Goal: Task Accomplishment & Management: Manage account settings

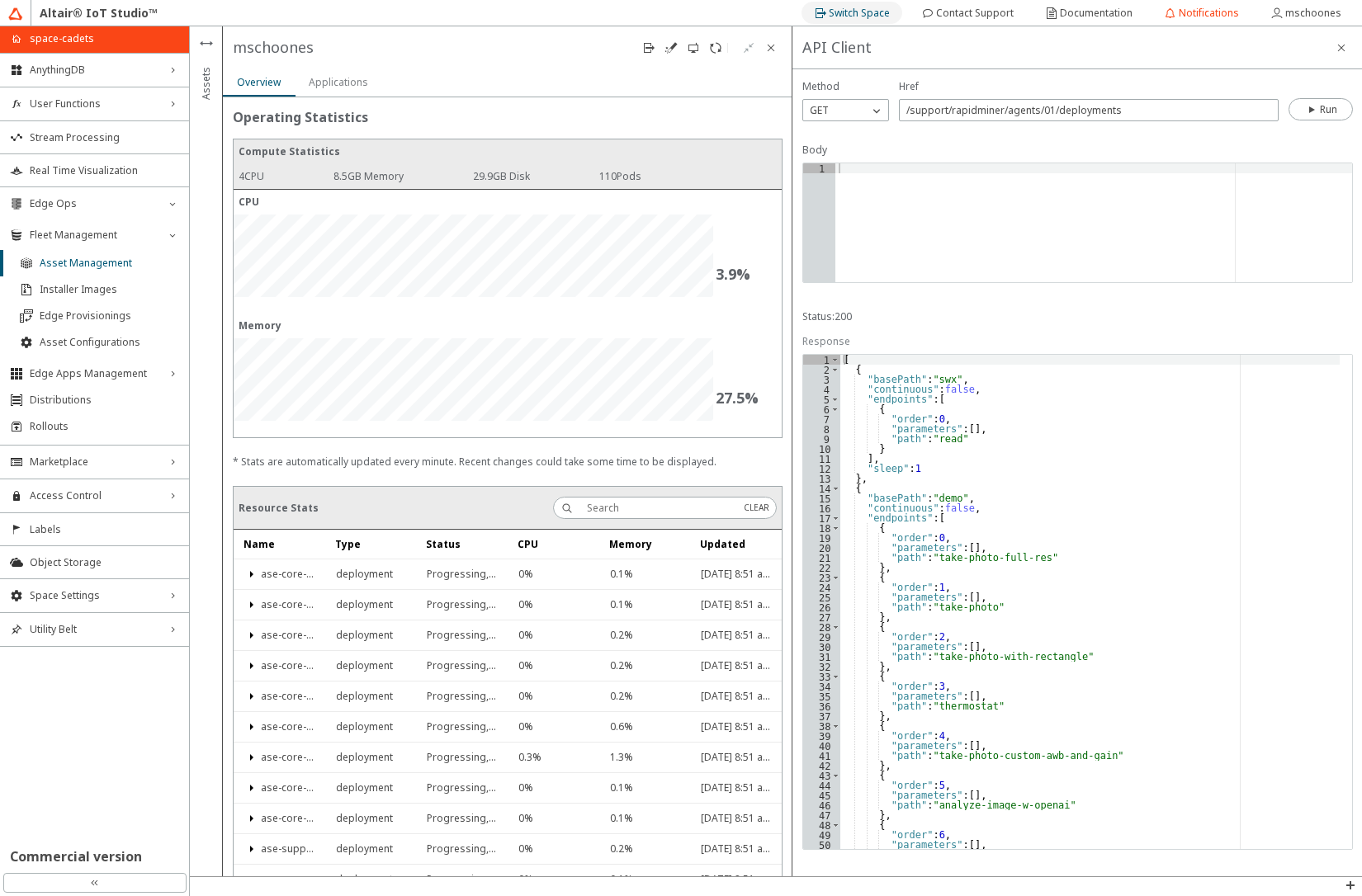
click at [0, 0] on slot "Switch Space" at bounding box center [0, 0] width 0 height 0
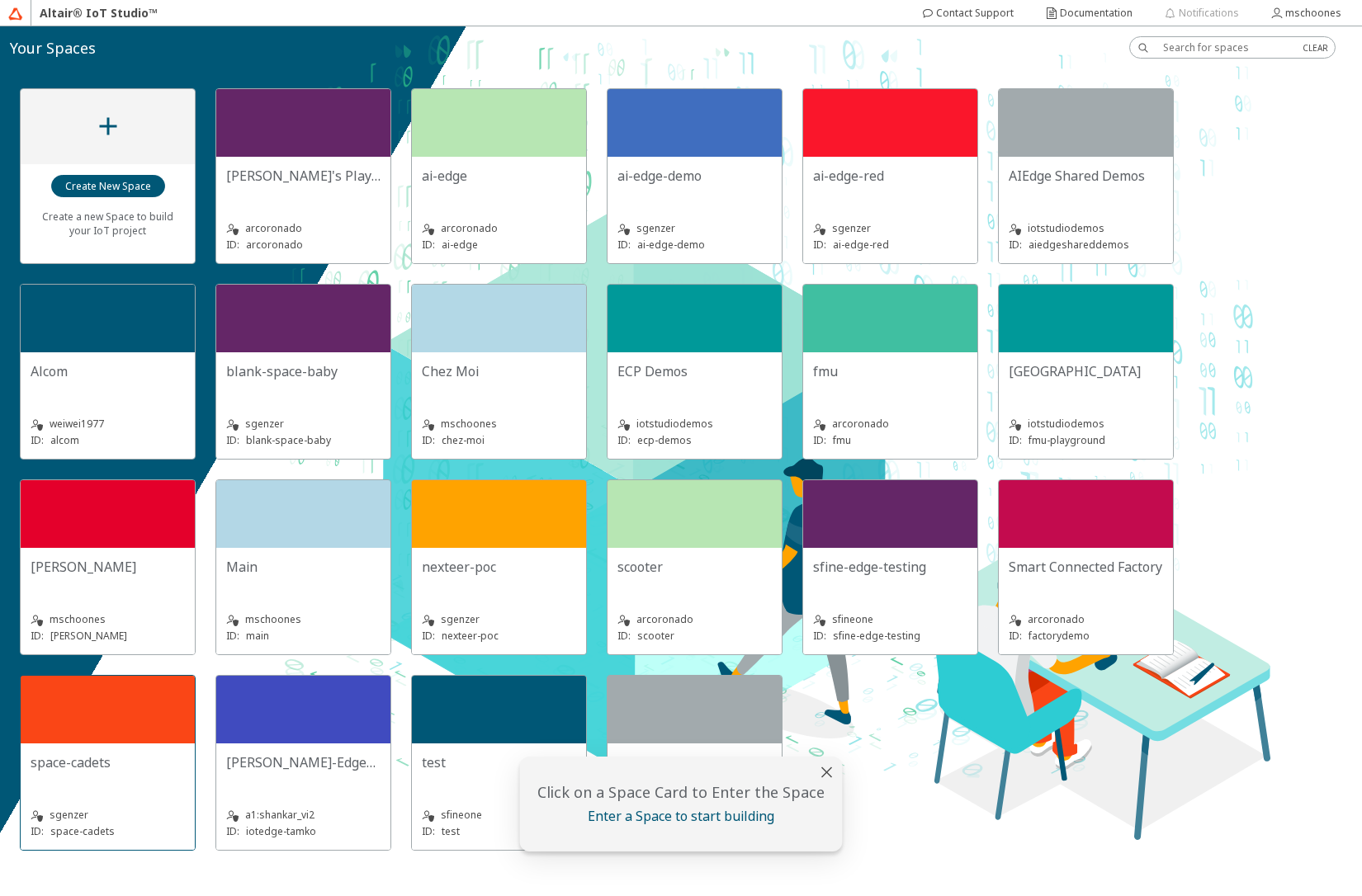
click at [105, 741] on div at bounding box center [107, 710] width 174 height 68
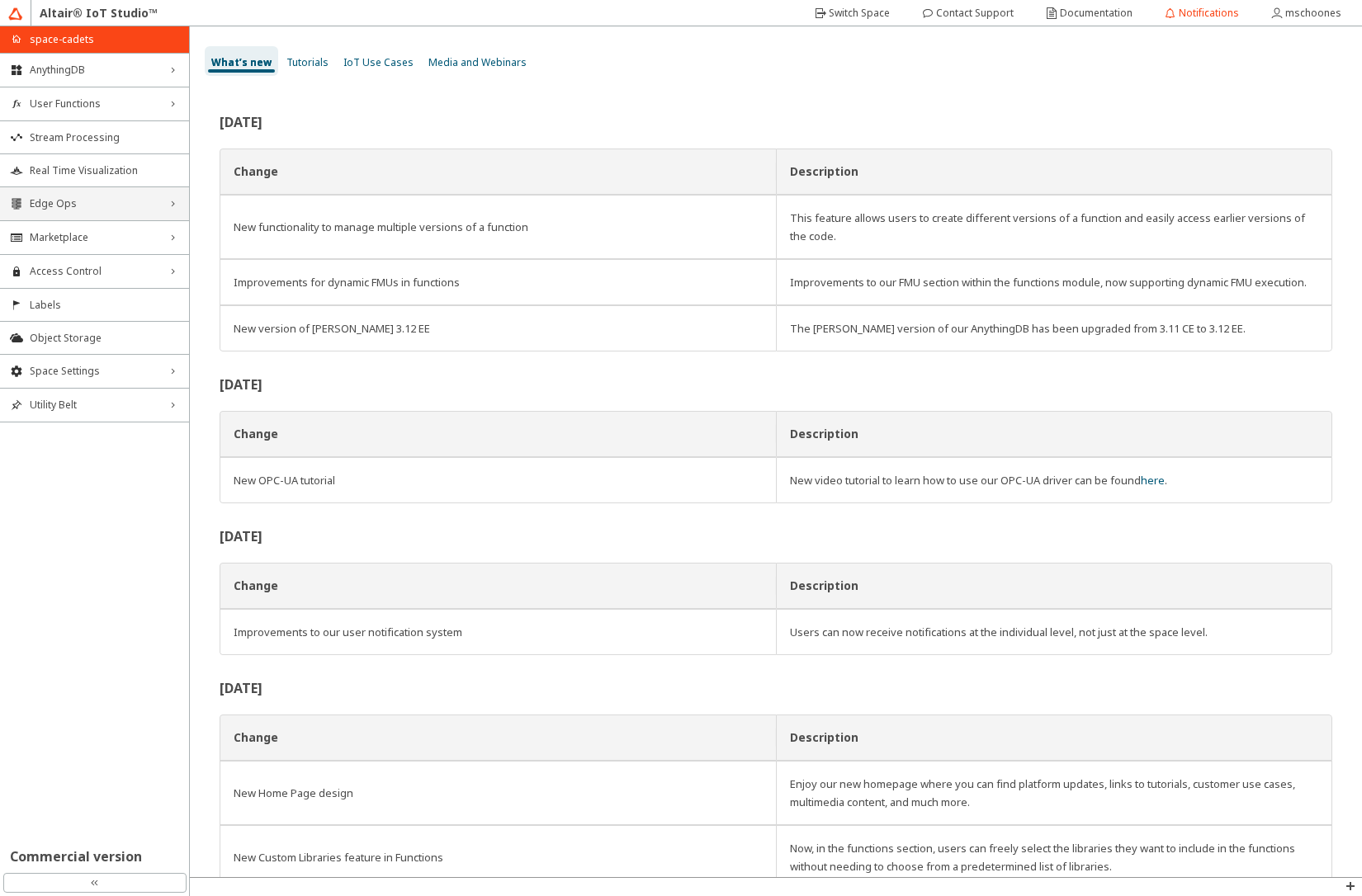
click at [123, 210] on div "Edge Ops right_chevron" at bounding box center [94, 204] width 189 height 33
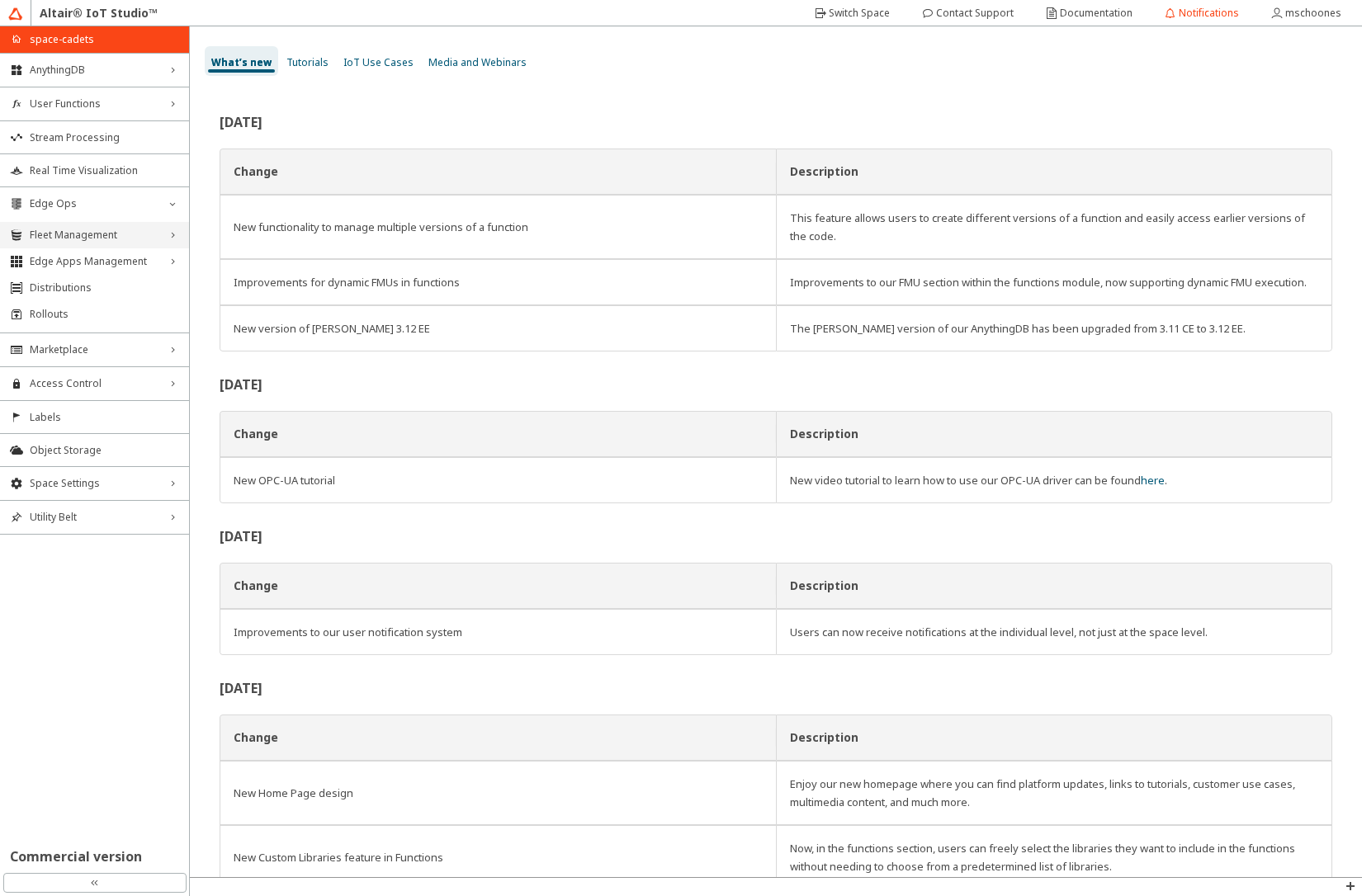
click at [118, 231] on span "Fleet Management" at bounding box center [94, 235] width 130 height 14
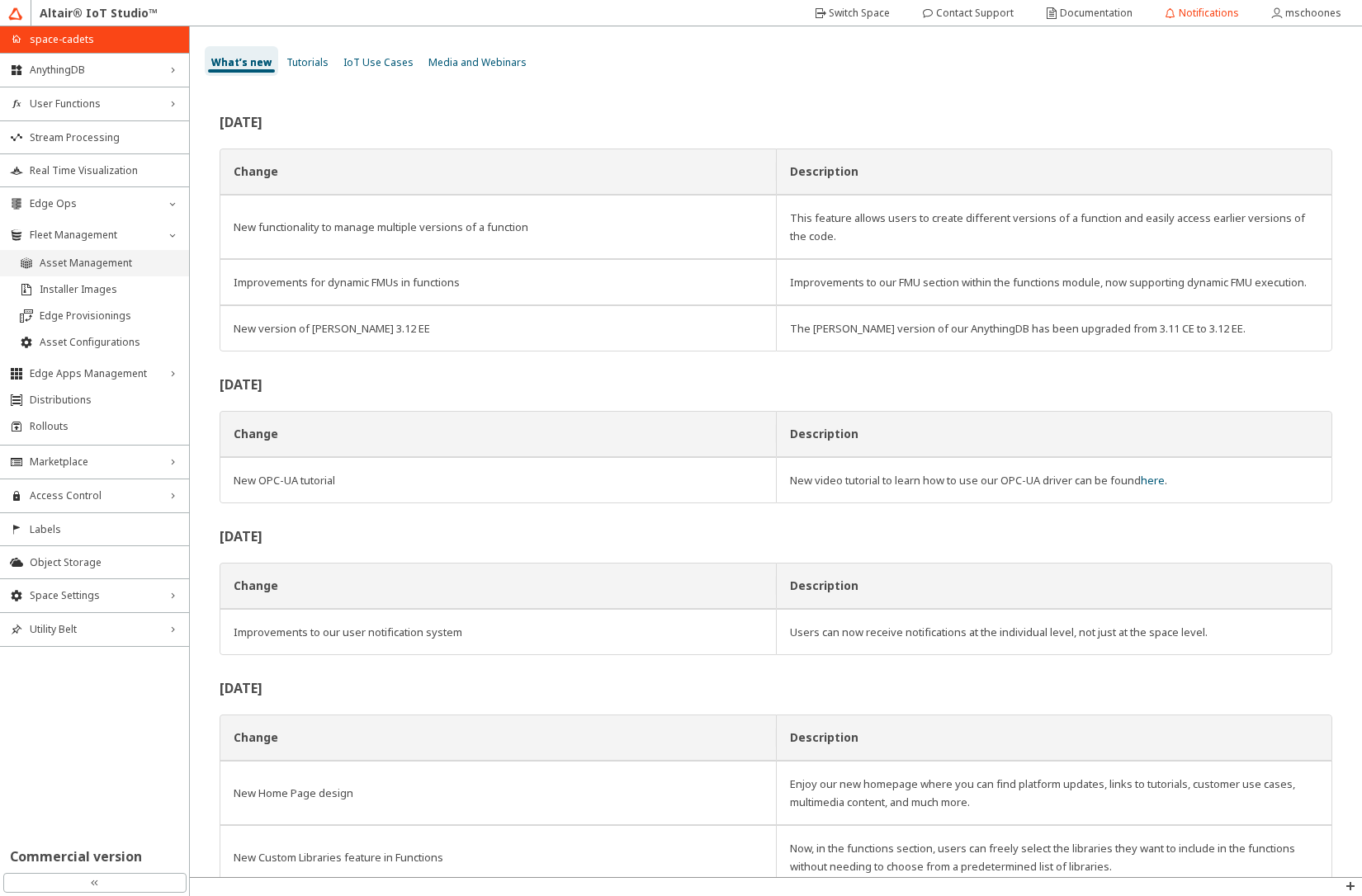
click at [110, 260] on span "Asset Management" at bounding box center [109, 264] width 139 height 14
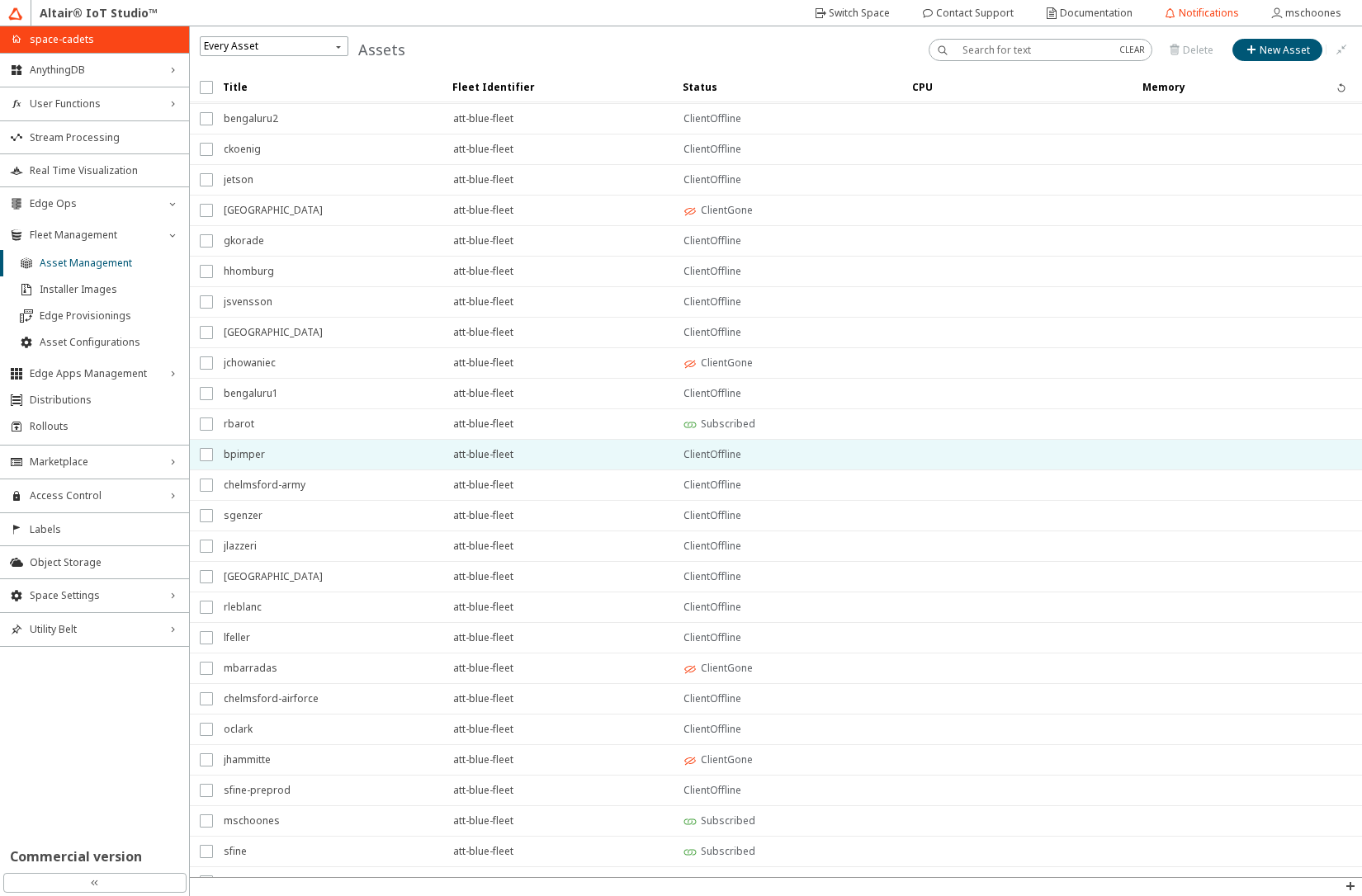
scroll to position [80, 0]
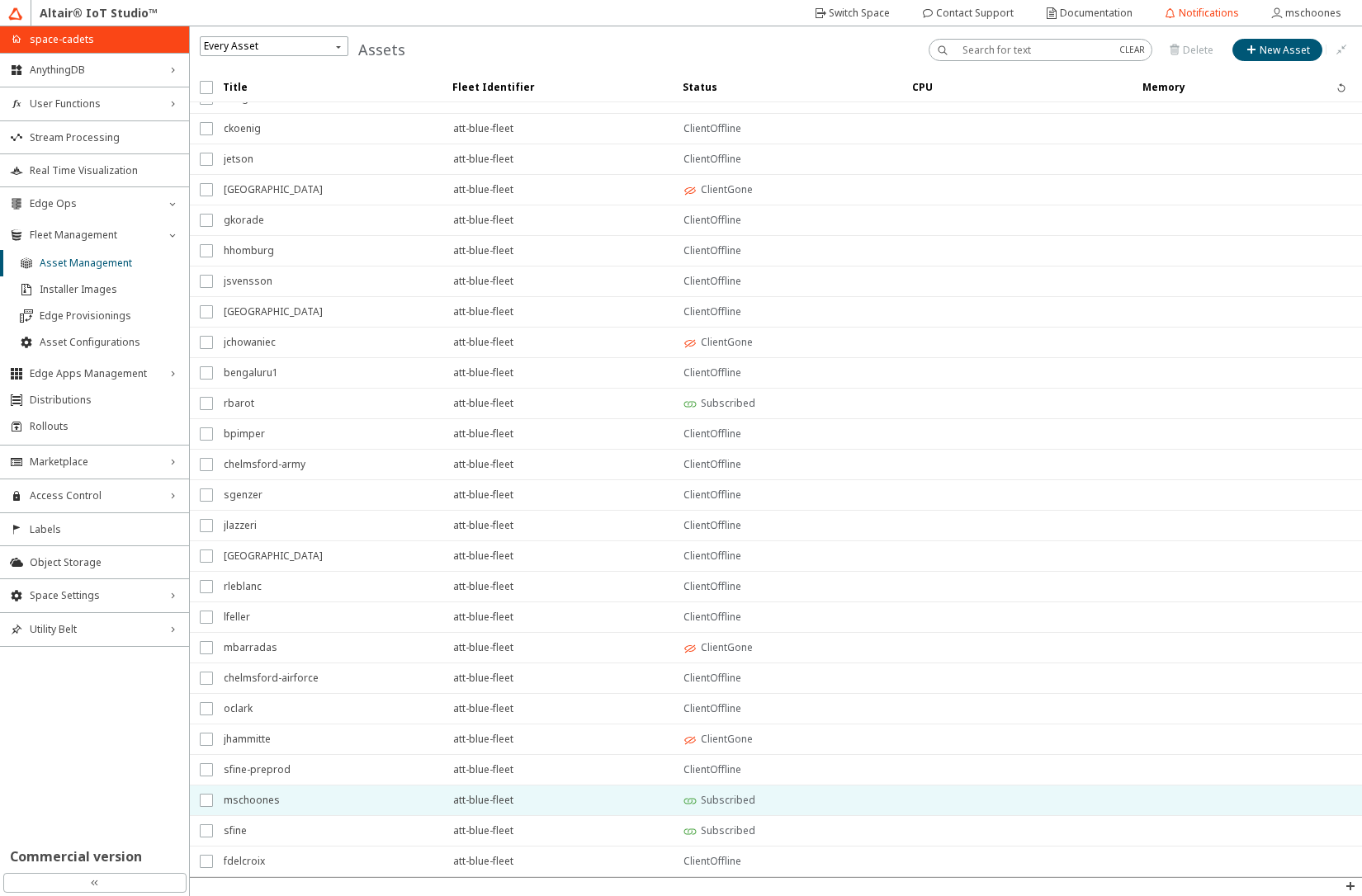
click at [281, 807] on span "mschoones" at bounding box center [328, 800] width 208 height 30
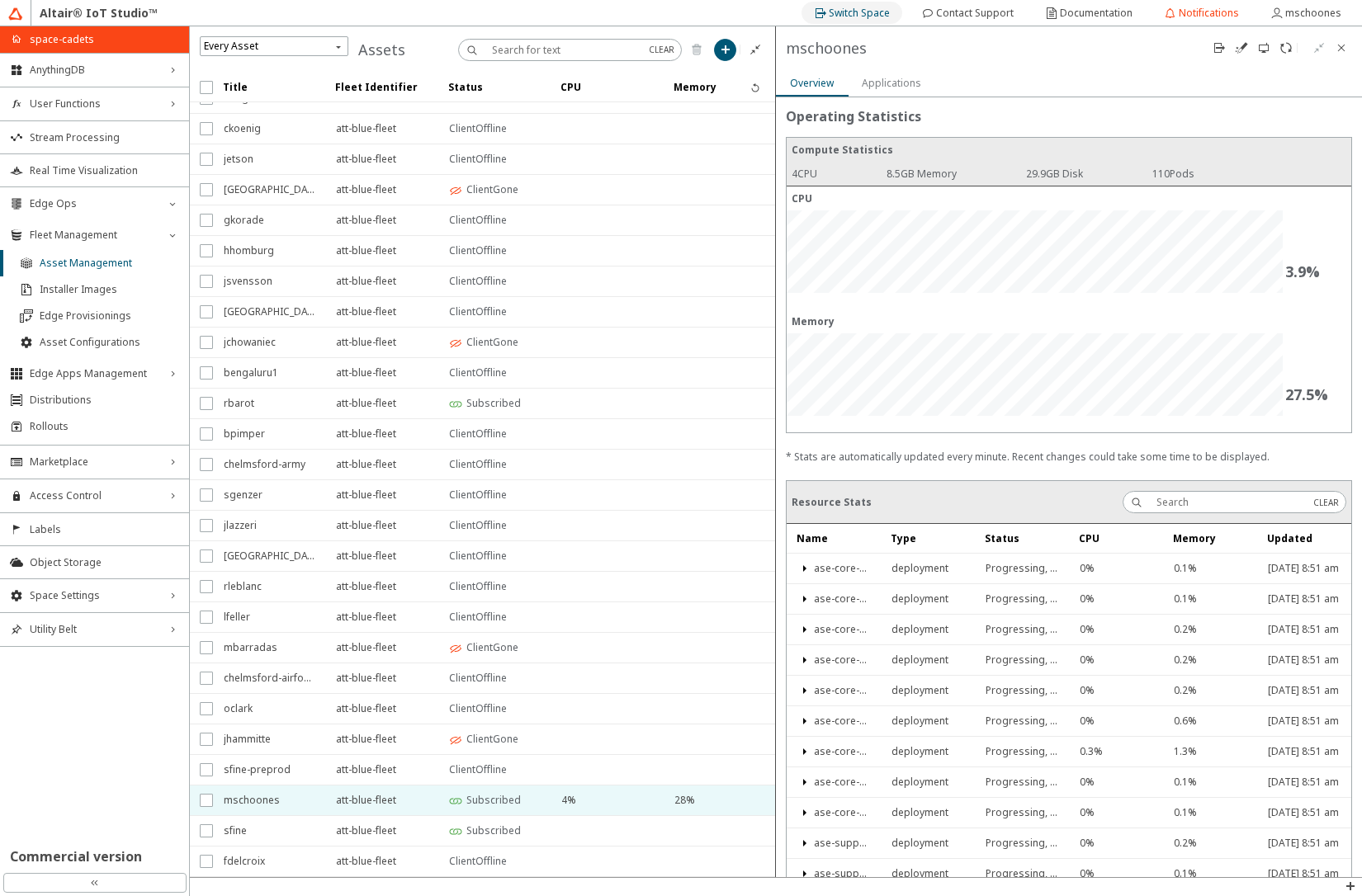
click at [0, 0] on slot "Switch Space" at bounding box center [0, 0] width 0 height 0
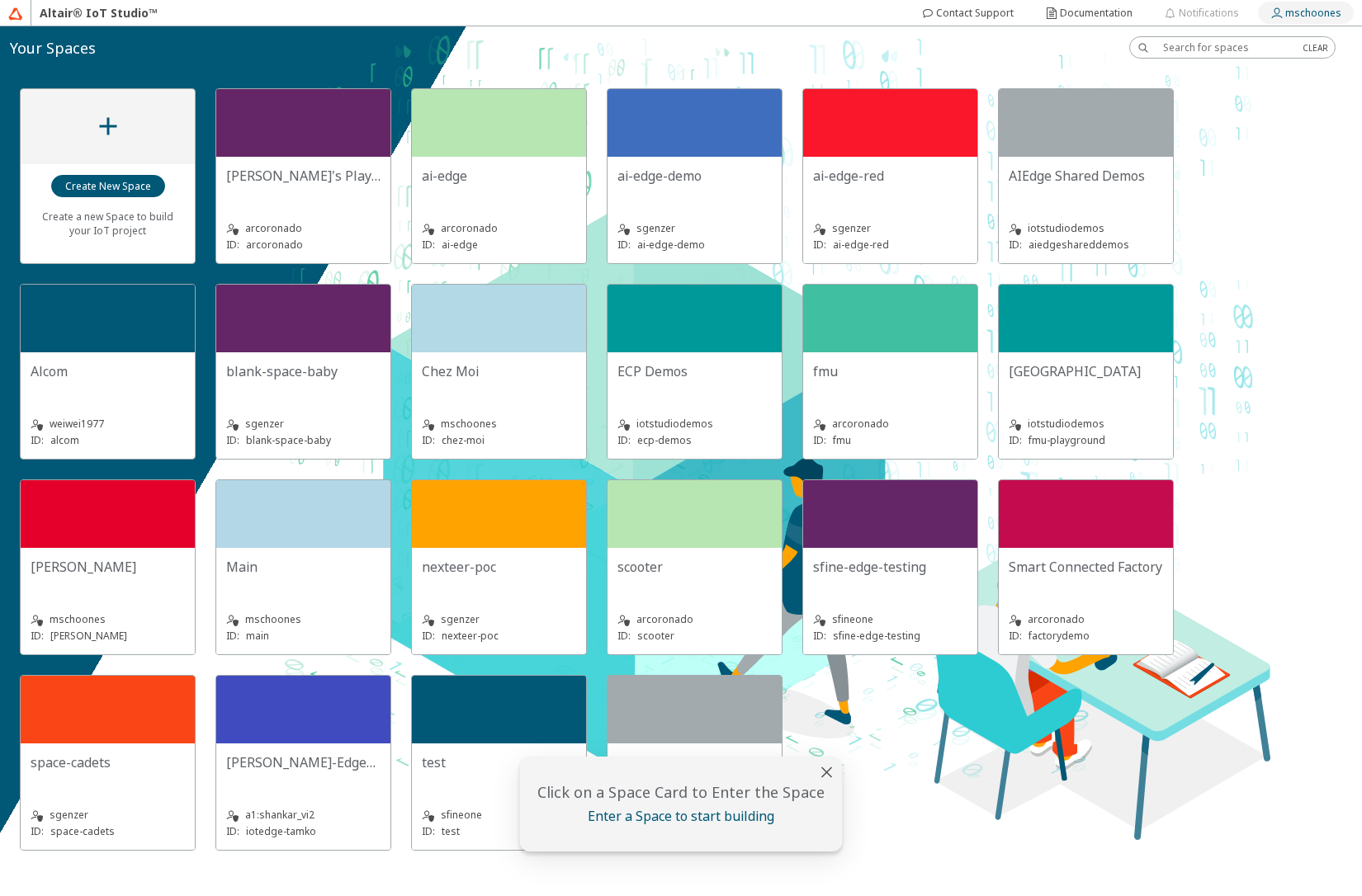
click at [0, 0] on slot "mschoones" at bounding box center [0, 0] width 0 height 0
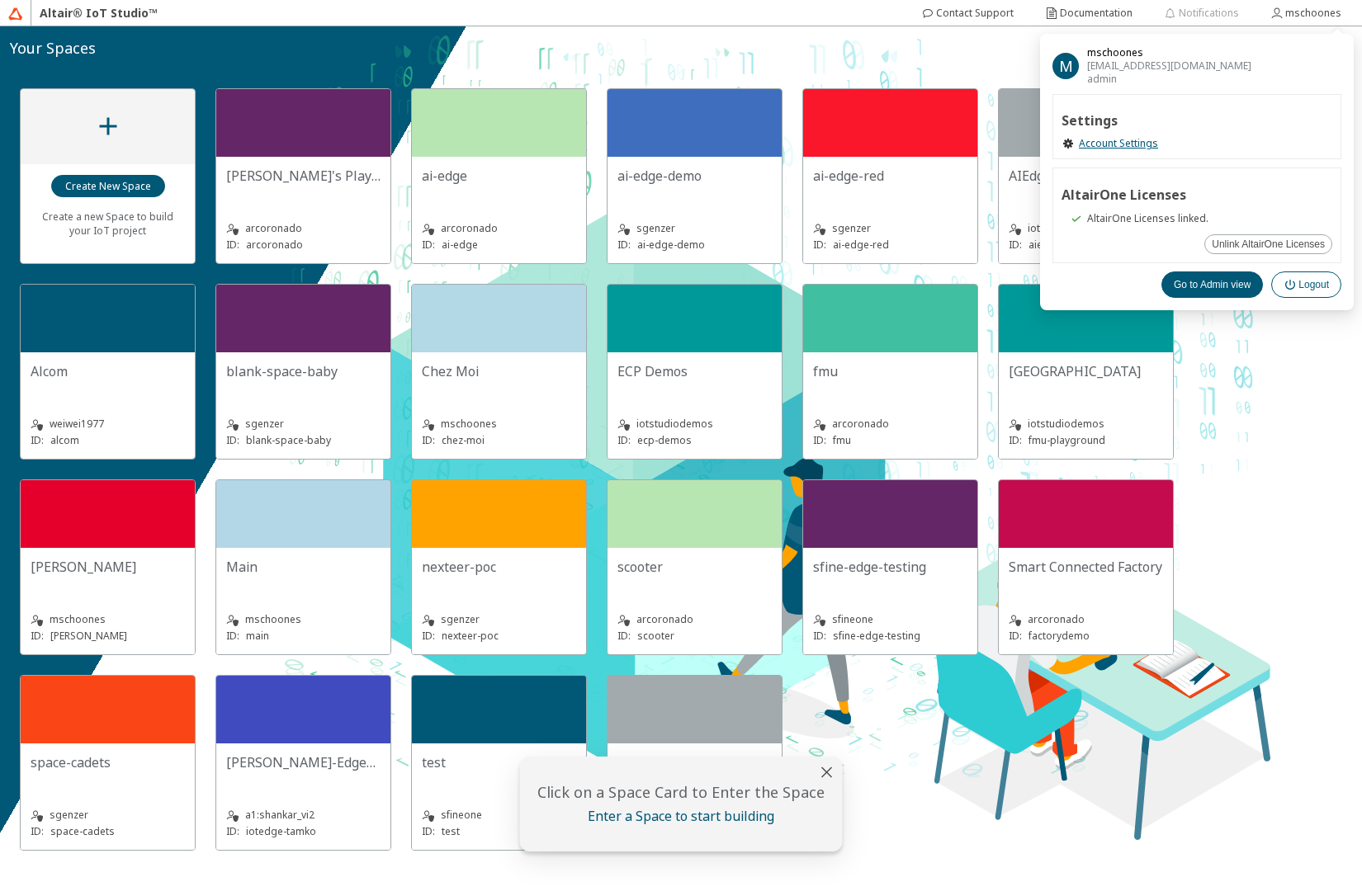
click at [1330, 285] on paper-button "Logout" at bounding box center [1306, 284] width 70 height 26
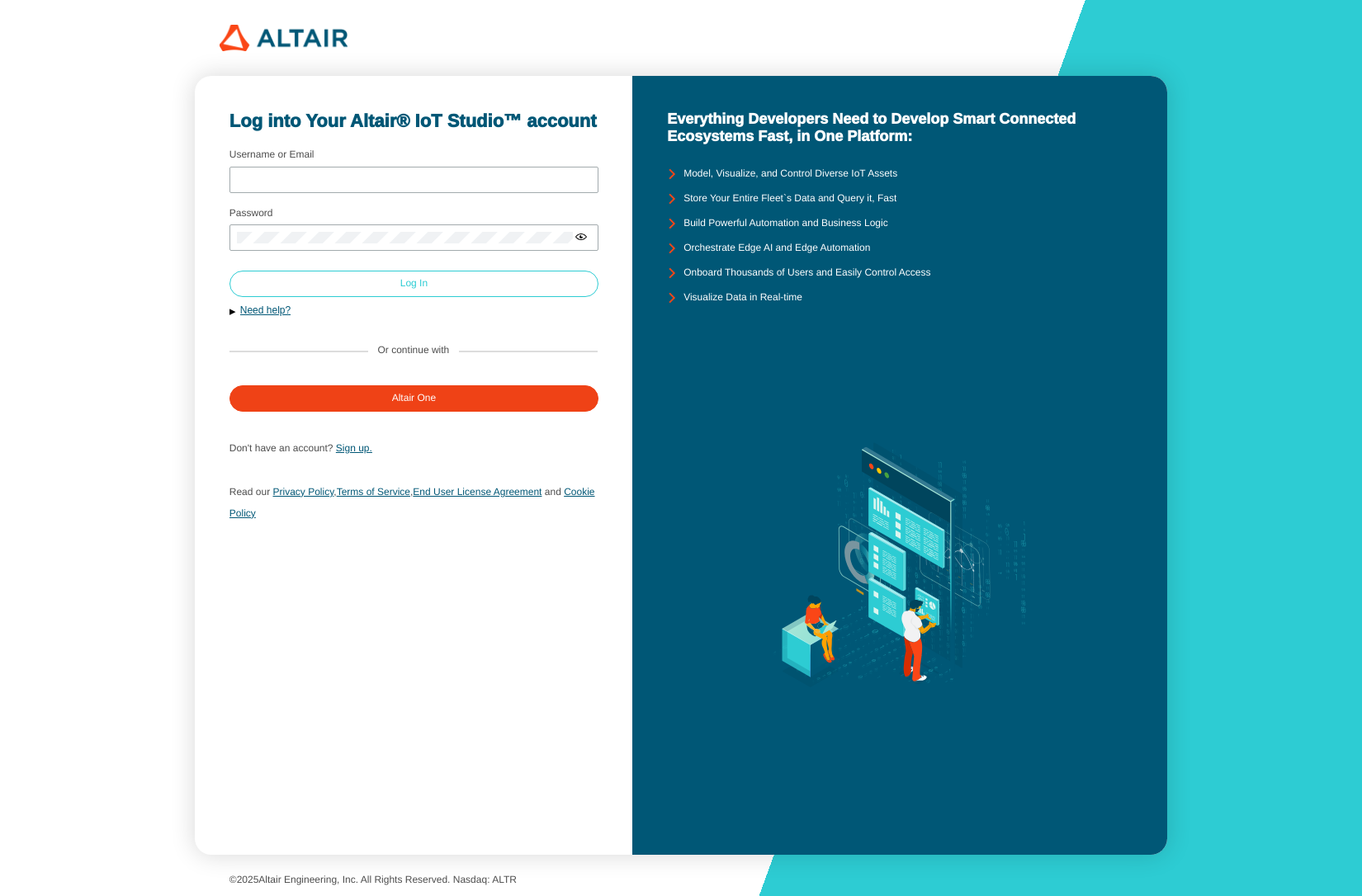
type input "mschoones"
click at [450, 283] on paper-button "Log In" at bounding box center [413, 283] width 369 height 26
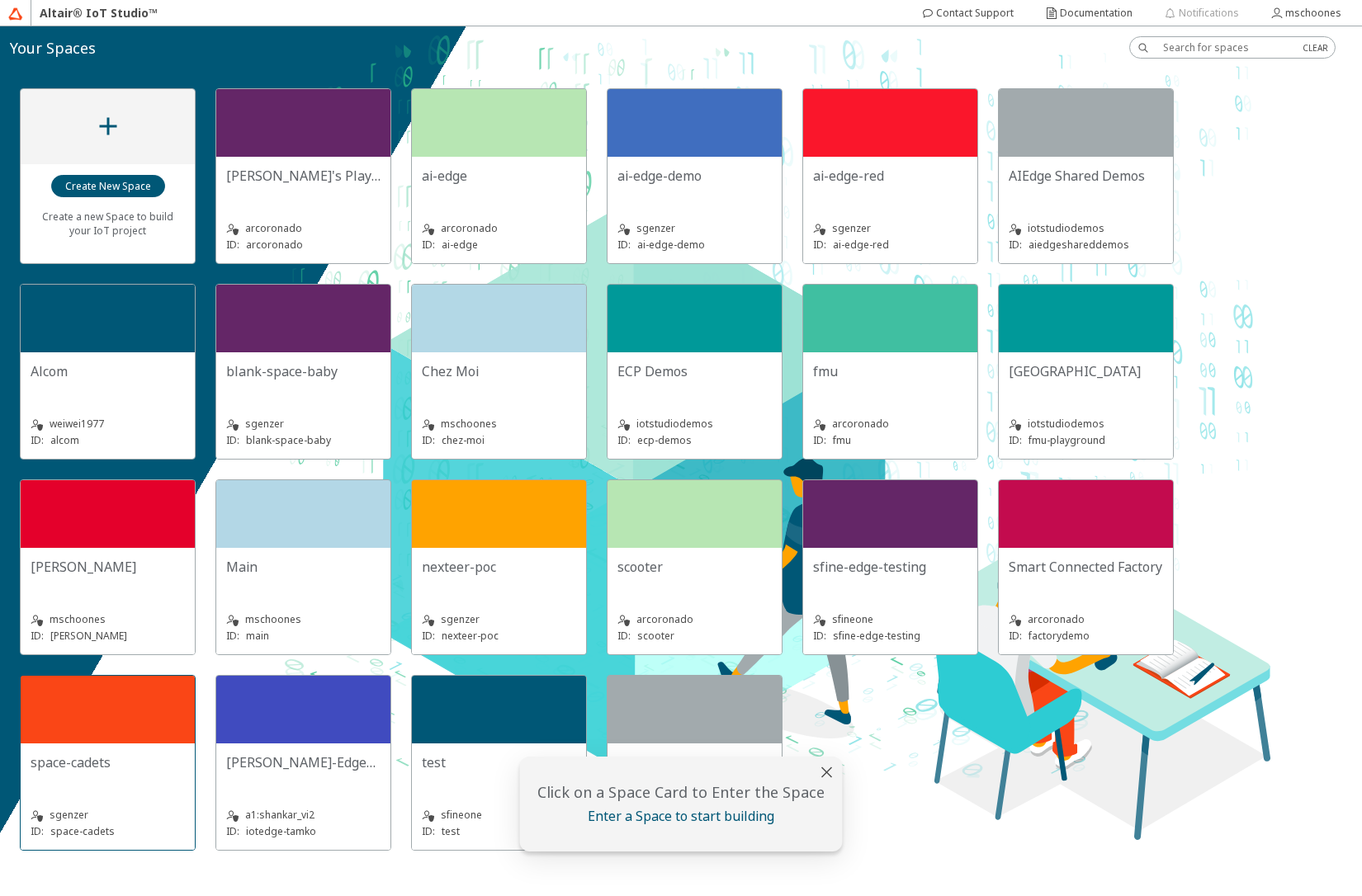
click at [111, 748] on div "space-cadets sgenzer ID: space-cadets" at bounding box center [107, 797] width 174 height 106
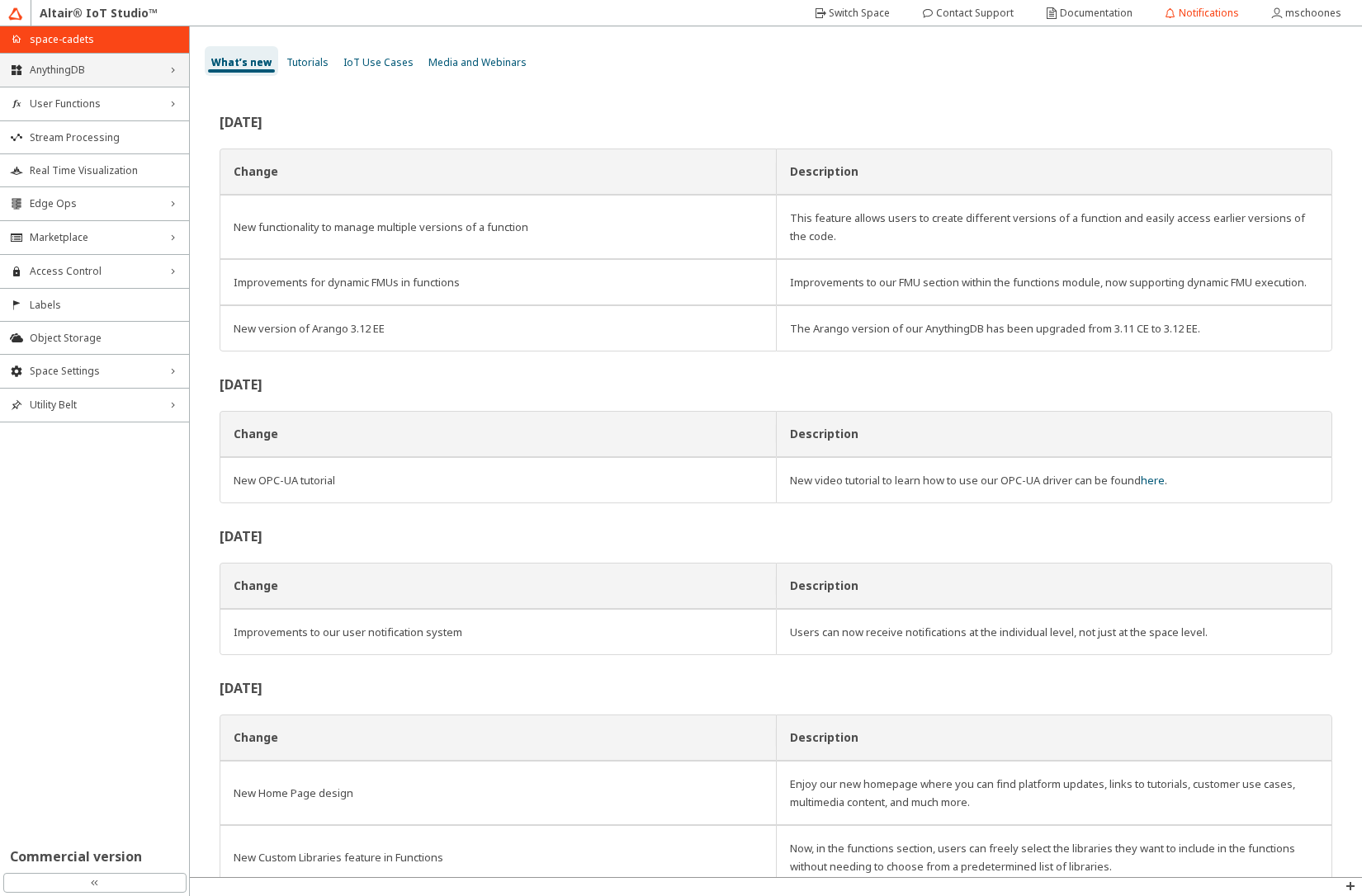
click at [138, 71] on span "AnythingDB" at bounding box center [94, 70] width 130 height 14
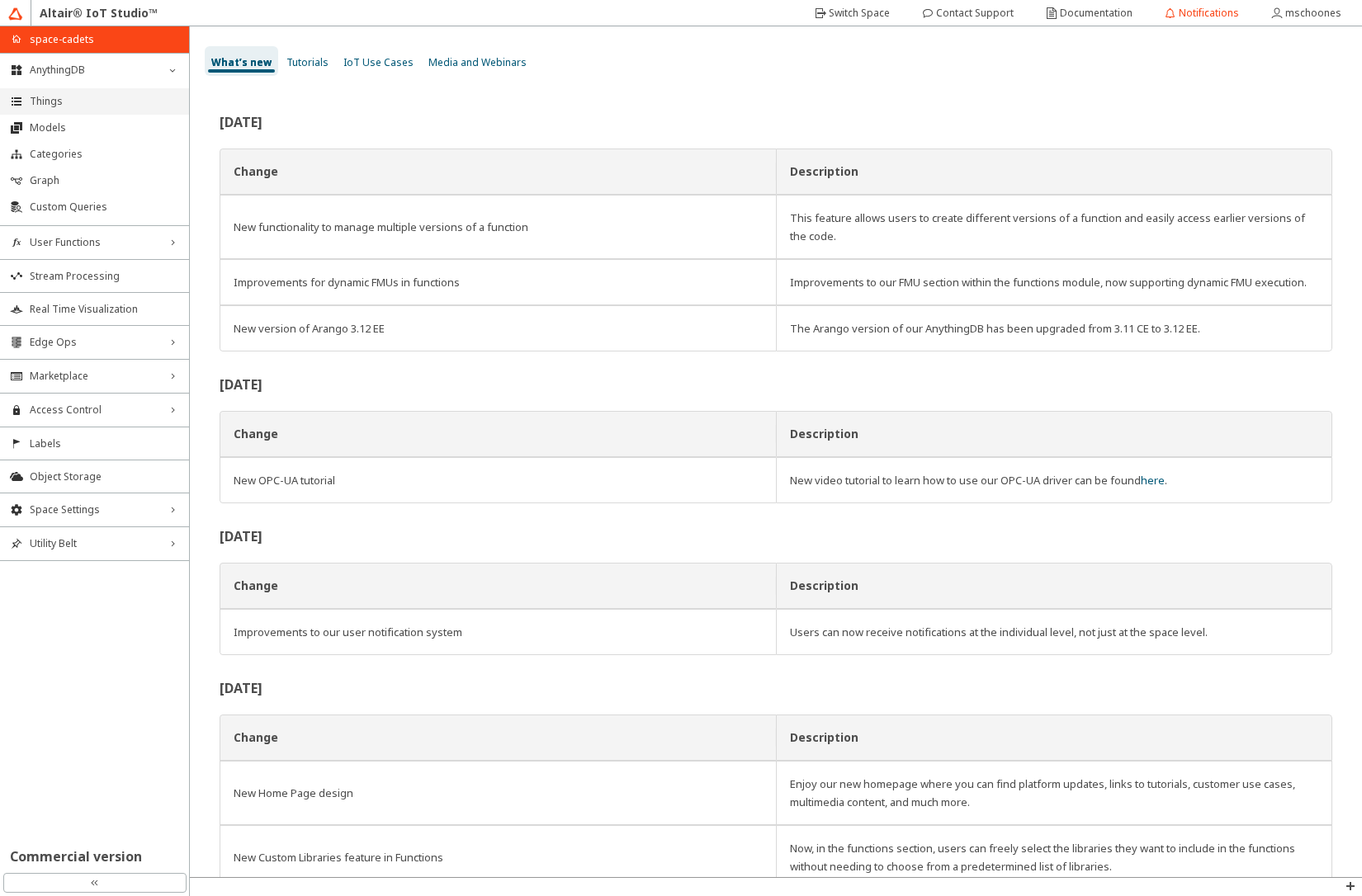
click at [87, 108] on li "Things" at bounding box center [94, 101] width 189 height 26
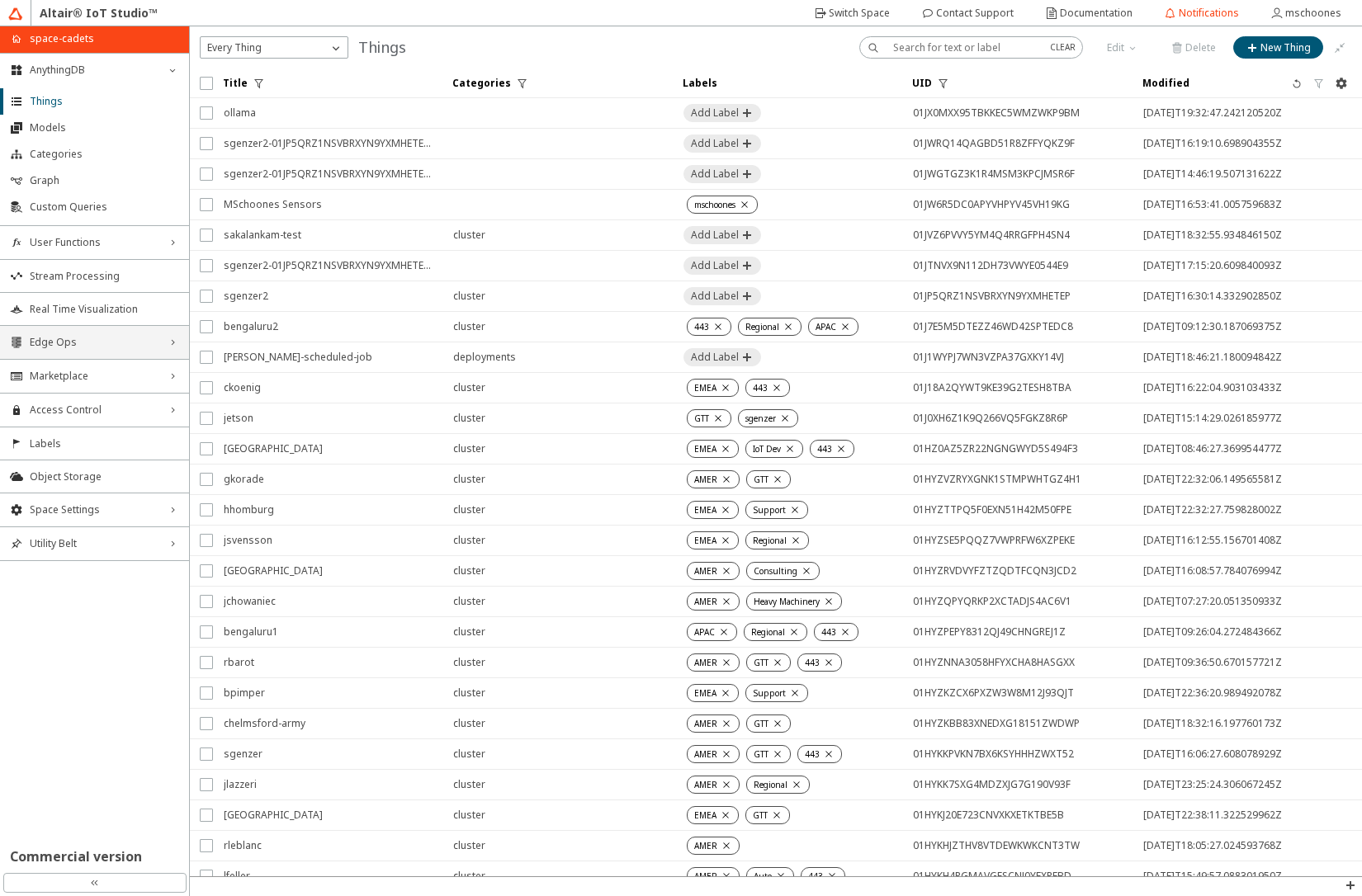
click at [149, 349] on span "Edge Ops" at bounding box center [94, 343] width 130 height 14
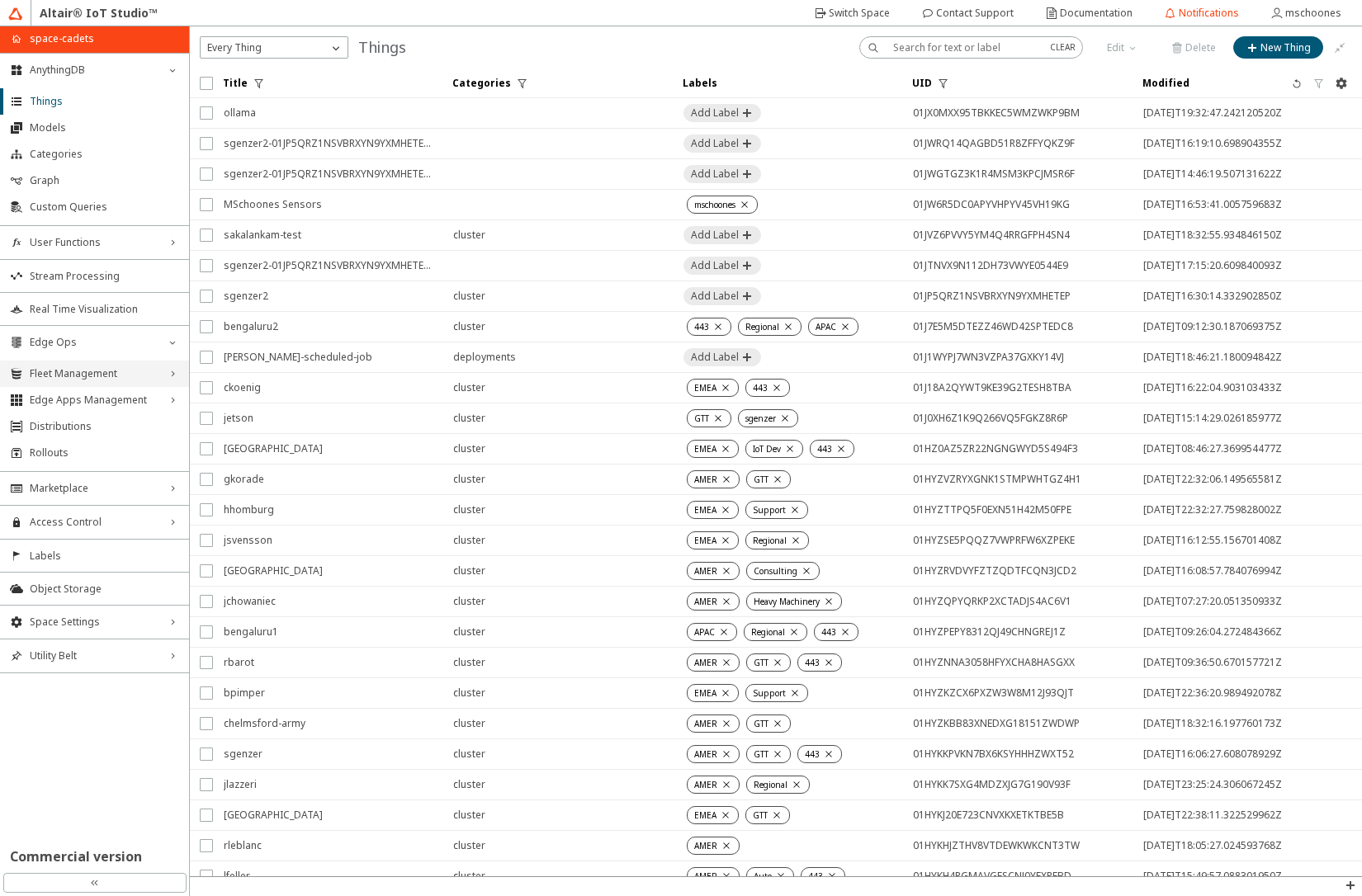
click at [145, 372] on span "Fleet Management" at bounding box center [94, 374] width 130 height 14
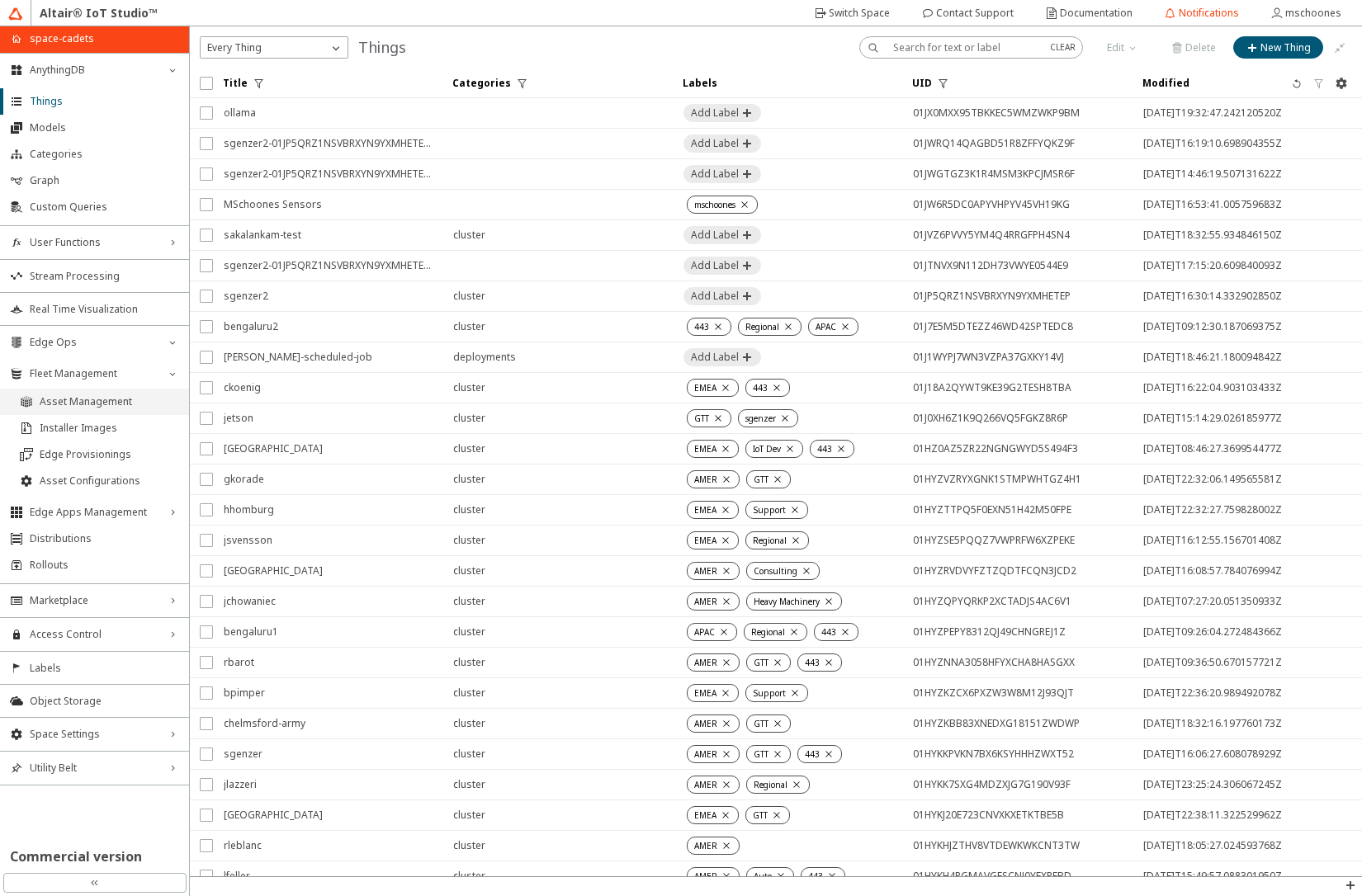
click at [128, 404] on span "Asset Management" at bounding box center [109, 402] width 139 height 14
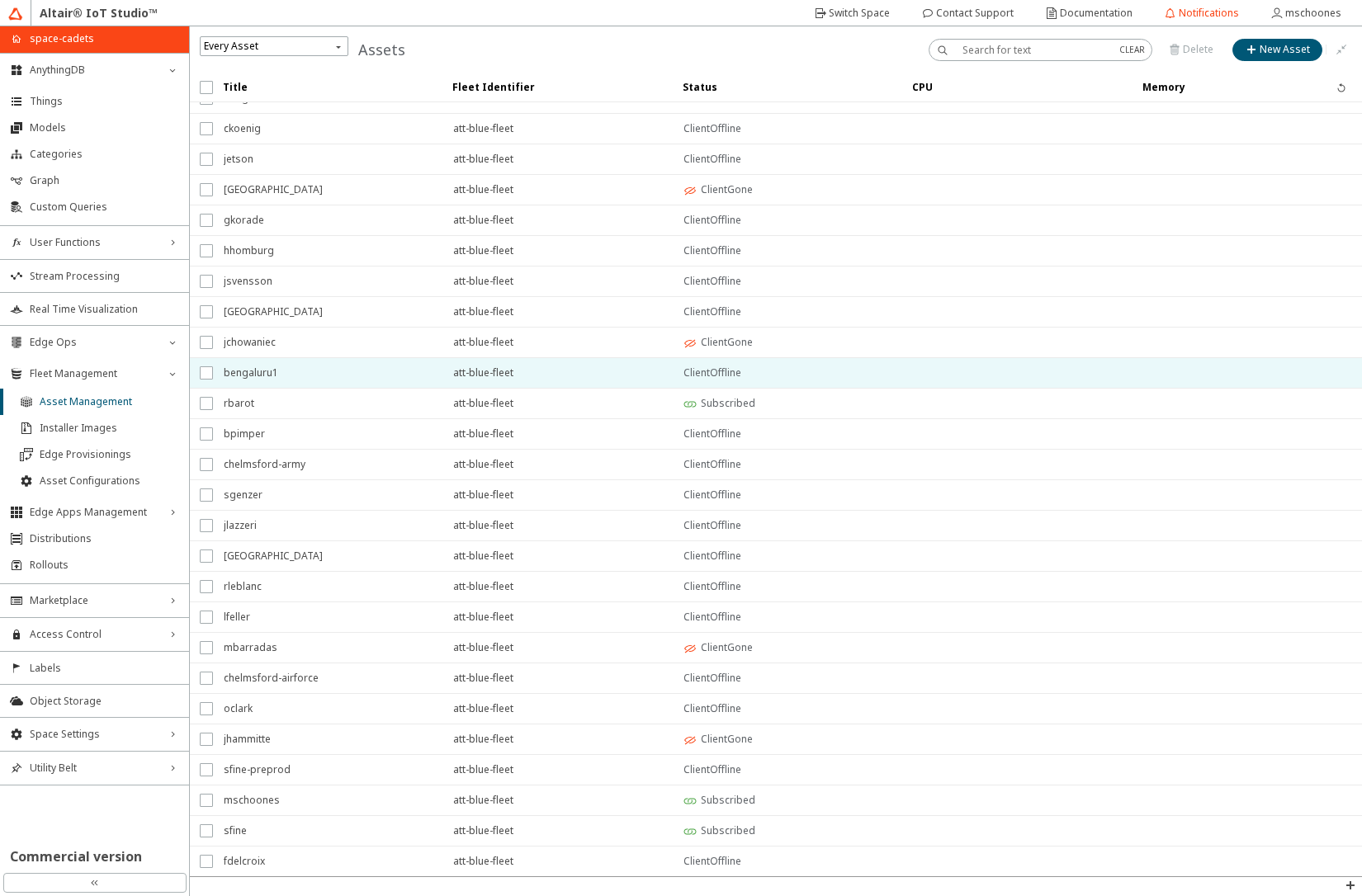
scroll to position [81, 0]
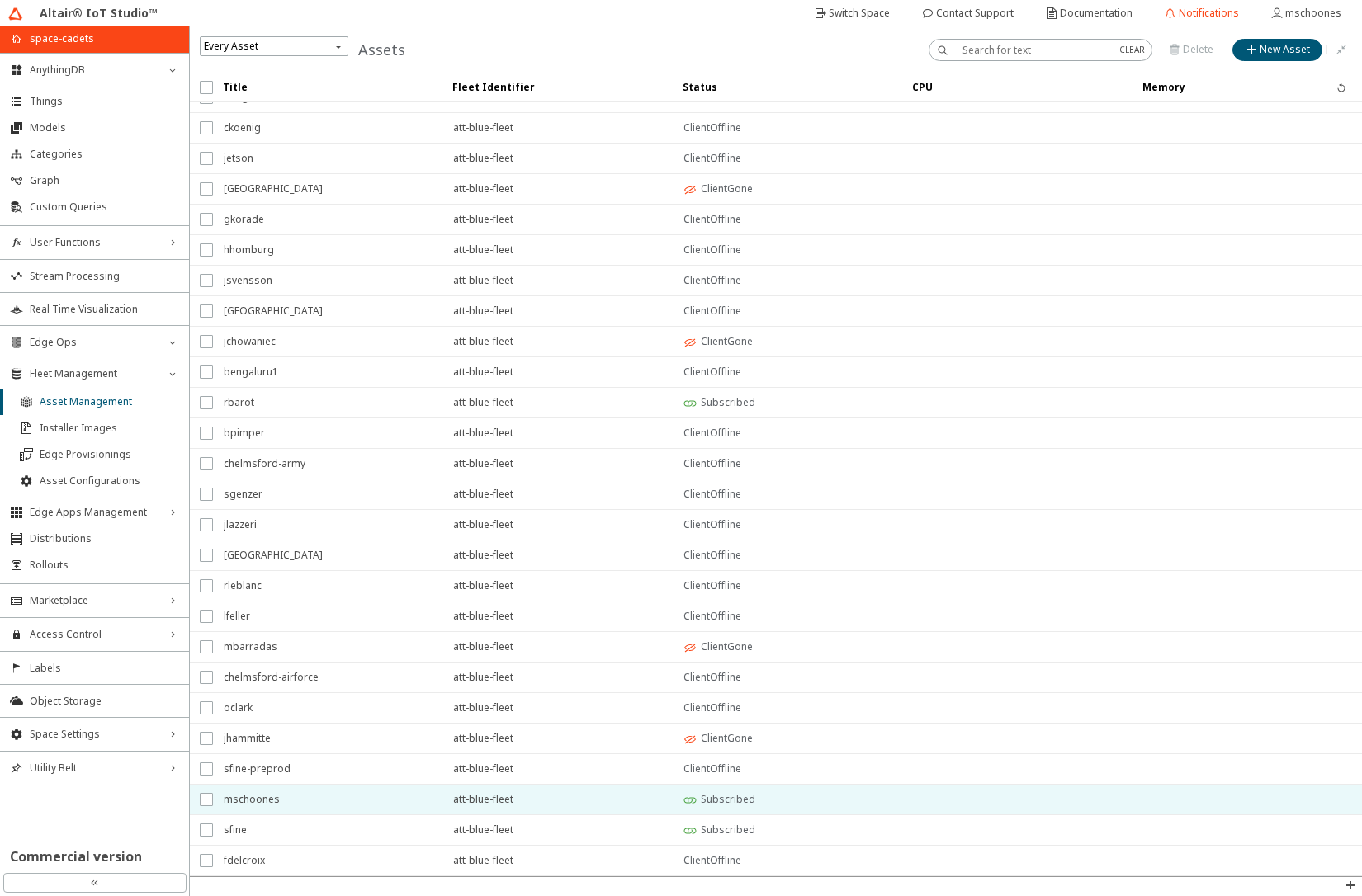
click at [323, 798] on span "mschoones" at bounding box center [328, 799] width 208 height 30
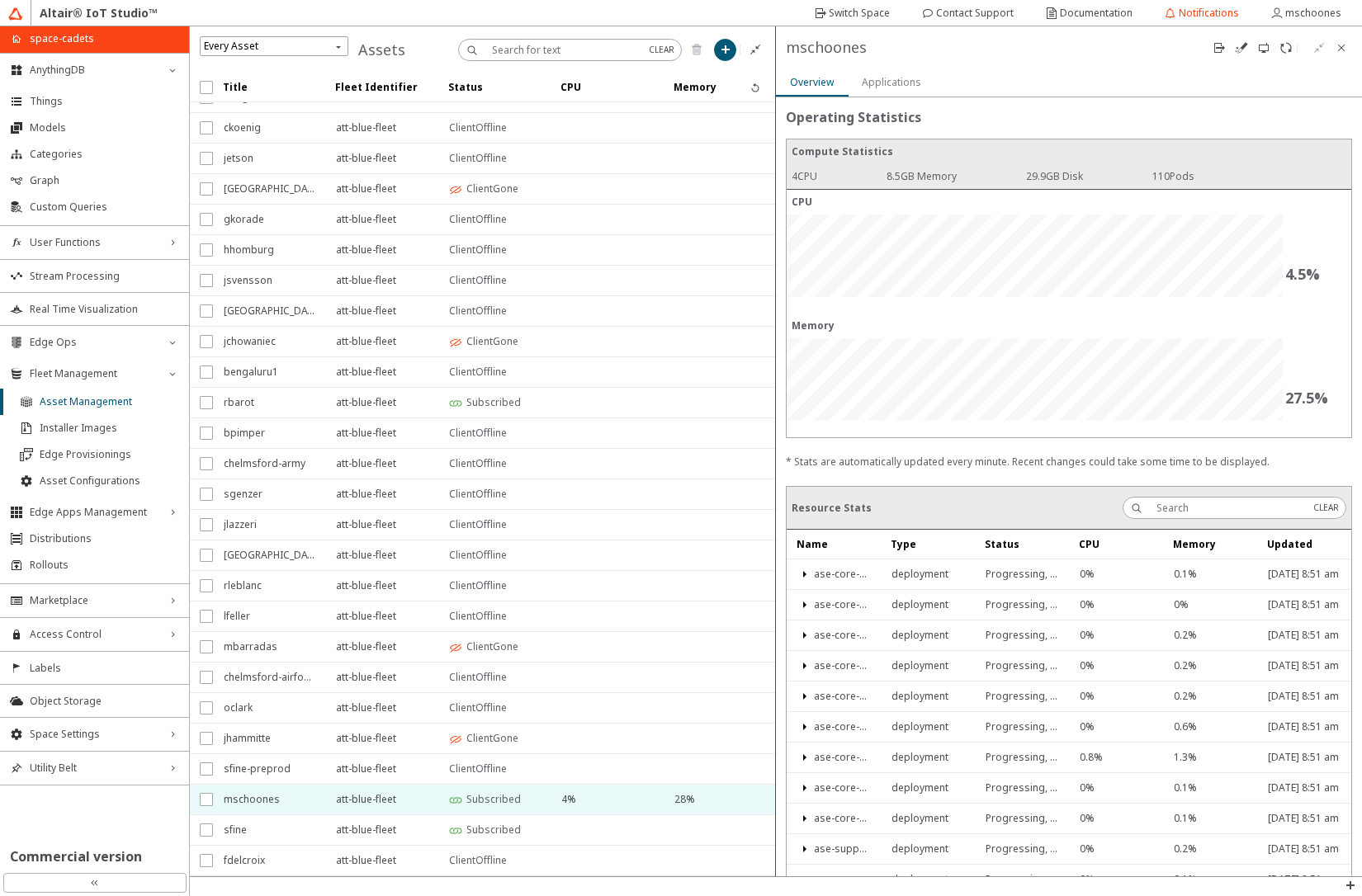
click at [0, 0] on slot "Applications" at bounding box center [0, 0] width 0 height 0
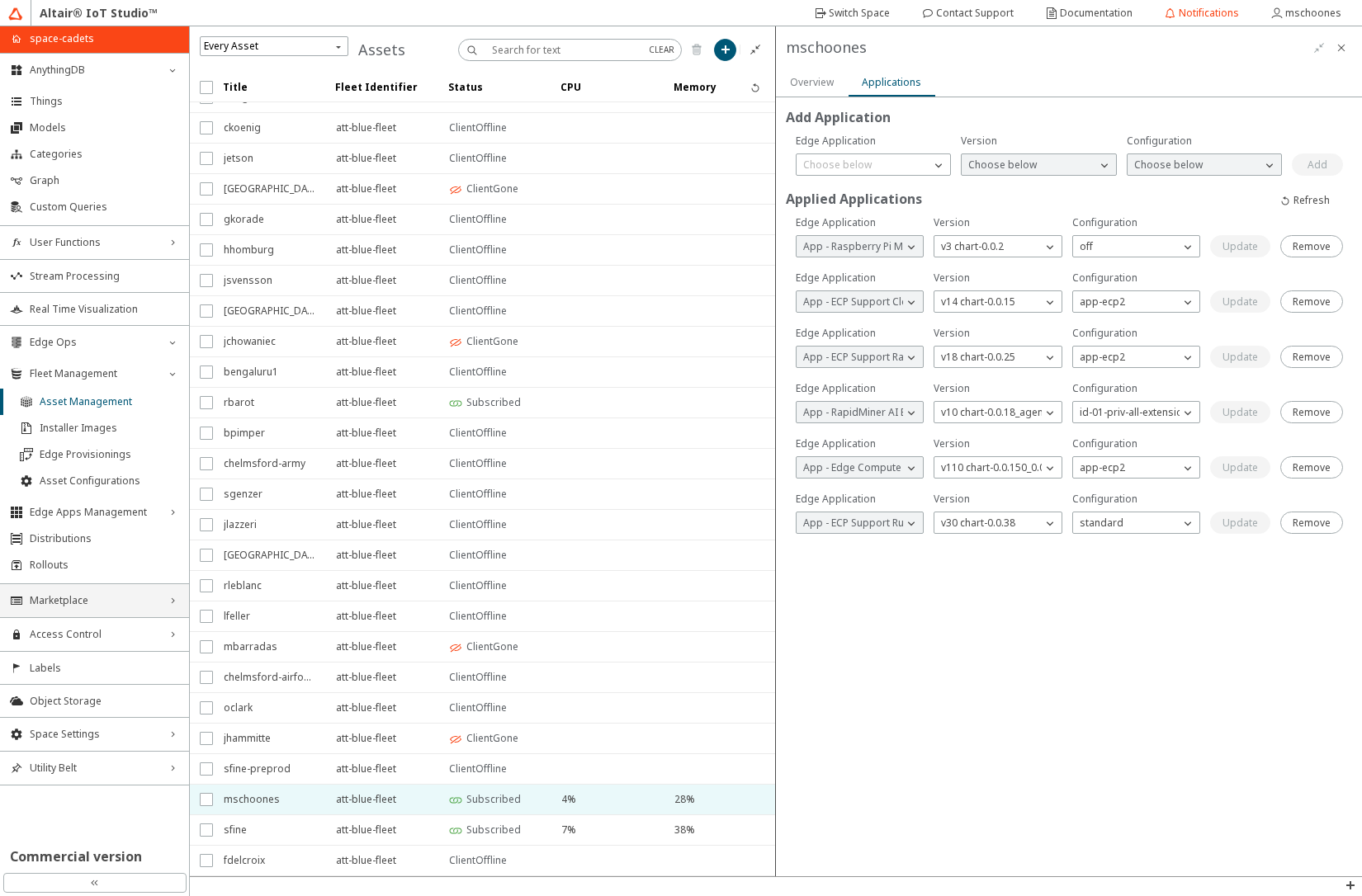
click at [137, 608] on div "Marketplace right_chevron" at bounding box center [94, 601] width 189 height 33
click at [98, 635] on span "Edge Applications" at bounding box center [104, 632] width 149 height 14
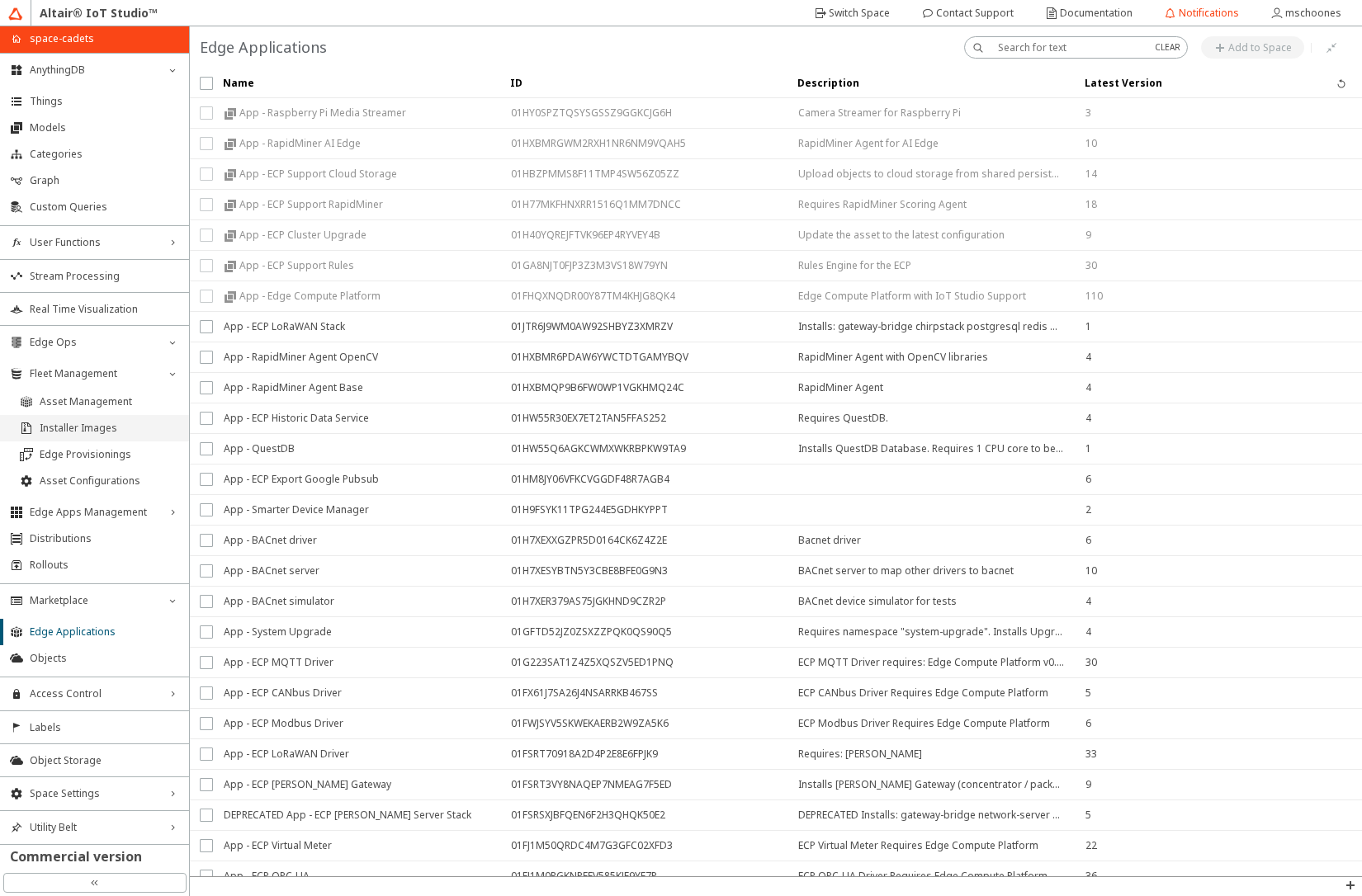
click at [64, 435] on li "Installer Images" at bounding box center [94, 428] width 189 height 26
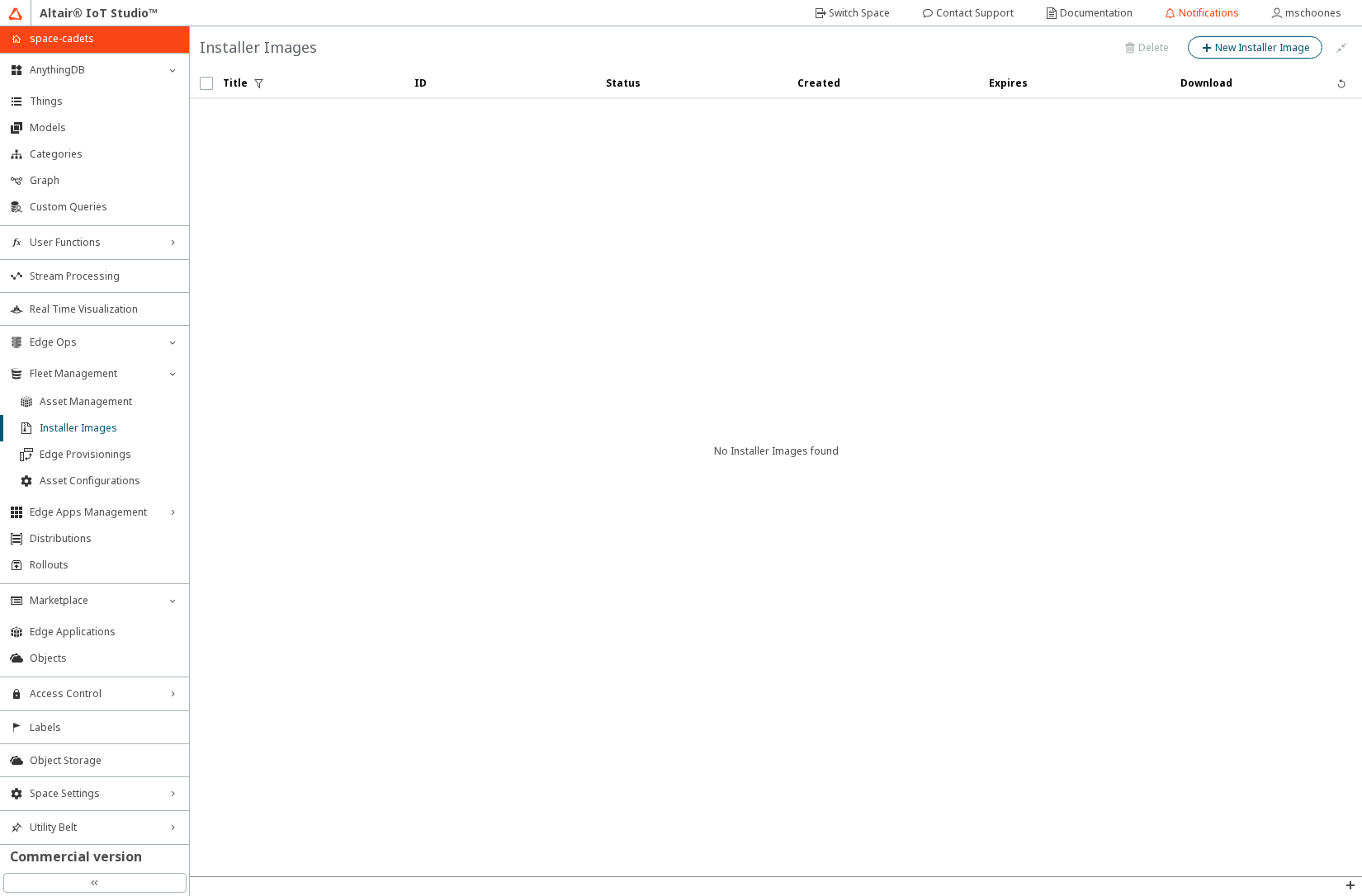
click at [0, 0] on slot "New Installer Image" at bounding box center [0, 0] width 0 height 0
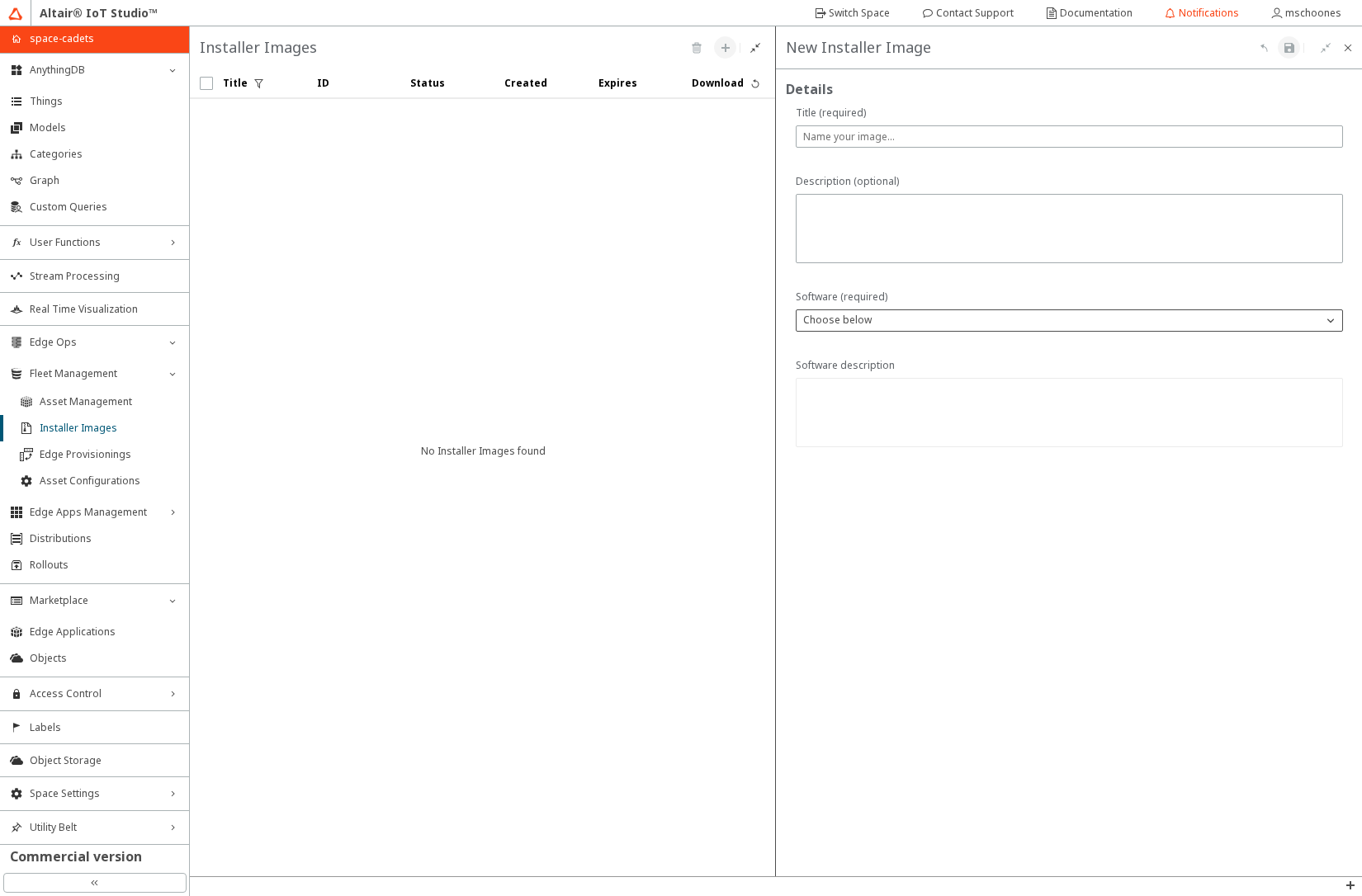
click at [861, 315] on p "Choose below" at bounding box center [838, 321] width 81 height 15
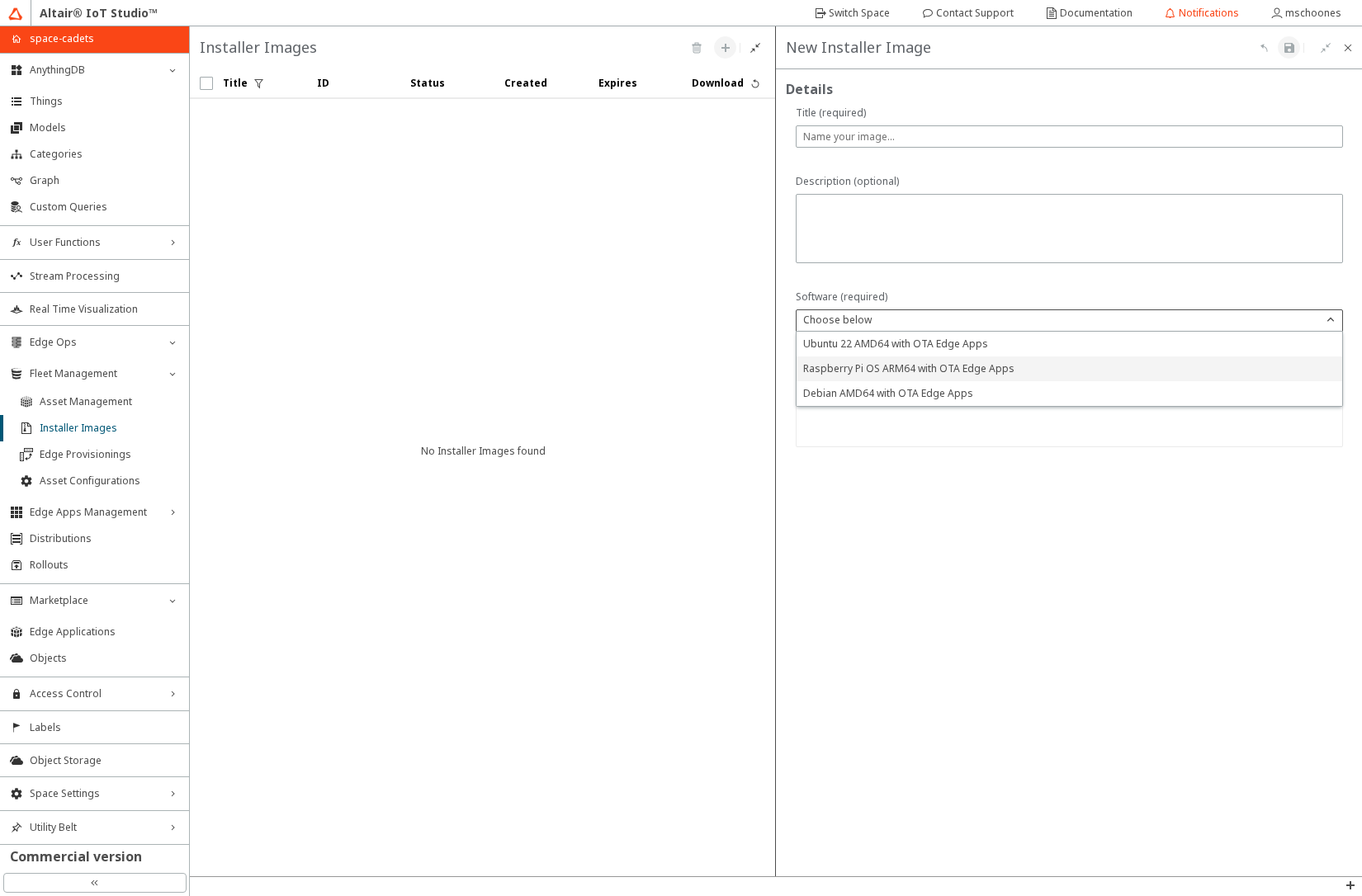
click at [975, 367] on span "Raspberry Pi OS ARM64 with OTA Edge Apps" at bounding box center [909, 368] width 211 height 14
type textarea "Raspberry Pi OS ARM 64bit with OTA client for Edge App fleet management"
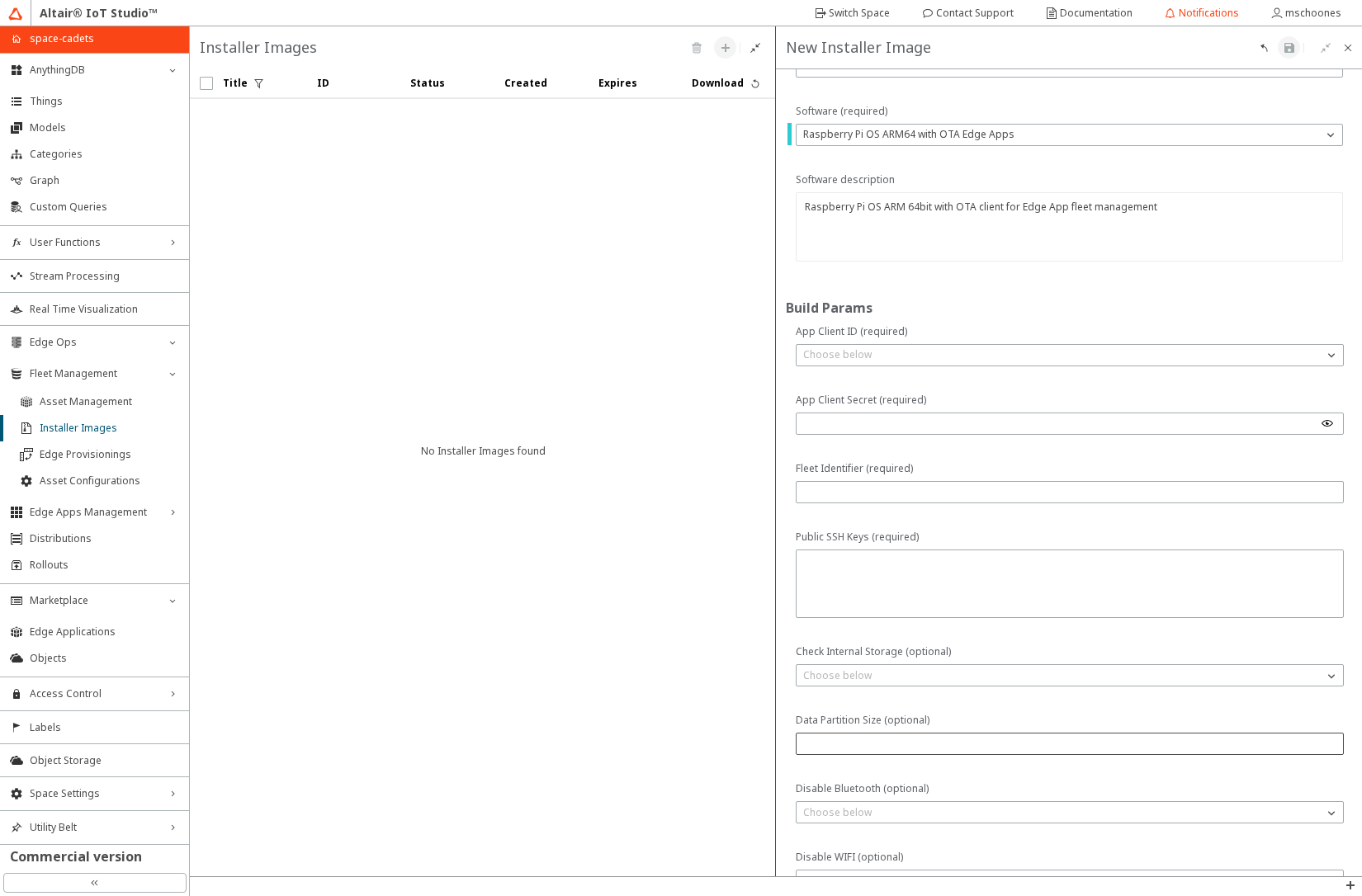
scroll to position [297, 0]
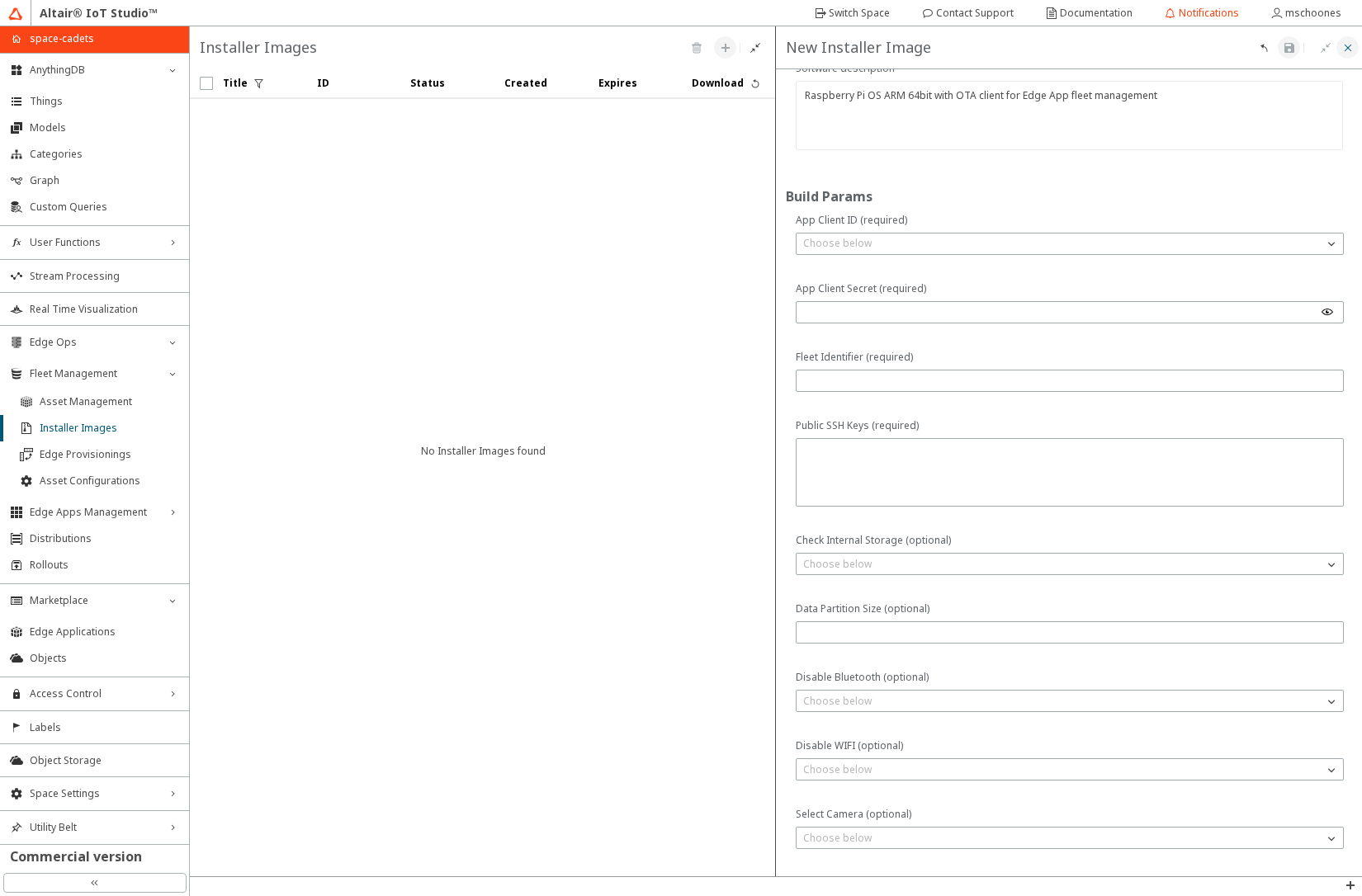
click at [1352, 46] on iron-icon at bounding box center [1348, 48] width 14 height 14
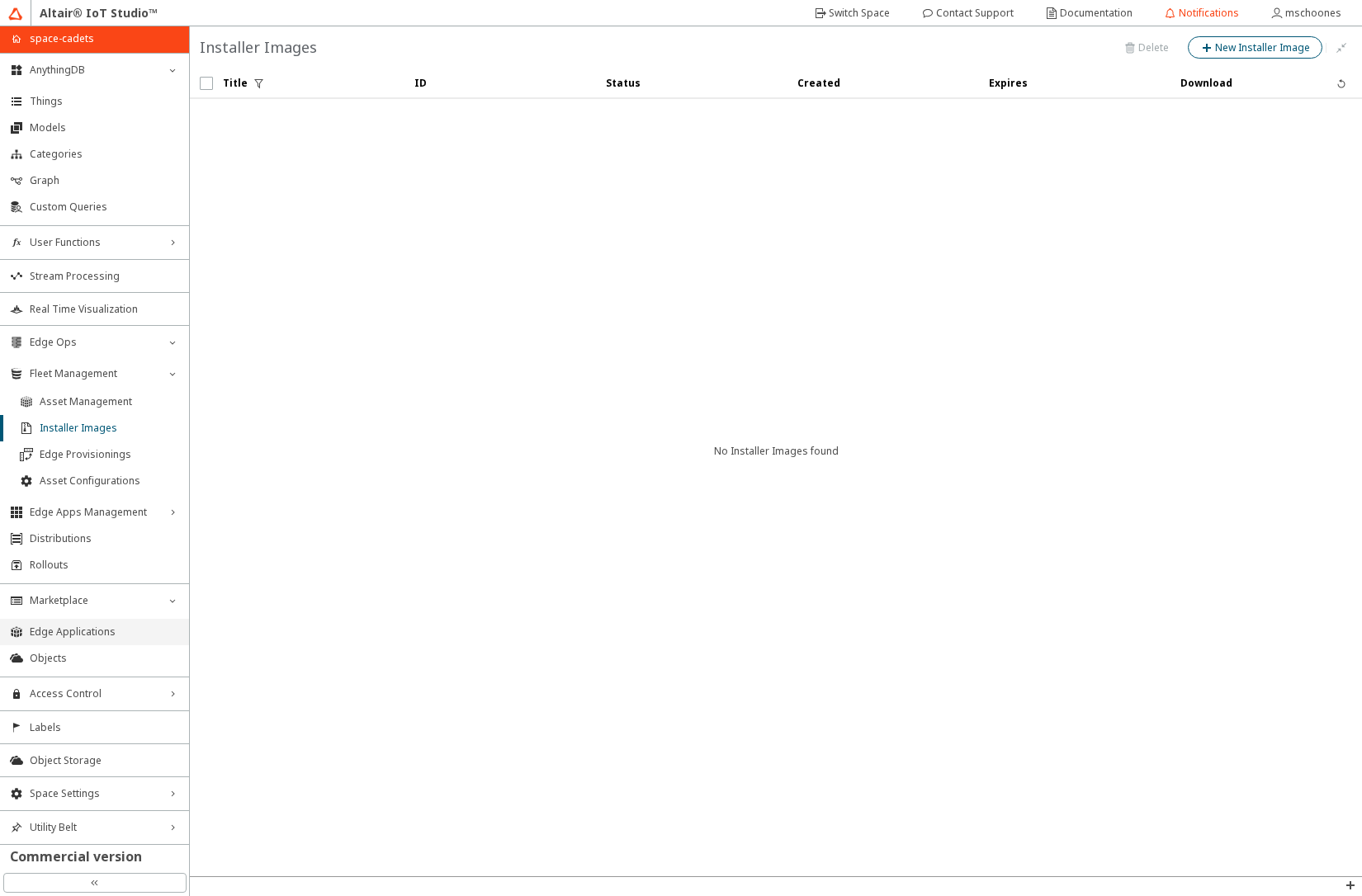
click at [113, 632] on span "Edge Applications" at bounding box center [104, 632] width 149 height 14
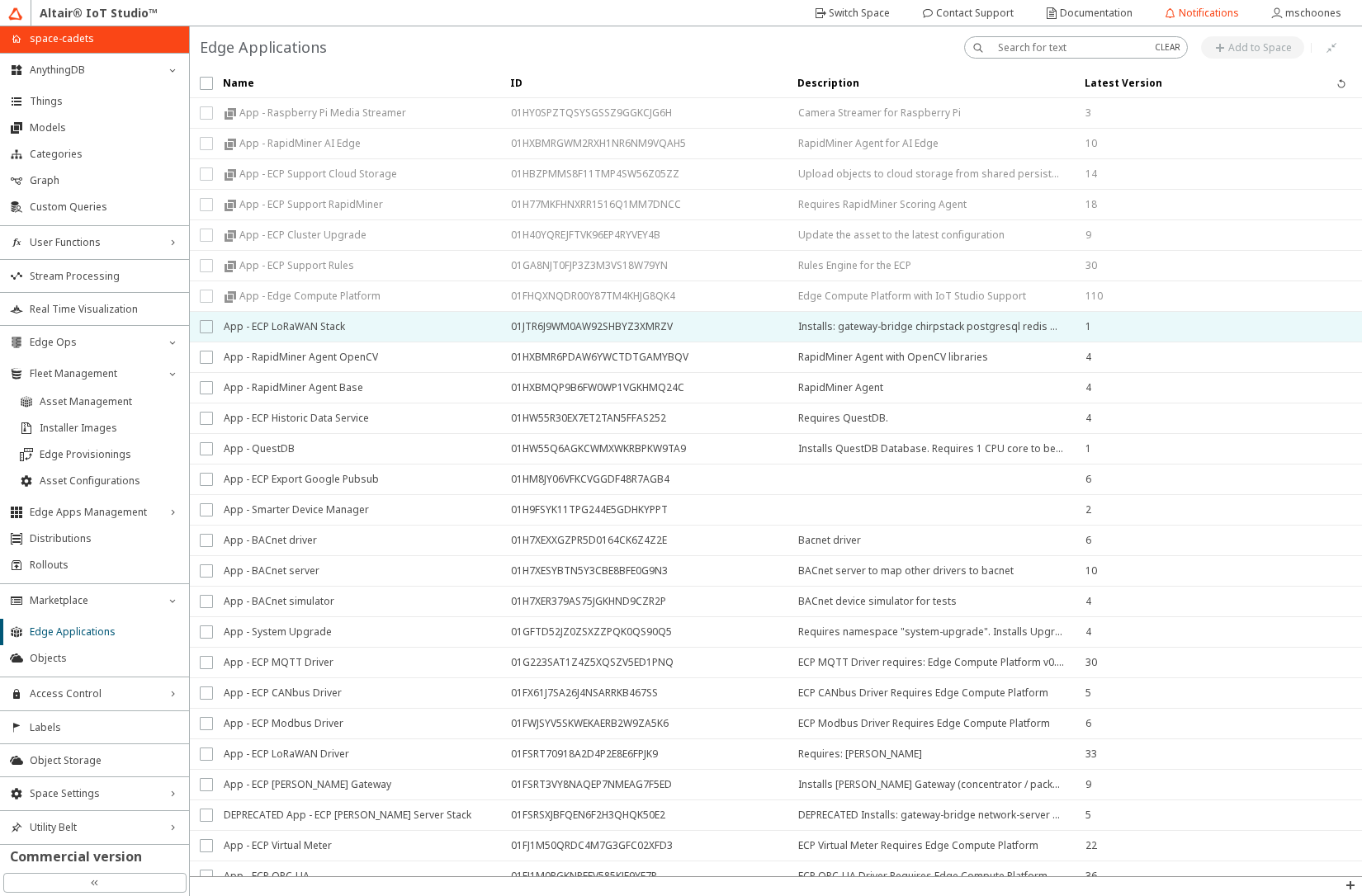
click at [205, 331] on input "checkbox" at bounding box center [205, 327] width 11 height 14
checkbox input "true"
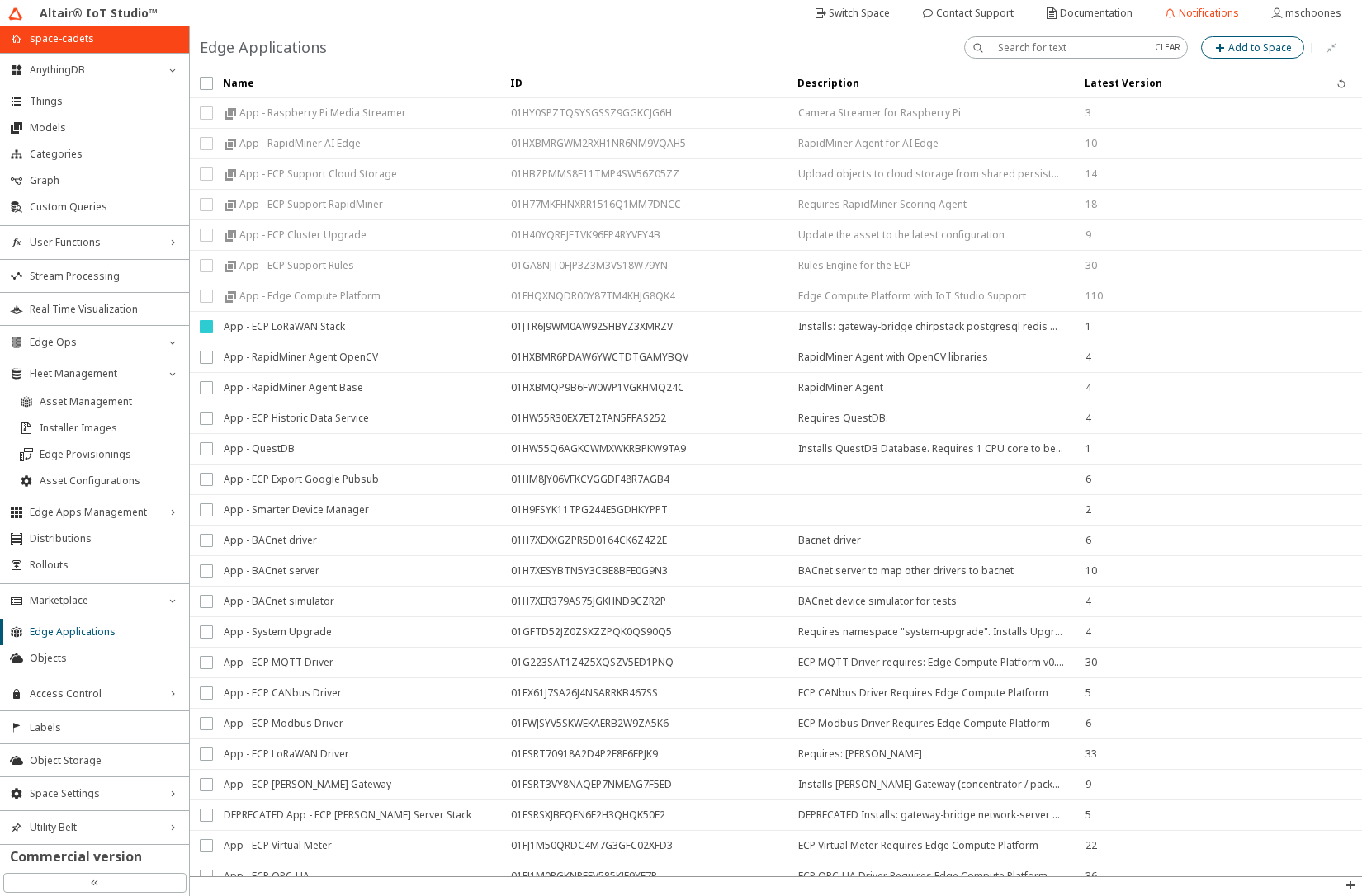
click at [0, 0] on slot "Add to Space" at bounding box center [0, 0] width 0 height 0
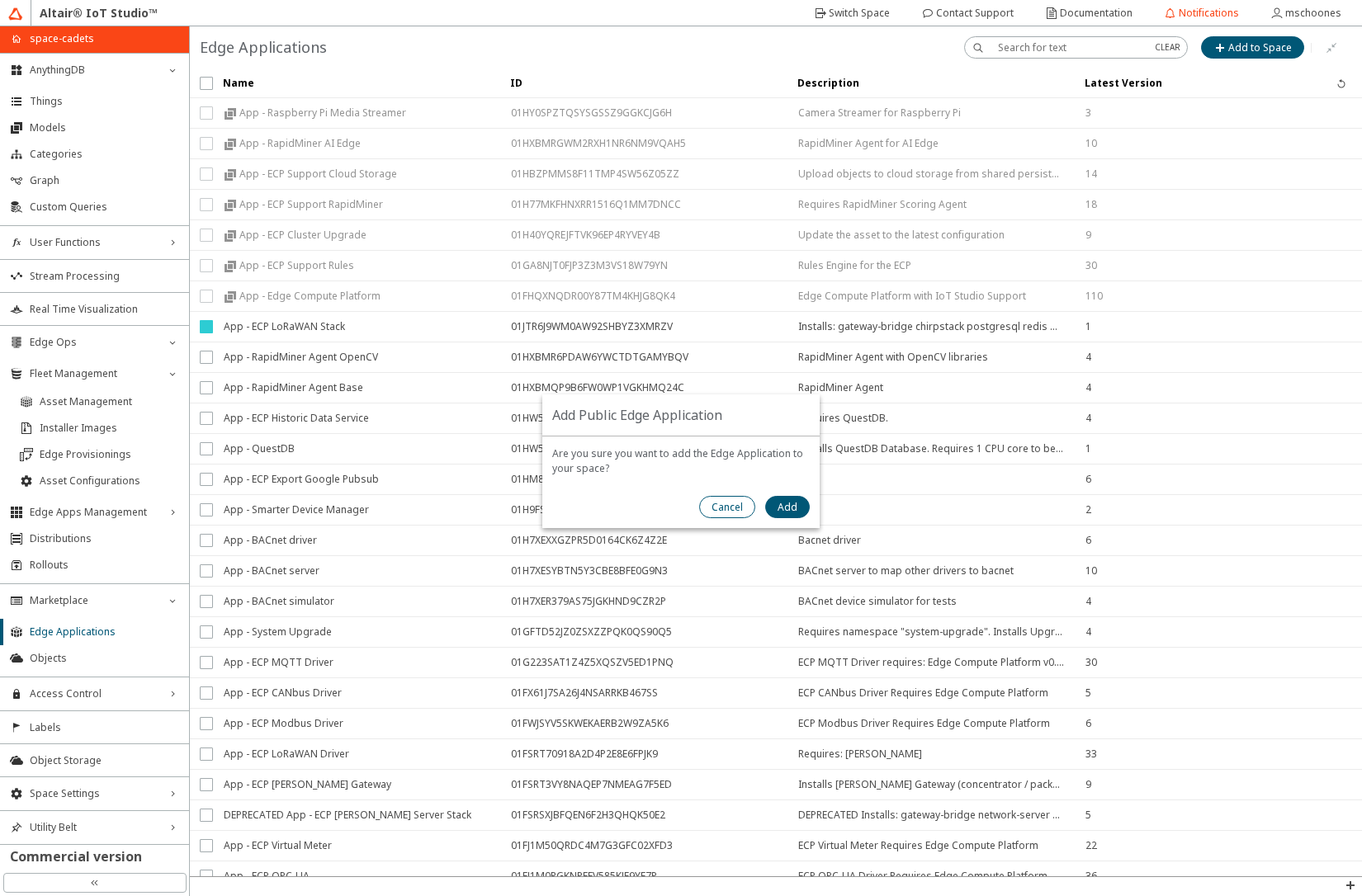
click at [0, 0] on slot "Cancel" at bounding box center [0, 0] width 0 height 0
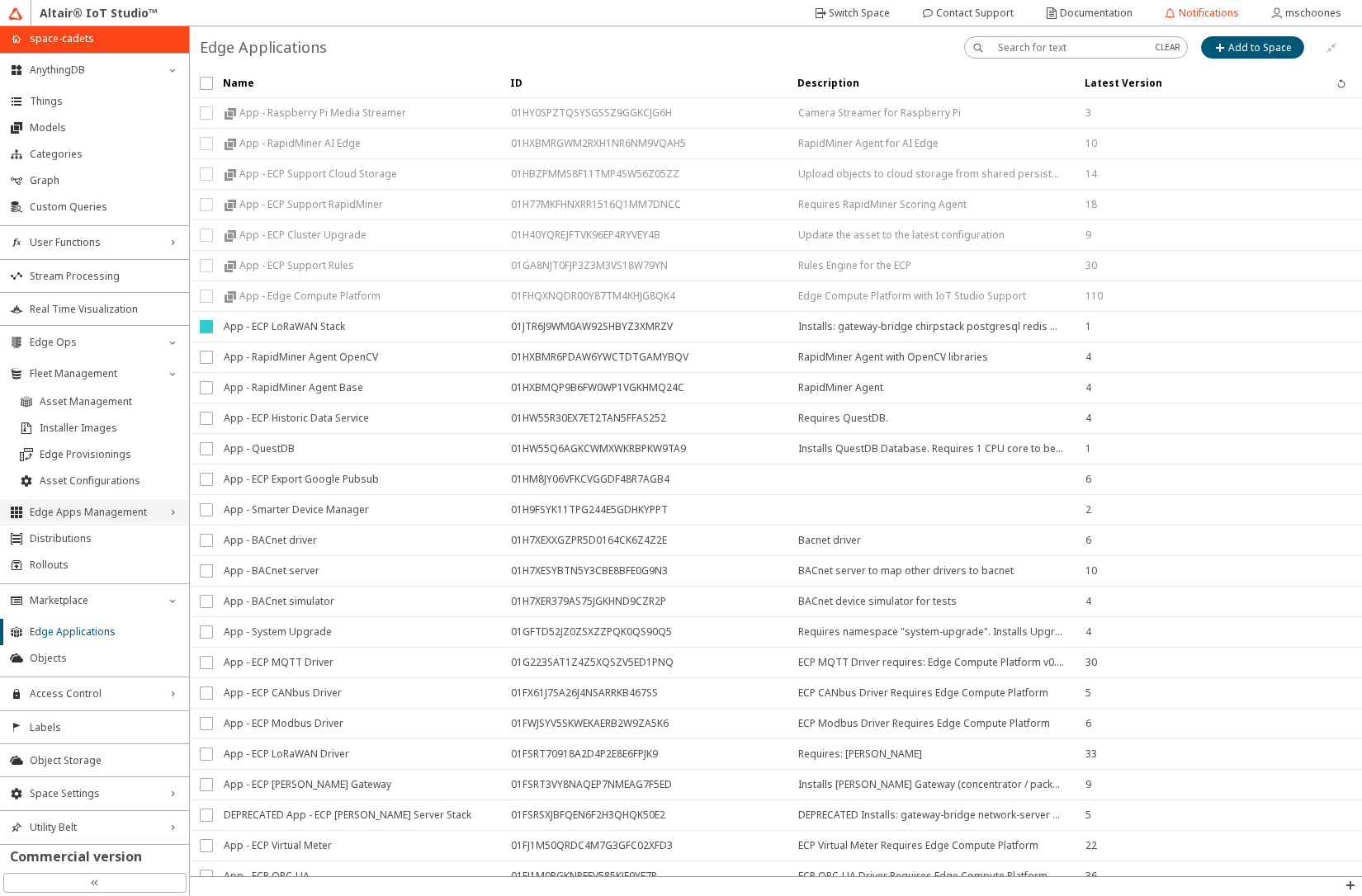
click at [84, 517] on span "Edge Apps Management" at bounding box center [94, 512] width 130 height 14
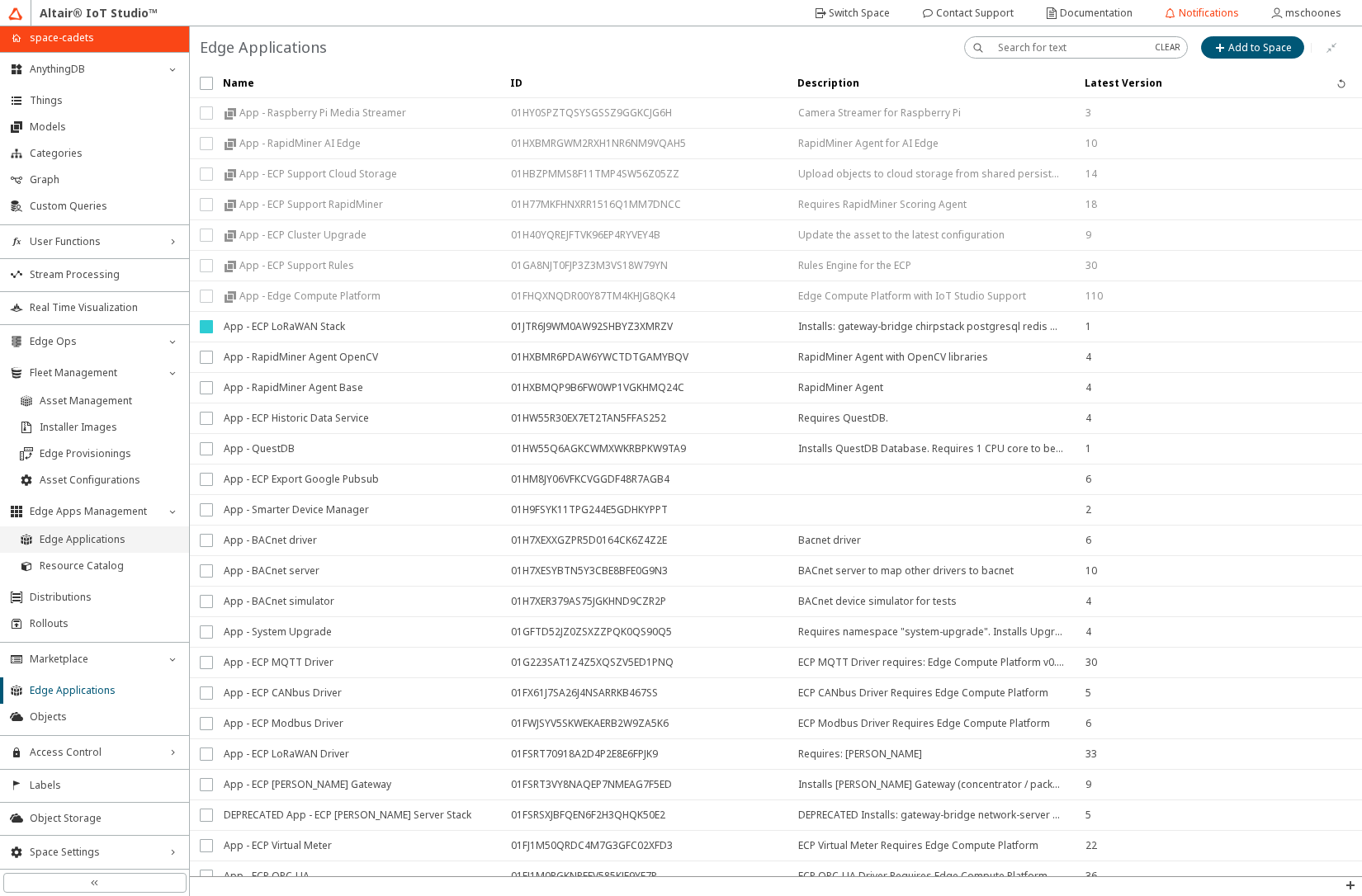
click at [81, 540] on span "Edge Applications" at bounding box center [109, 540] width 139 height 14
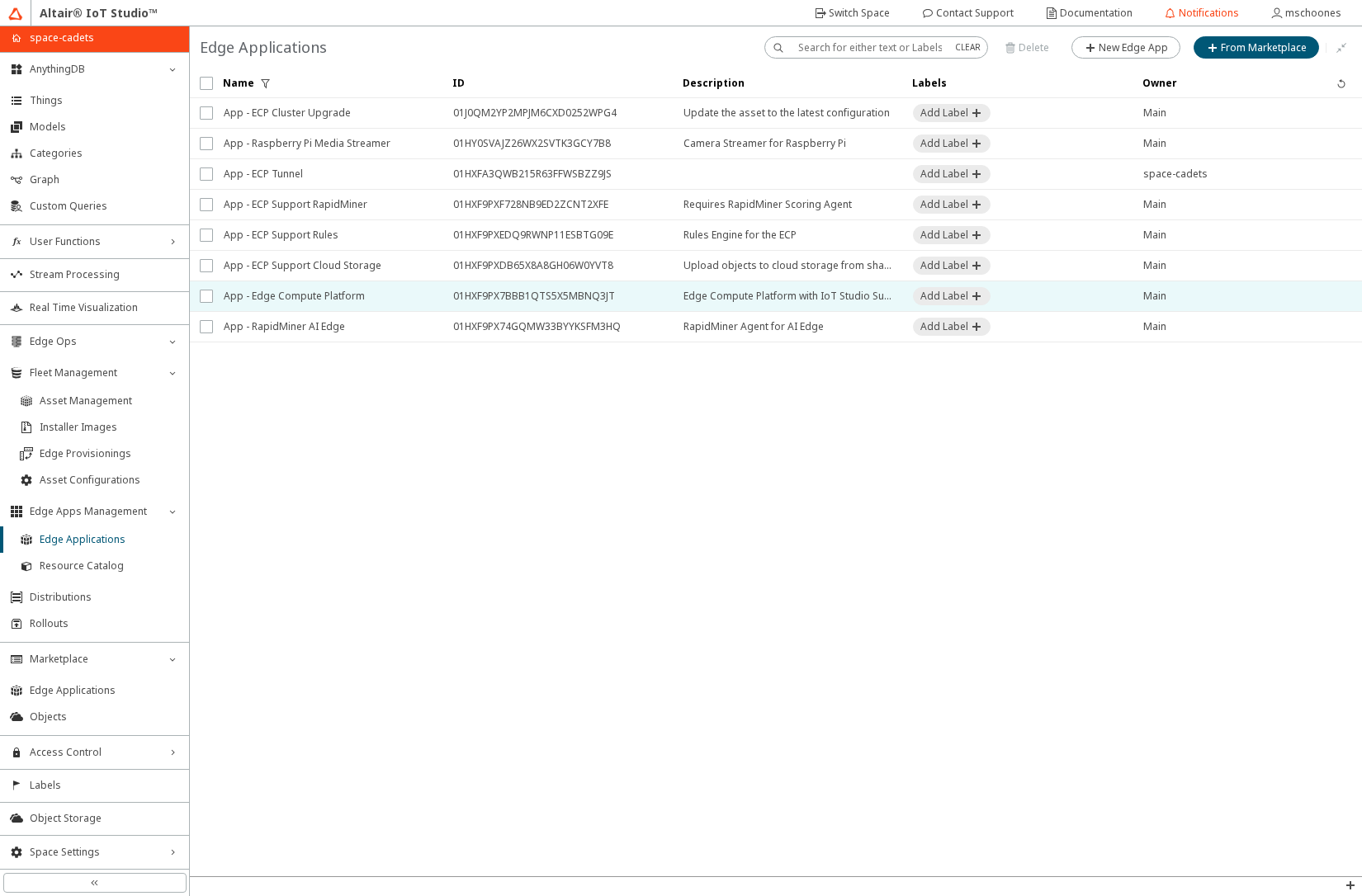
click at [357, 292] on span "App - Edge Compute Platform" at bounding box center [328, 296] width 208 height 30
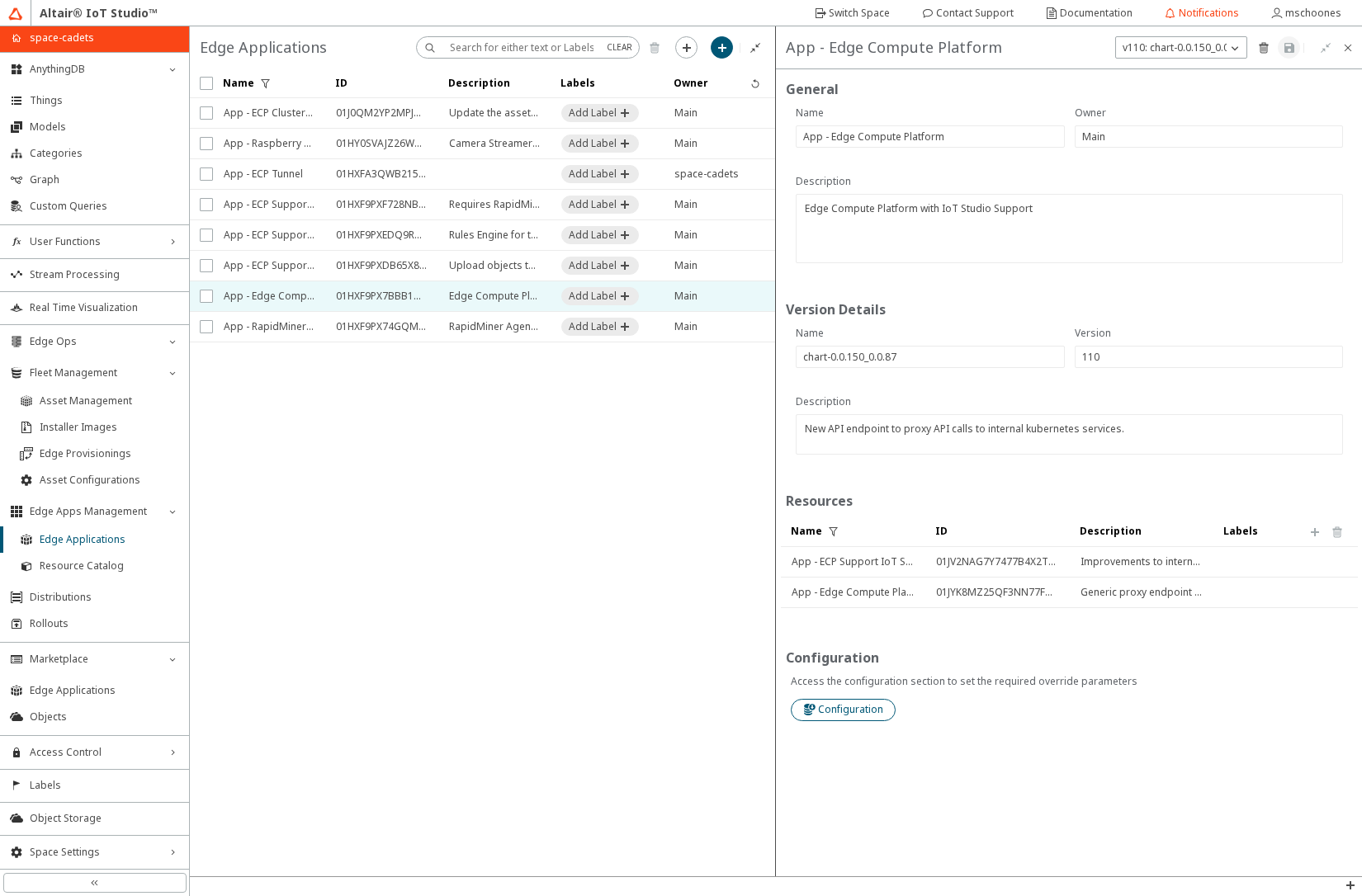
click at [0, 0] on slot "Configuration" at bounding box center [0, 0] width 0 height 0
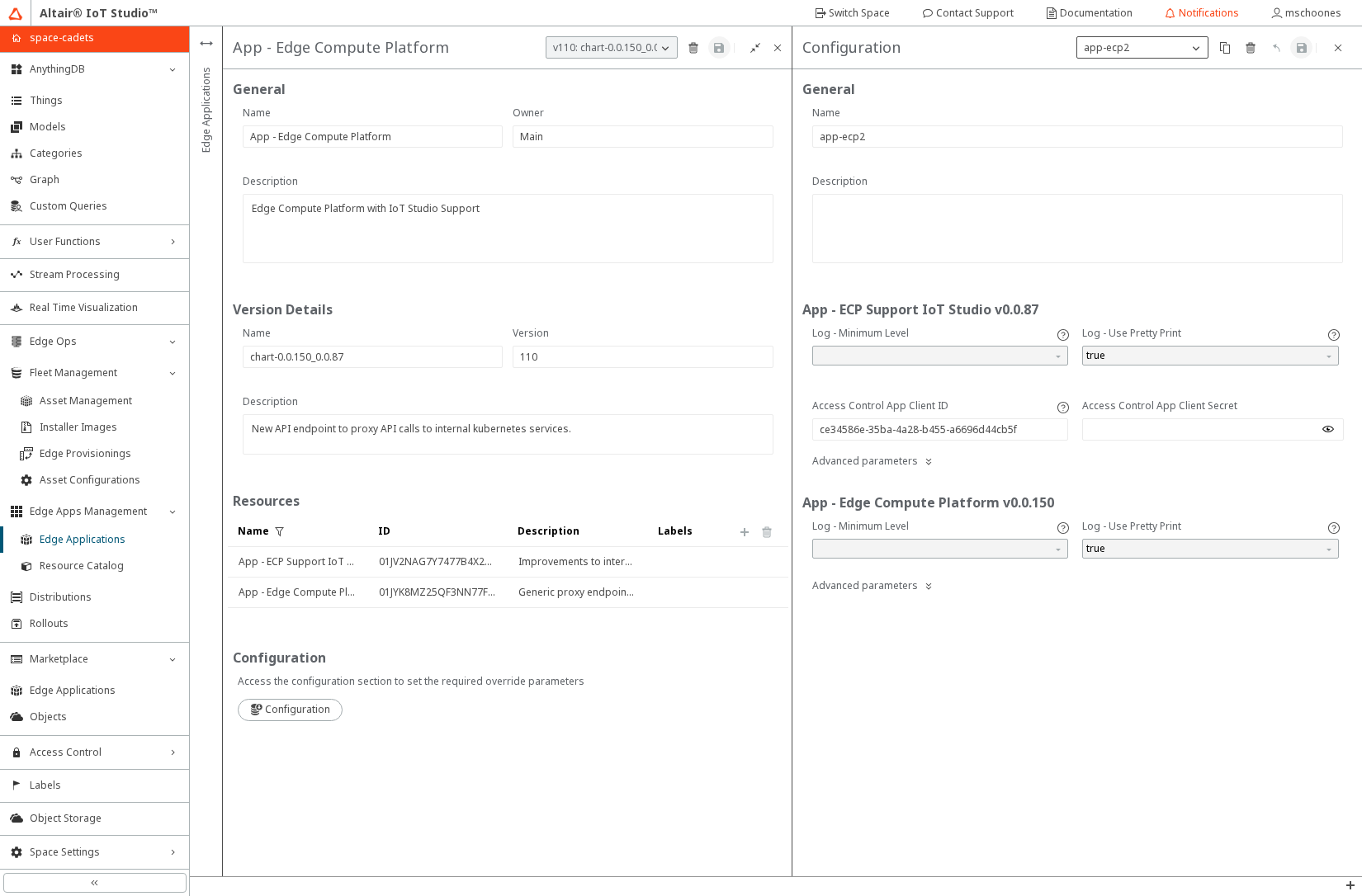
click at [1170, 48] on div "app-ecp2" at bounding box center [1133, 48] width 110 height 16
drag, startPoint x: 1247, startPoint y: 98, endPoint x: 1229, endPoint y: 67, distance: 35.8
click at [1243, 90] on div "General" at bounding box center [1078, 88] width 550 height 20
click at [1222, 54] on paper-button at bounding box center [1225, 48] width 22 height 22
click at [928, 590] on iron-icon at bounding box center [929, 586] width 14 height 14
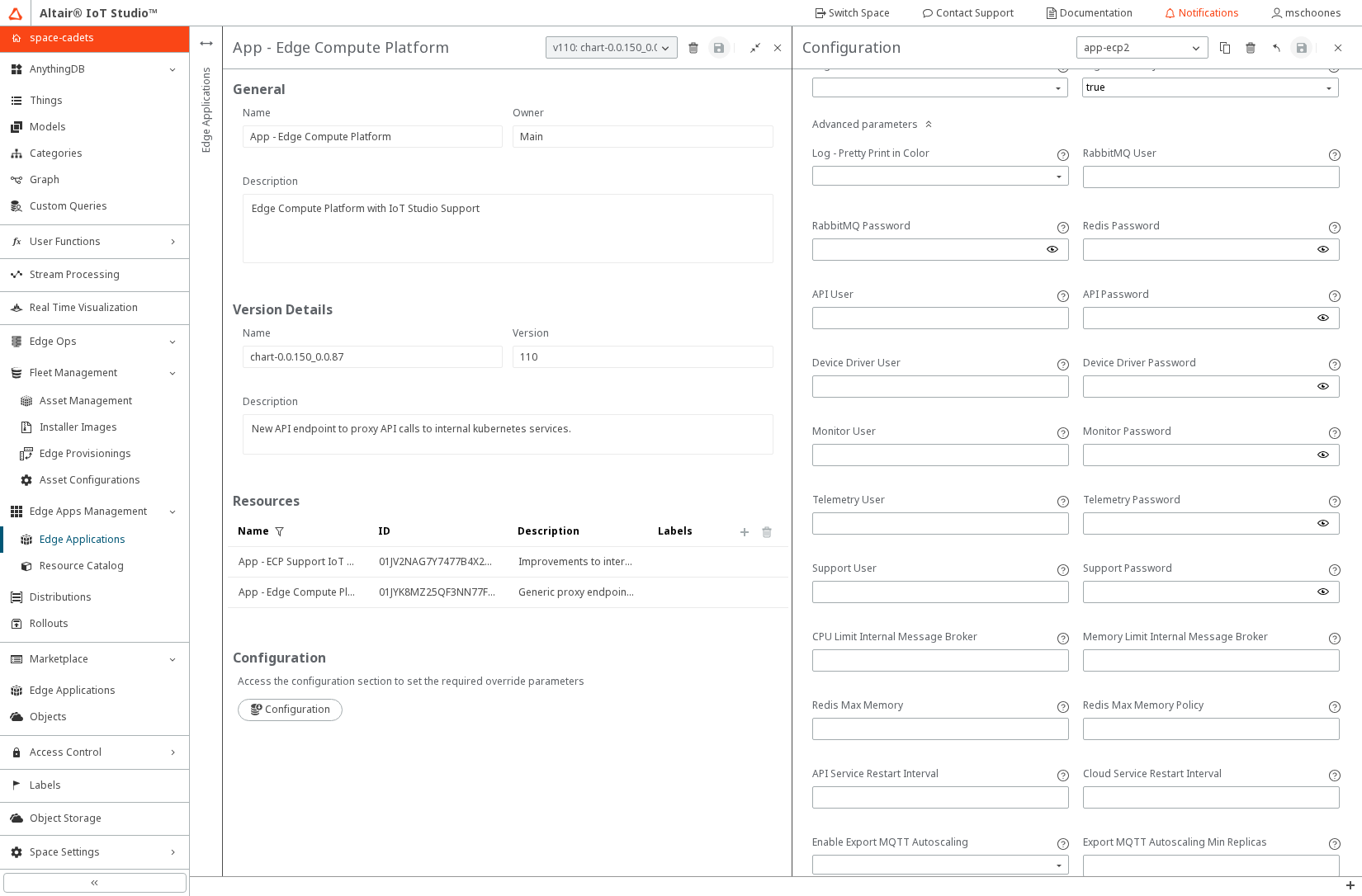
scroll to position [496, 0]
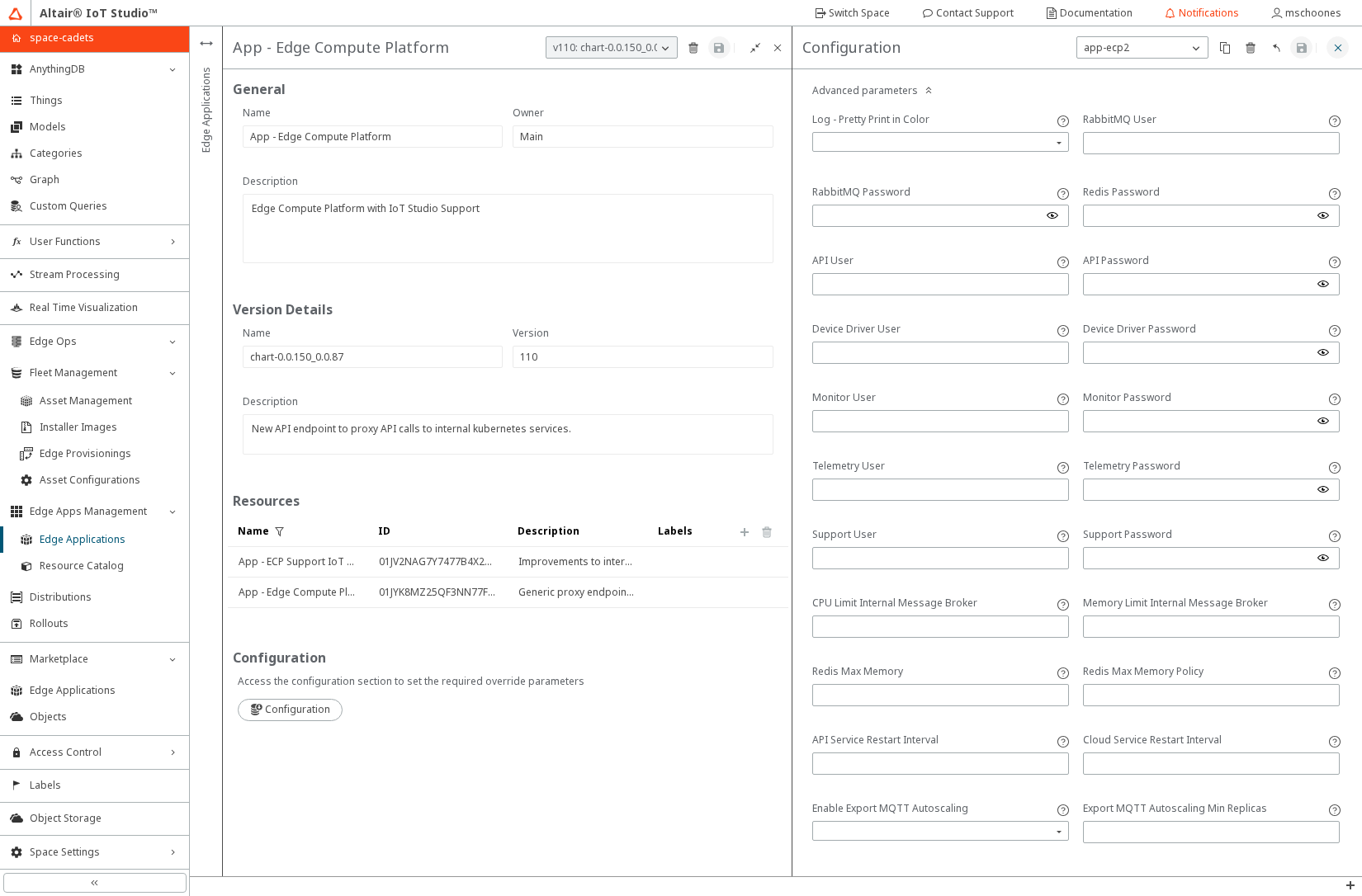
click at [1341, 53] on iron-icon at bounding box center [1338, 48] width 14 height 14
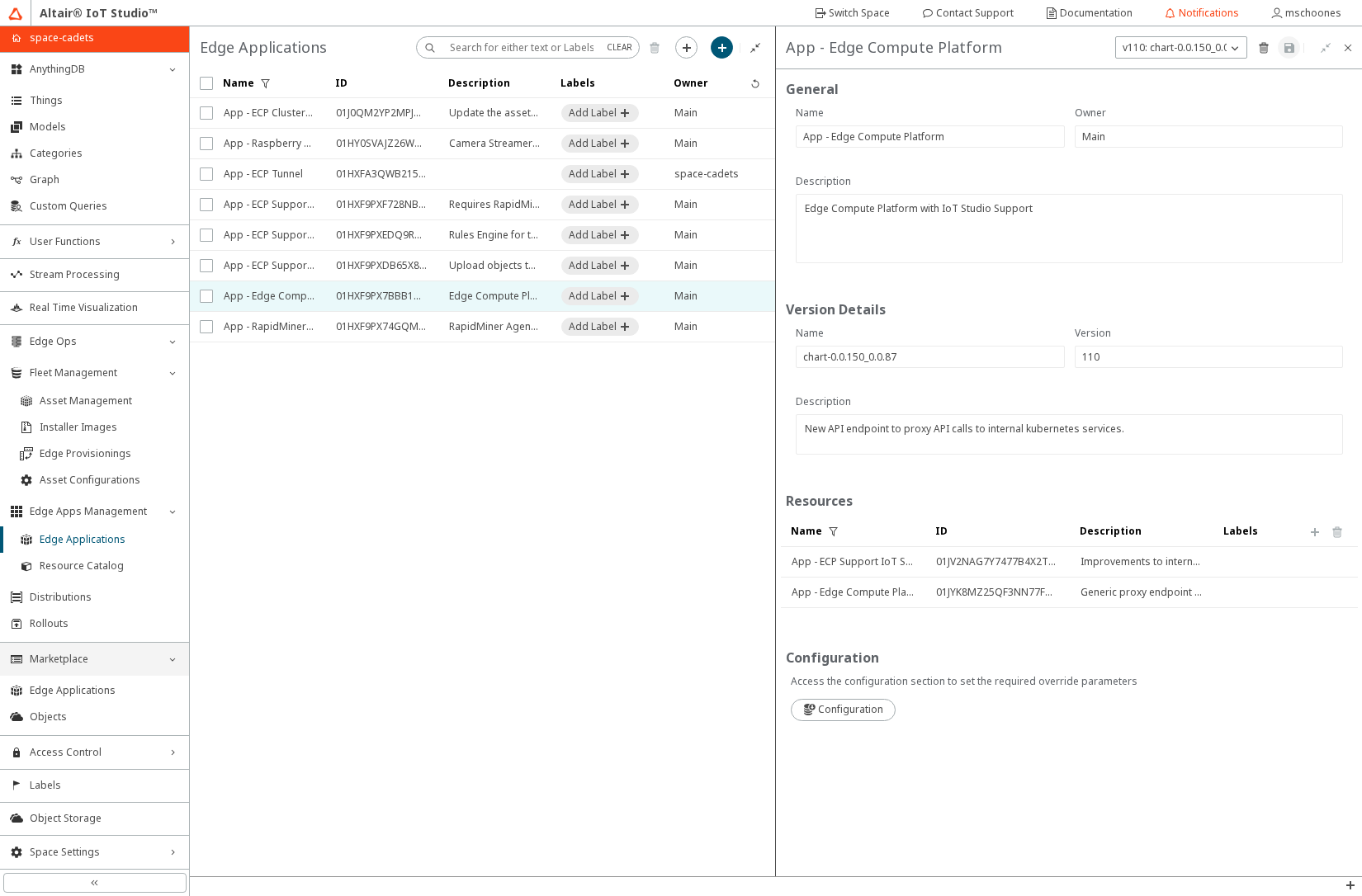
click at [171, 663] on icon "down_chevron" at bounding box center [173, 660] width 14 height 14
click at [170, 348] on icon "down_chevron" at bounding box center [173, 343] width 14 height 14
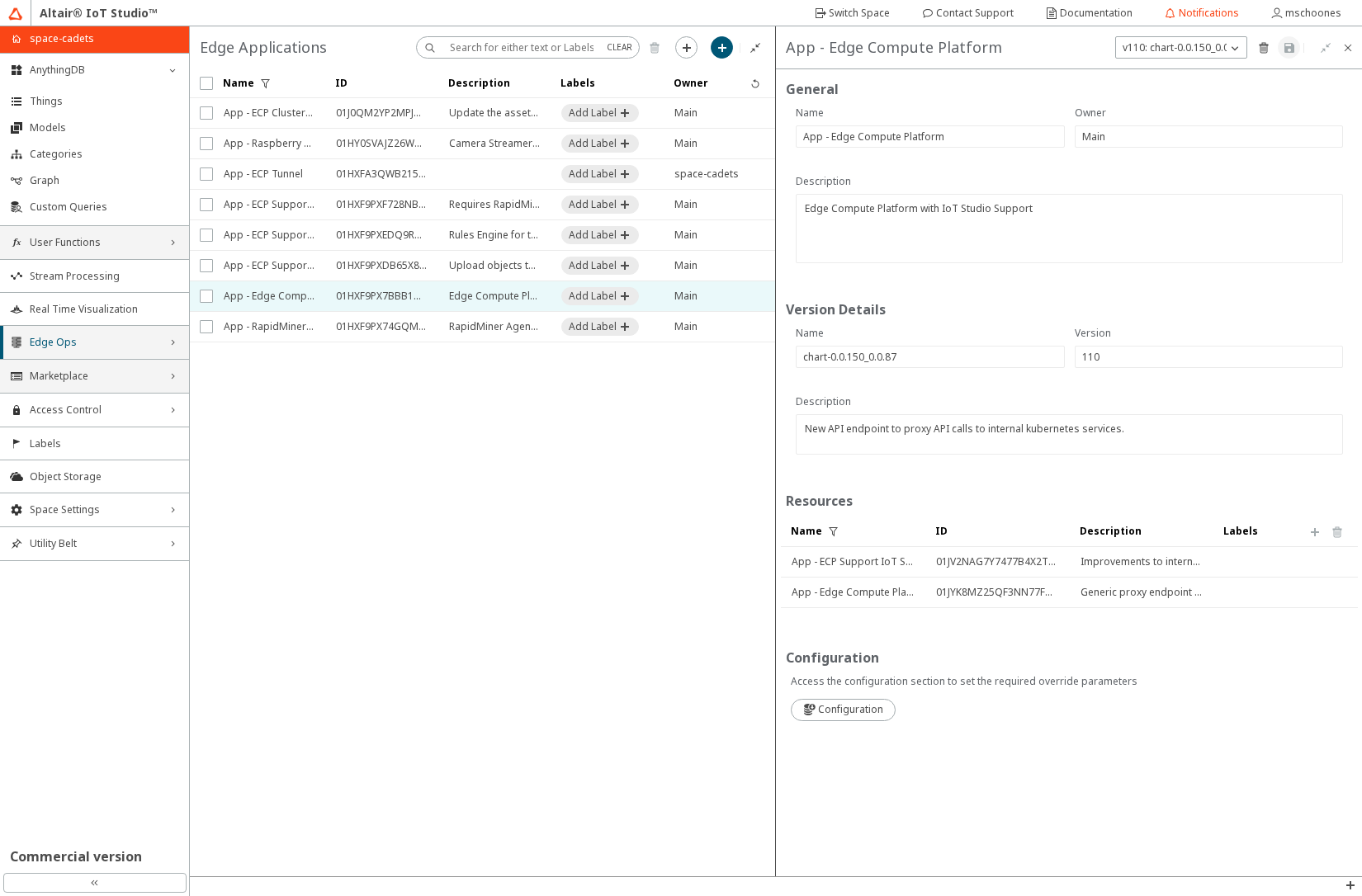
click at [132, 242] on span "User Functions" at bounding box center [94, 243] width 130 height 14
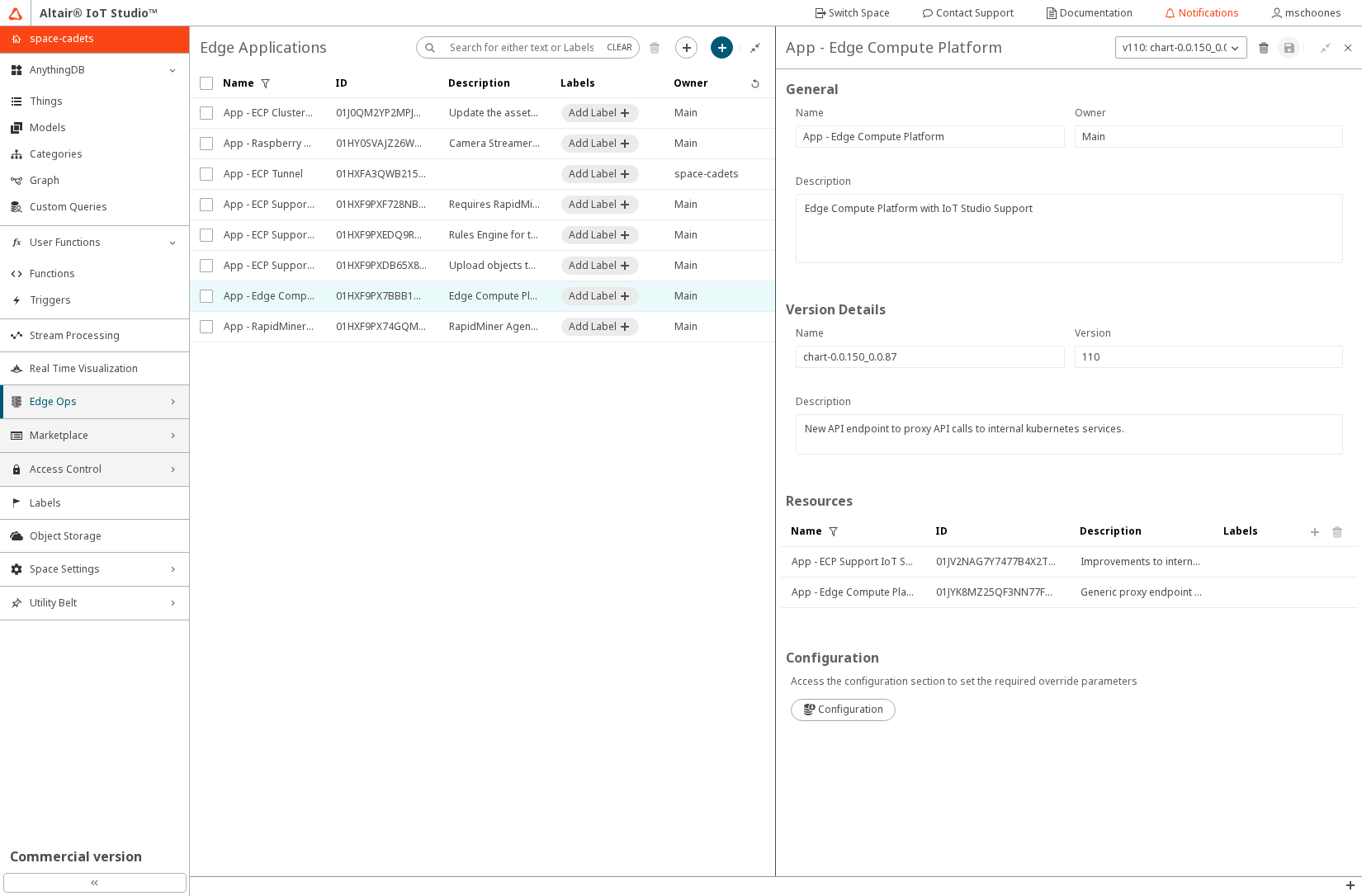
click at [137, 471] on span "Access Control" at bounding box center [94, 470] width 130 height 14
click at [103, 580] on span "Apps" at bounding box center [104, 580] width 149 height 14
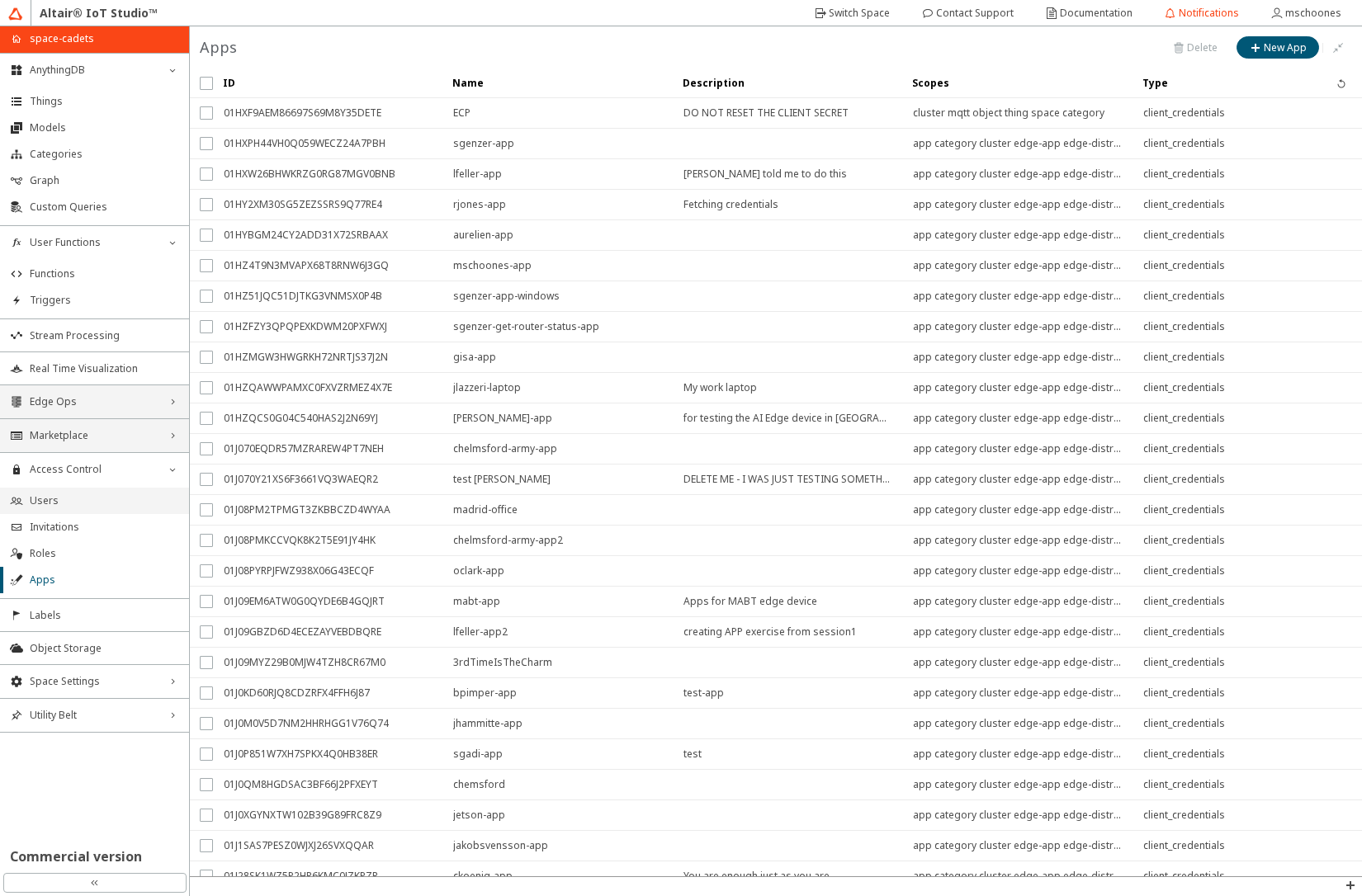
click at [98, 501] on span "Users" at bounding box center [104, 501] width 149 height 14
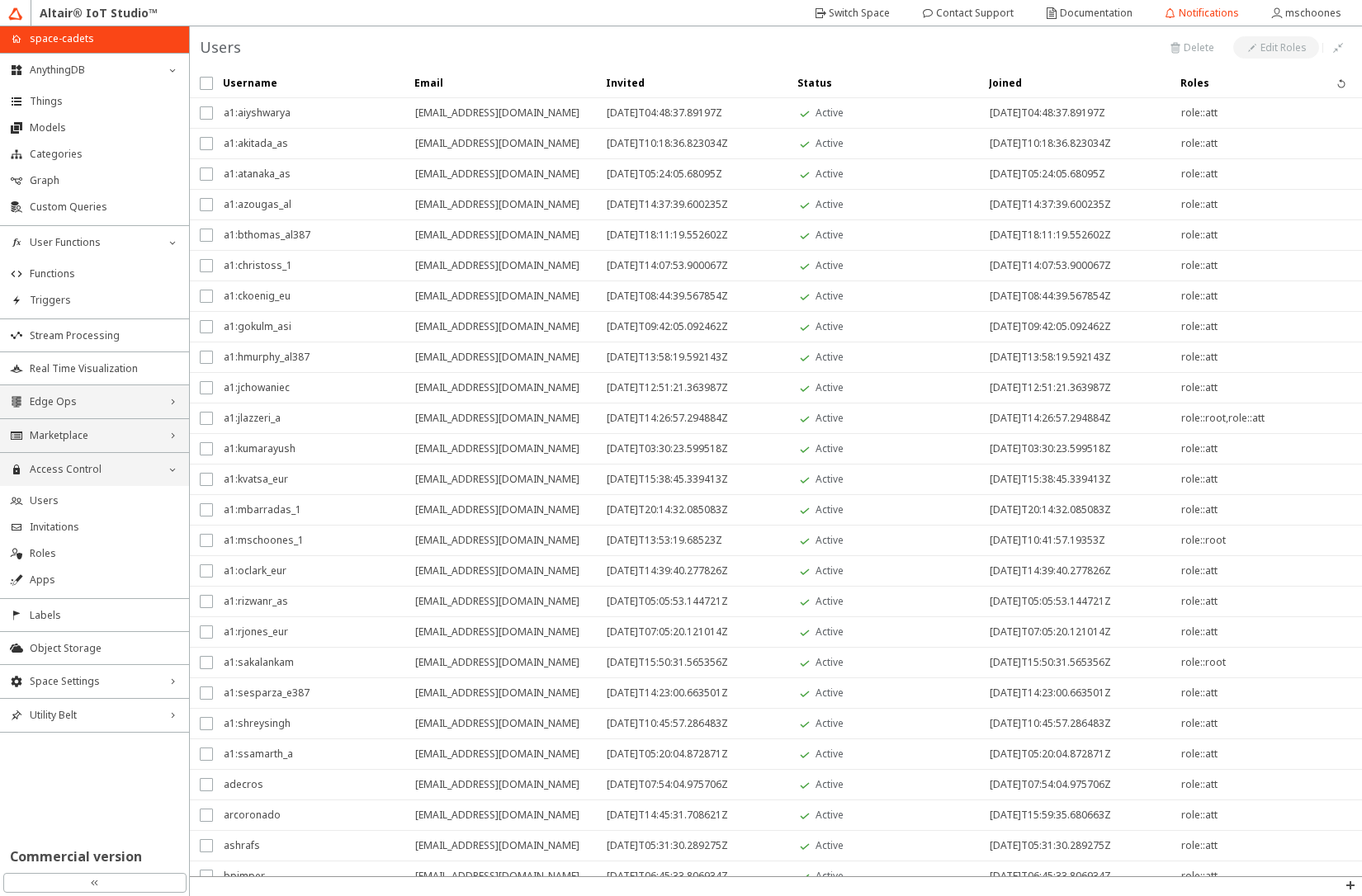
click at [119, 473] on span "Access Control" at bounding box center [94, 470] width 130 height 14
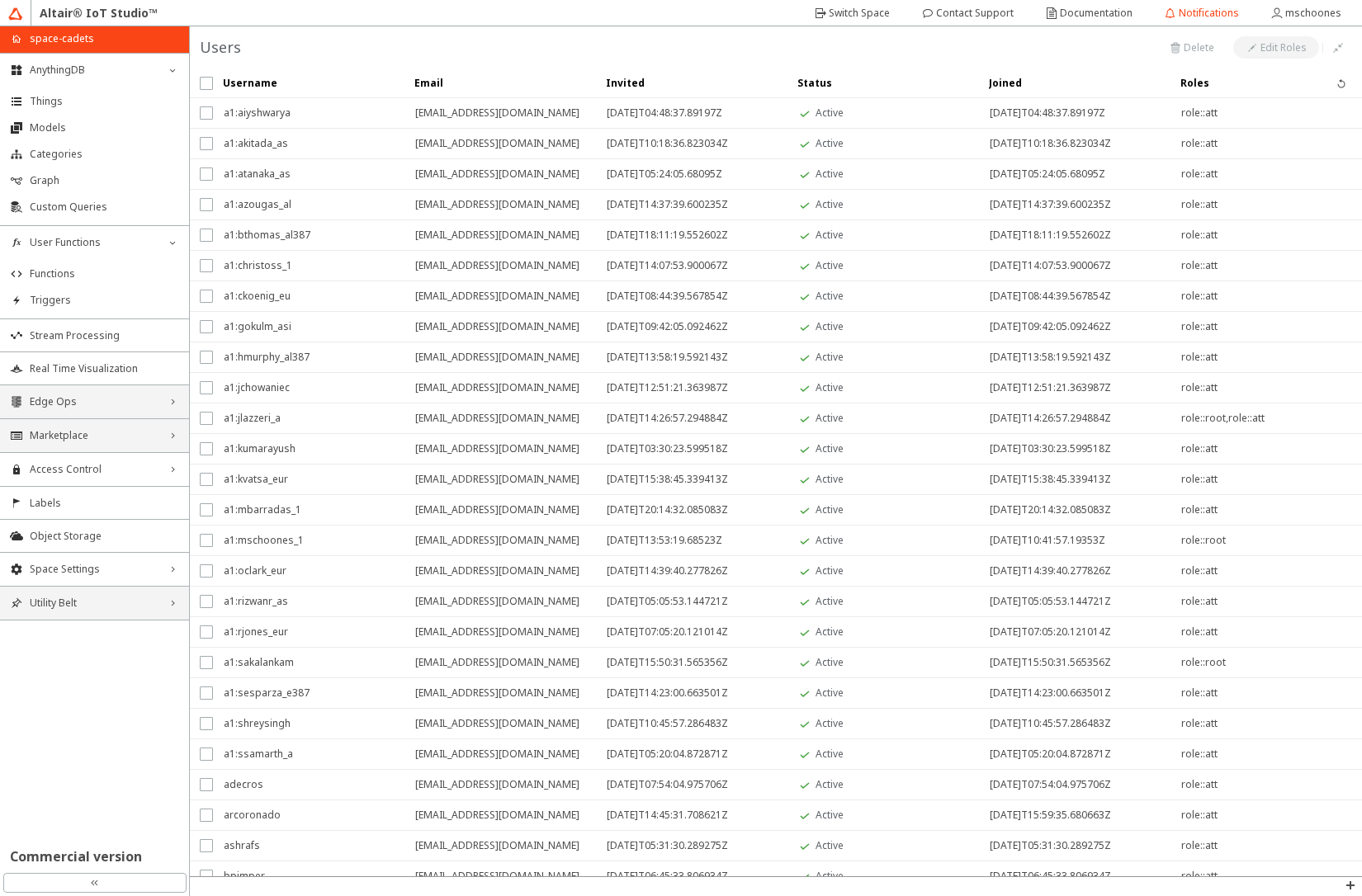
click at [114, 607] on span "Utility Belt" at bounding box center [94, 603] width 130 height 14
click at [126, 400] on span "Edge Ops" at bounding box center [94, 402] width 130 height 14
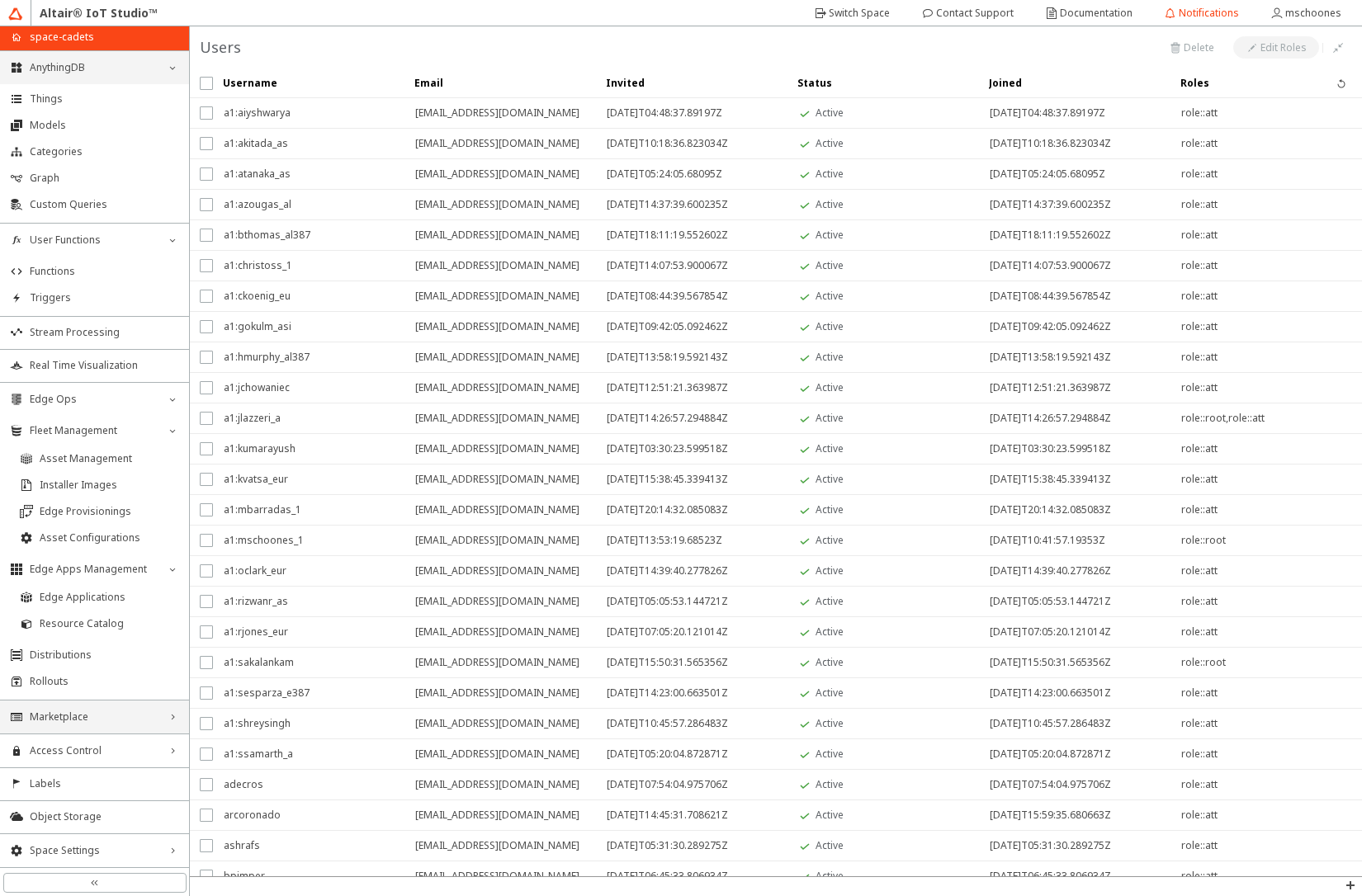
click at [170, 76] on div "AnythingDB down_chevron" at bounding box center [94, 67] width 189 height 33
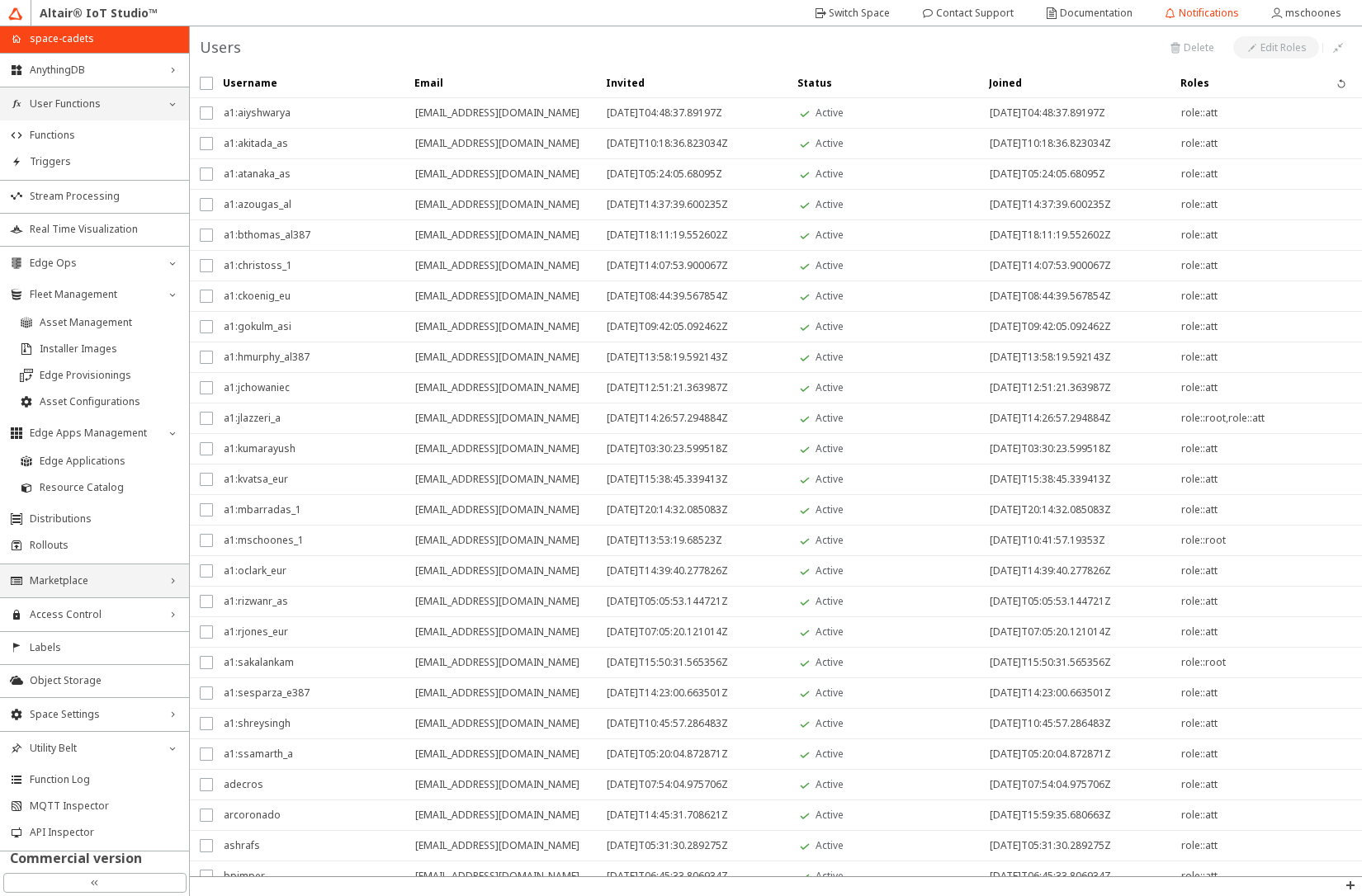
click at [165, 103] on div "User Functions down_chevron" at bounding box center [94, 104] width 189 height 33
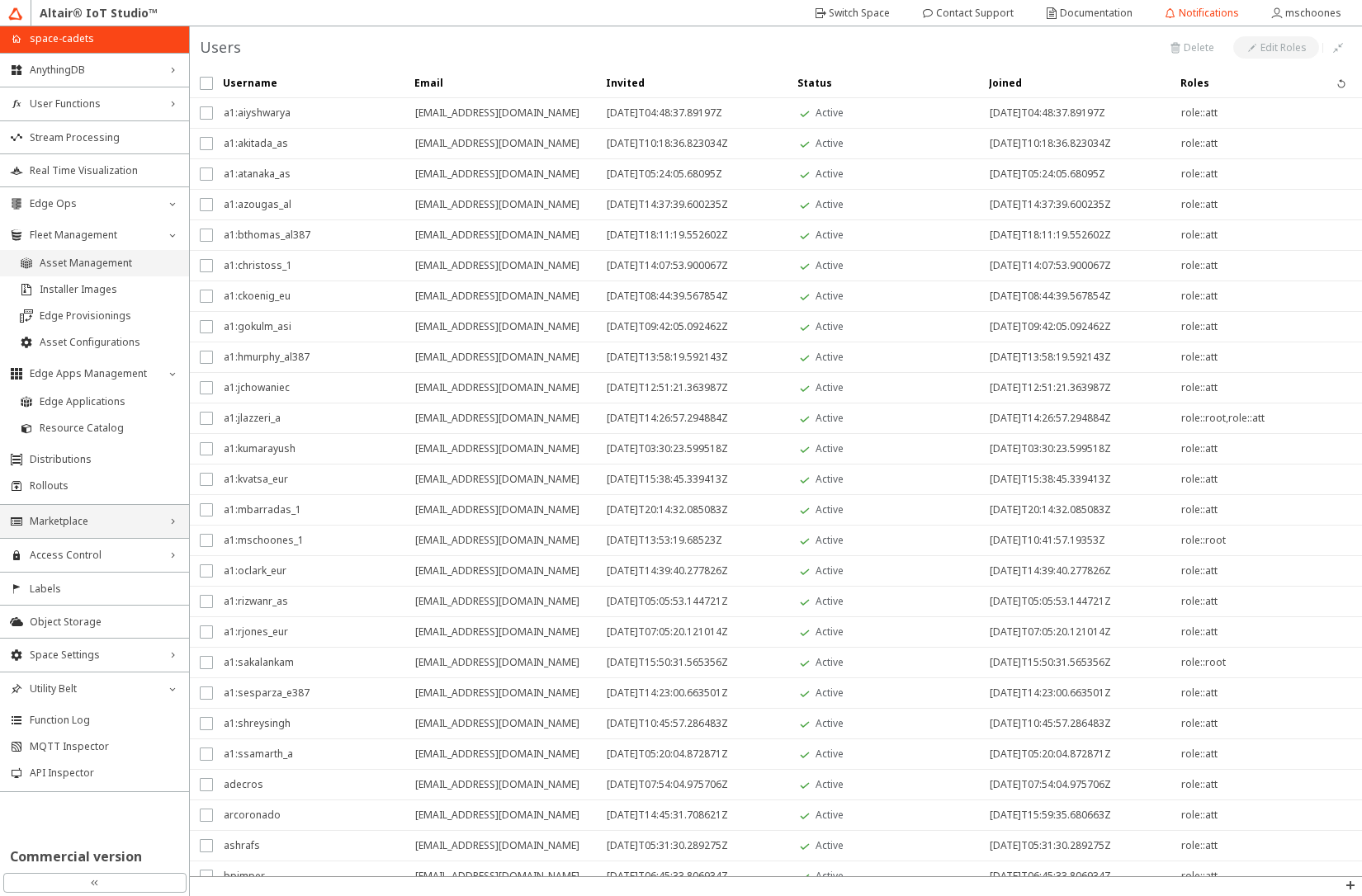
click at [104, 264] on span "Asset Management" at bounding box center [109, 264] width 139 height 14
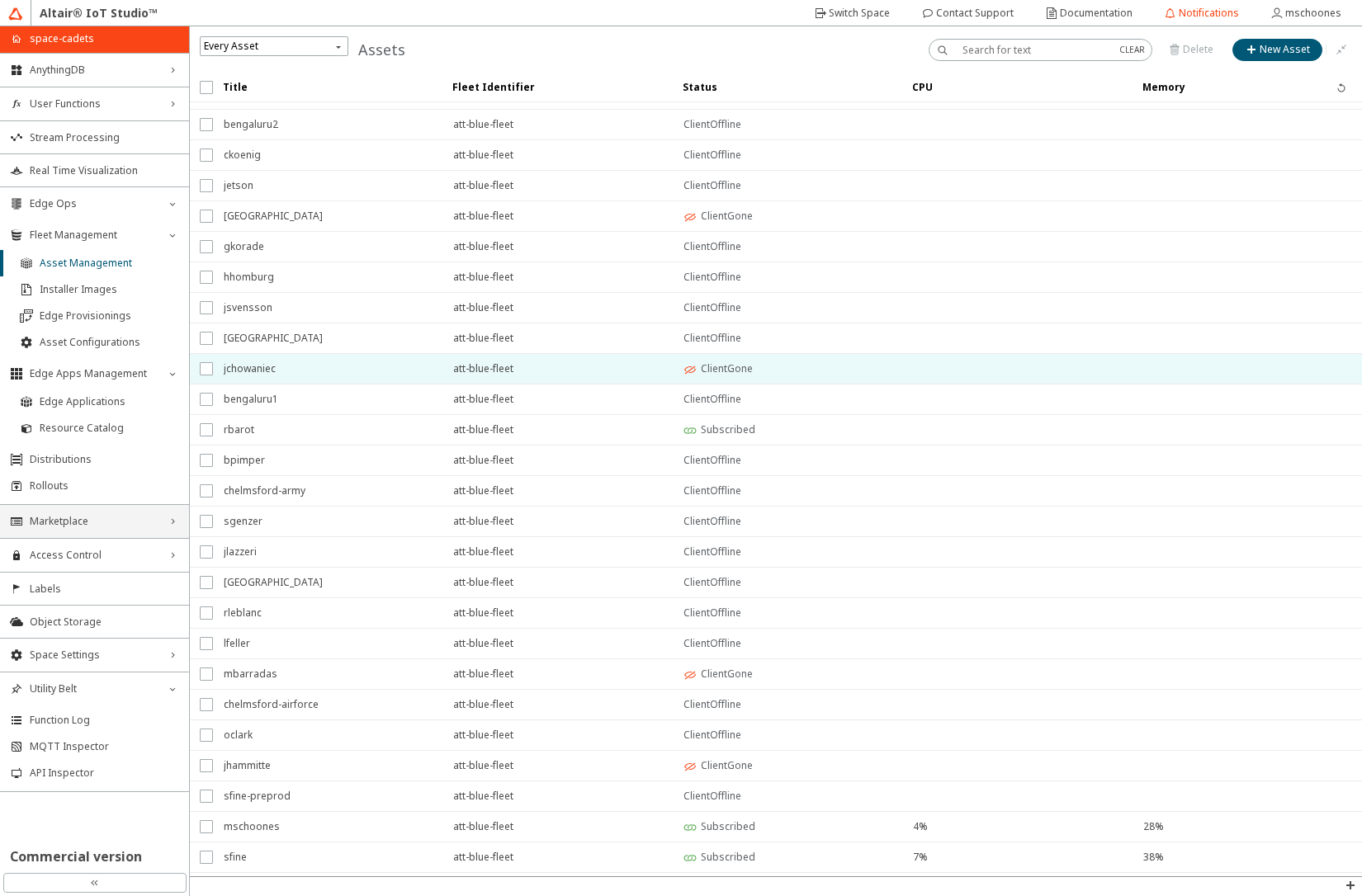
scroll to position [81, 0]
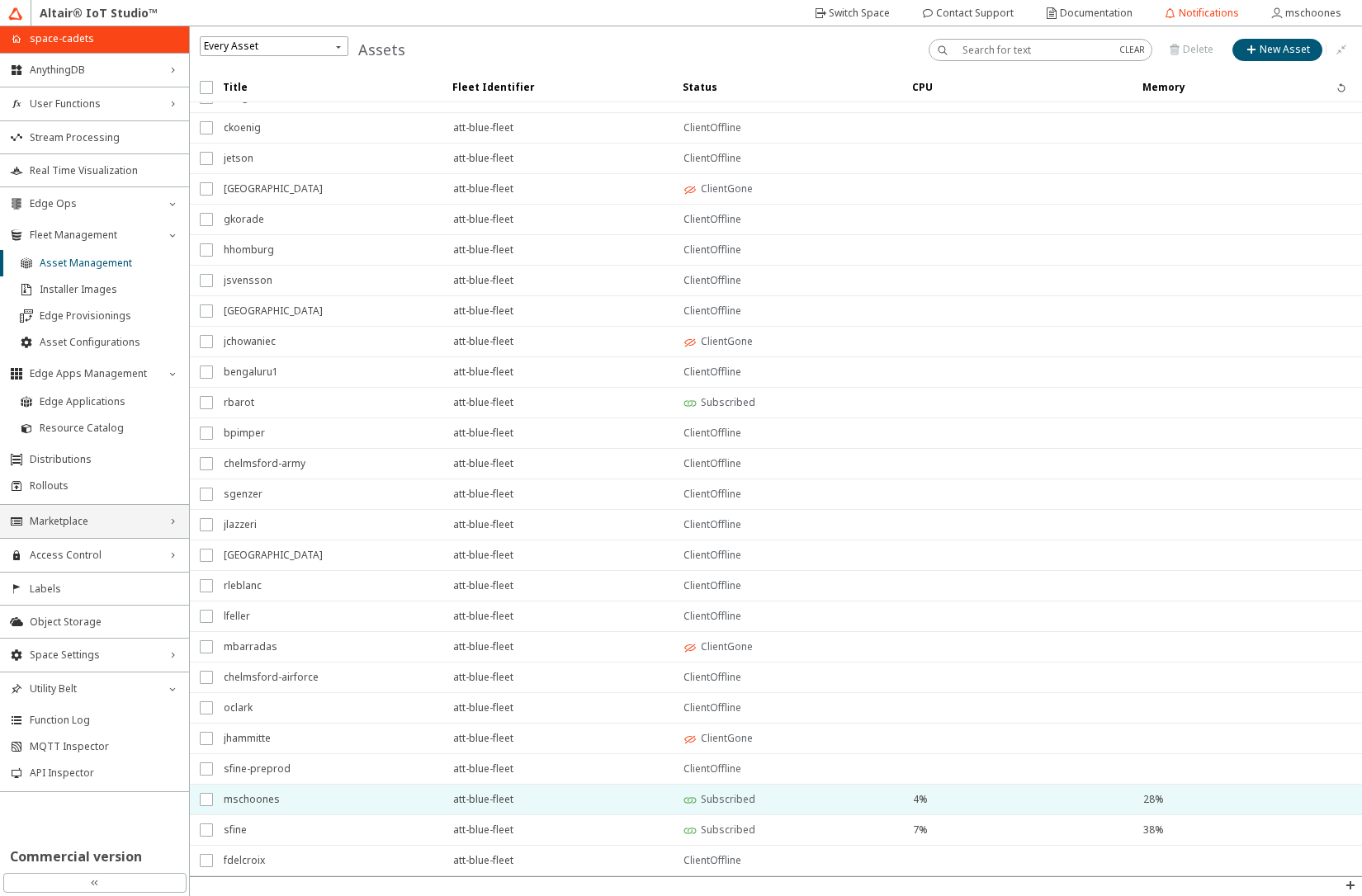
click at [307, 805] on span "mschoones" at bounding box center [328, 799] width 208 height 30
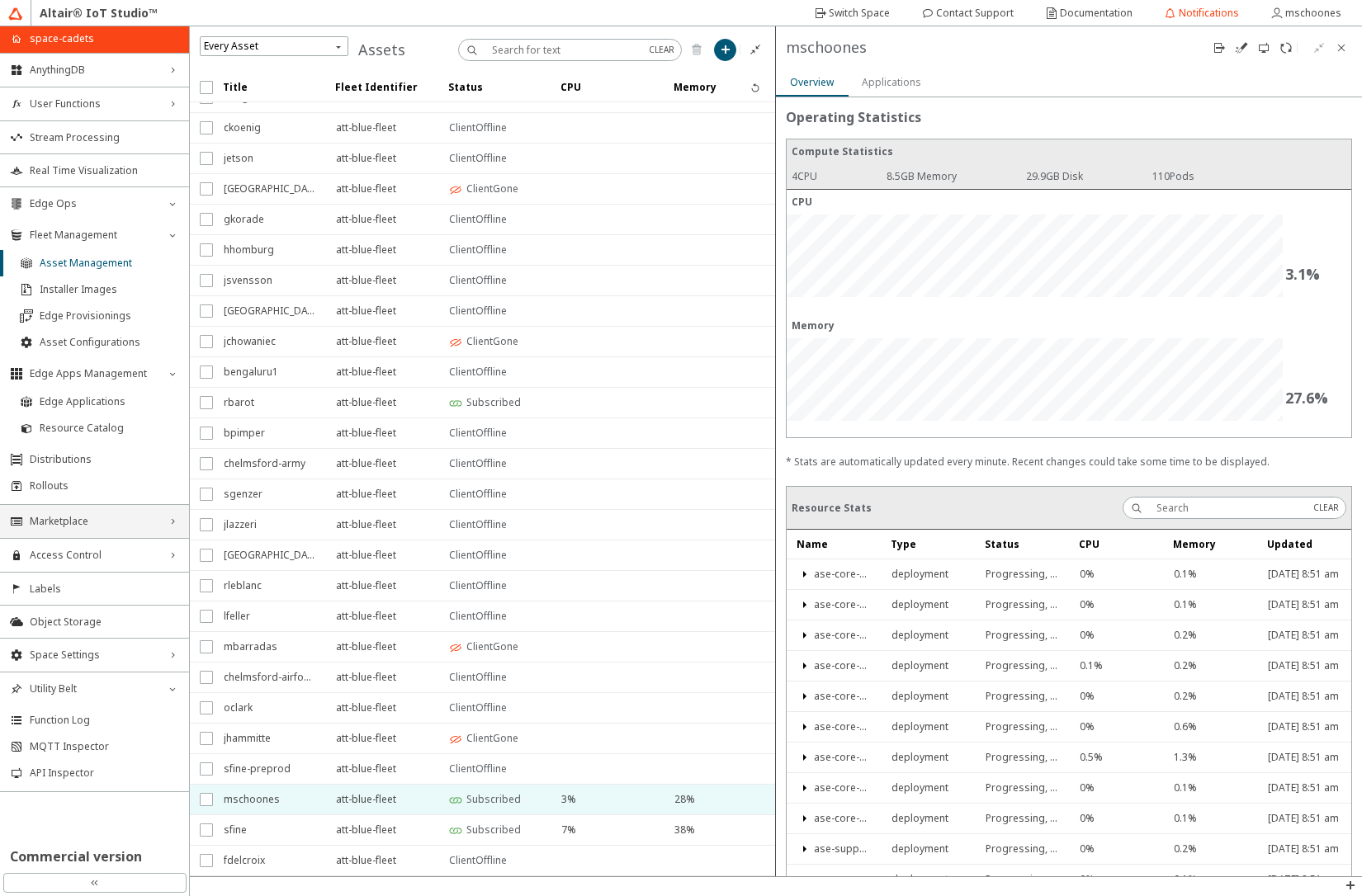
click at [0, 0] on slot "Applications" at bounding box center [0, 0] width 0 height 0
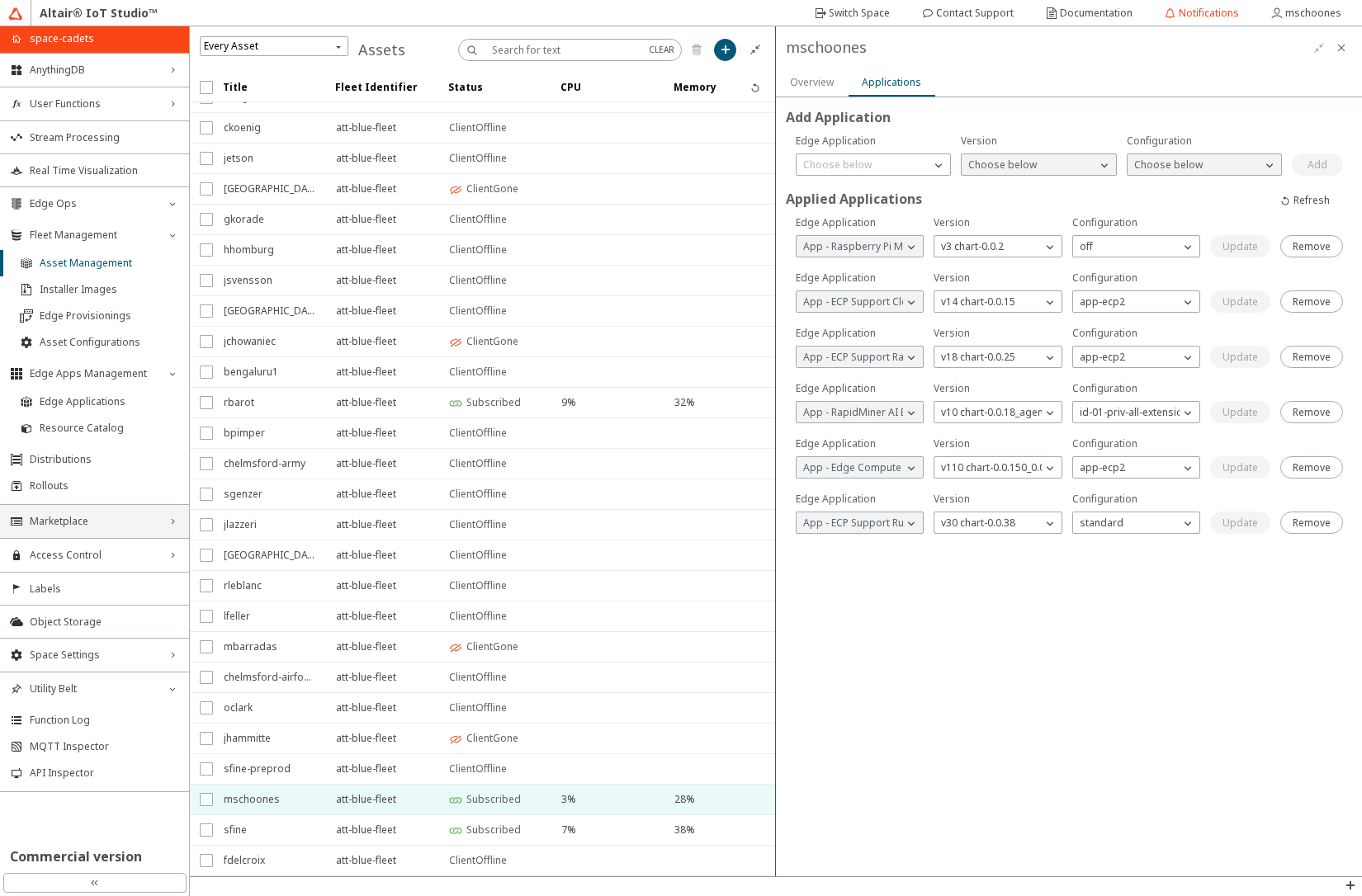
click at [0, 0] on slot "Overview" at bounding box center [0, 0] width 0 height 0
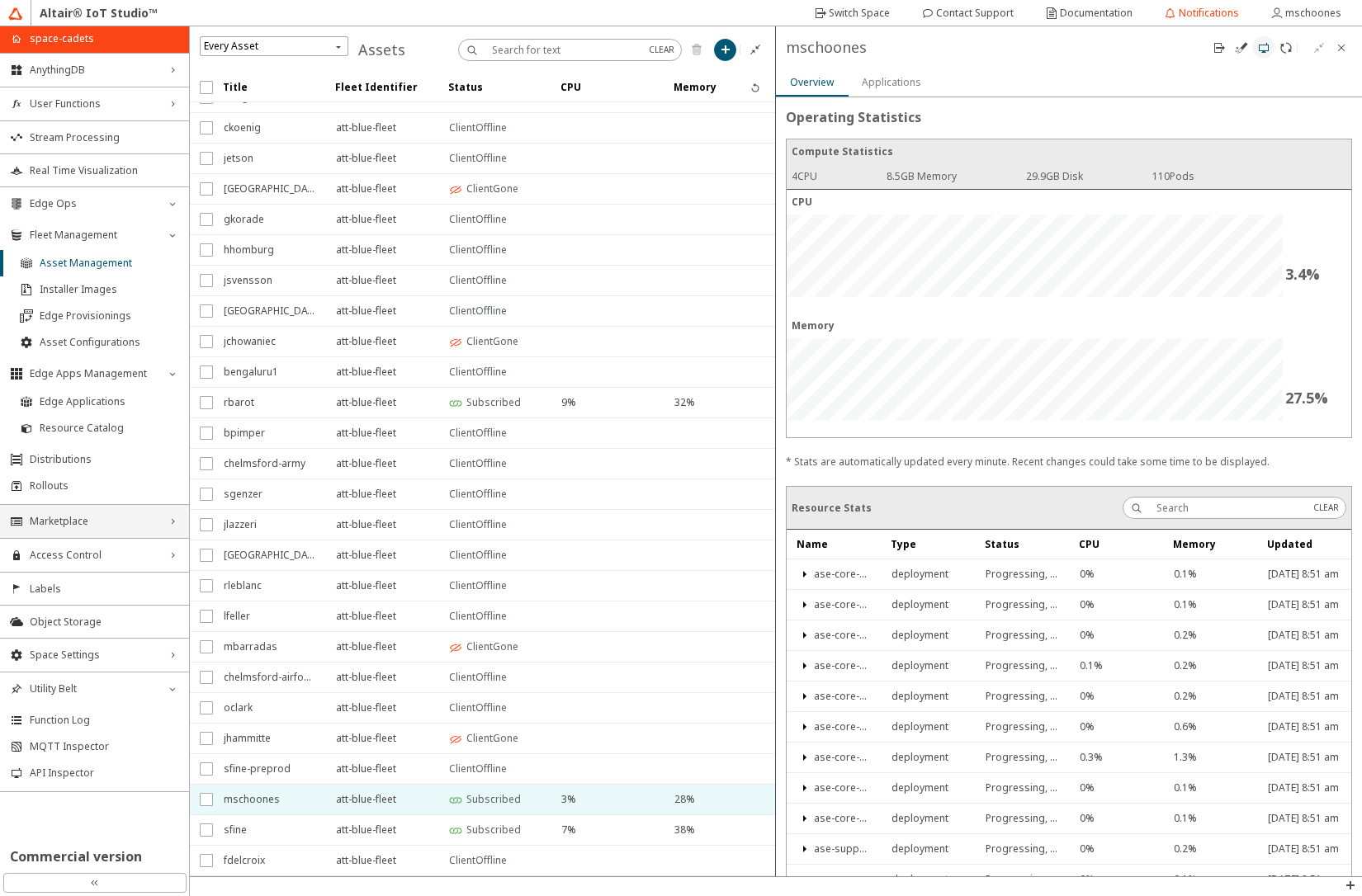
click at [1264, 53] on iron-icon at bounding box center [1264, 48] width 14 height 14
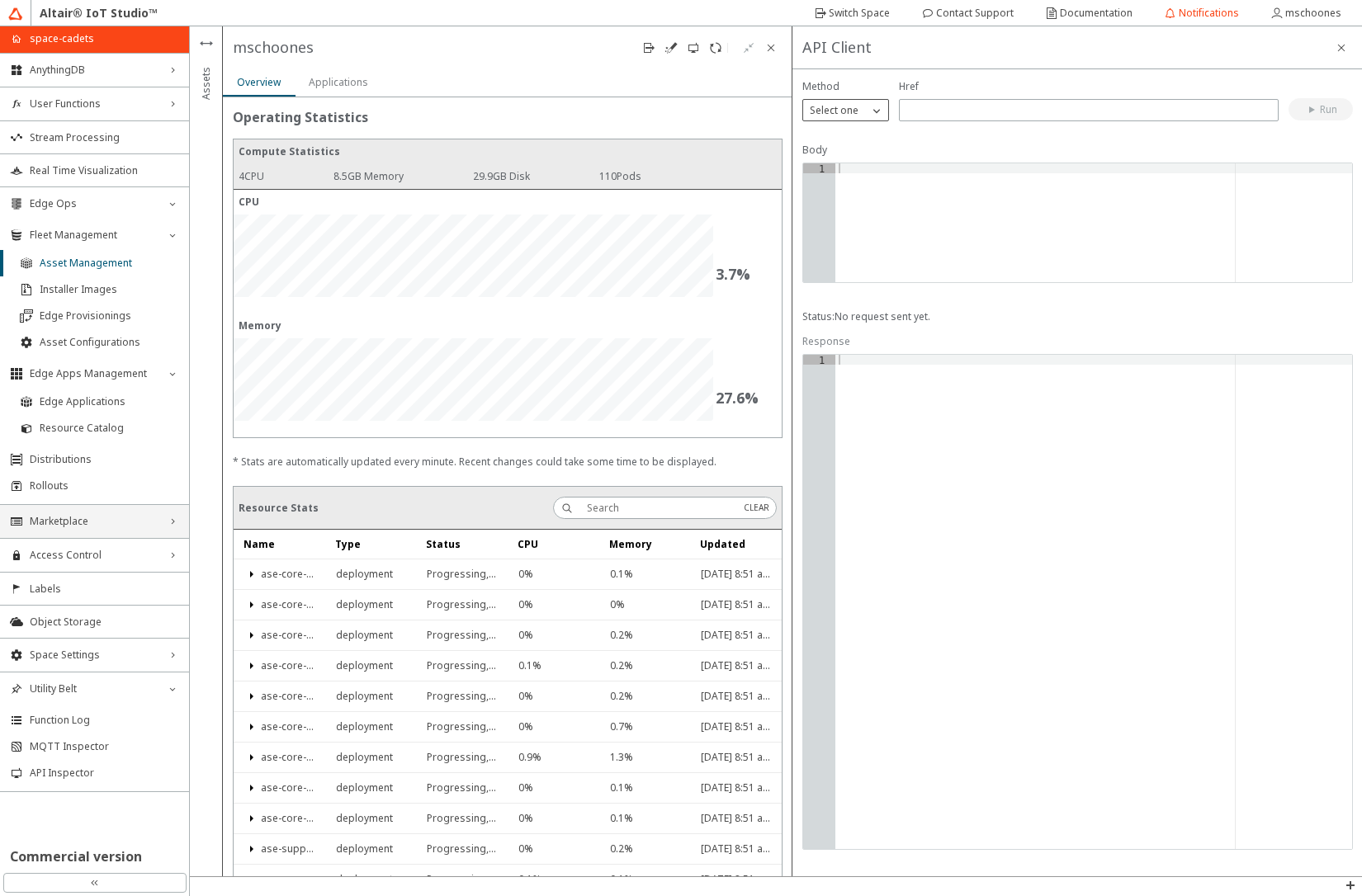
click at [866, 113] on div "Select one" at bounding box center [836, 110] width 65 height 16
click at [833, 136] on p "GET" at bounding box center [846, 134] width 85 height 15
click at [912, 113] on input "text" at bounding box center [1089, 110] width 365 height 14
click at [1310, 116] on paper-button "Run" at bounding box center [1321, 109] width 64 height 22
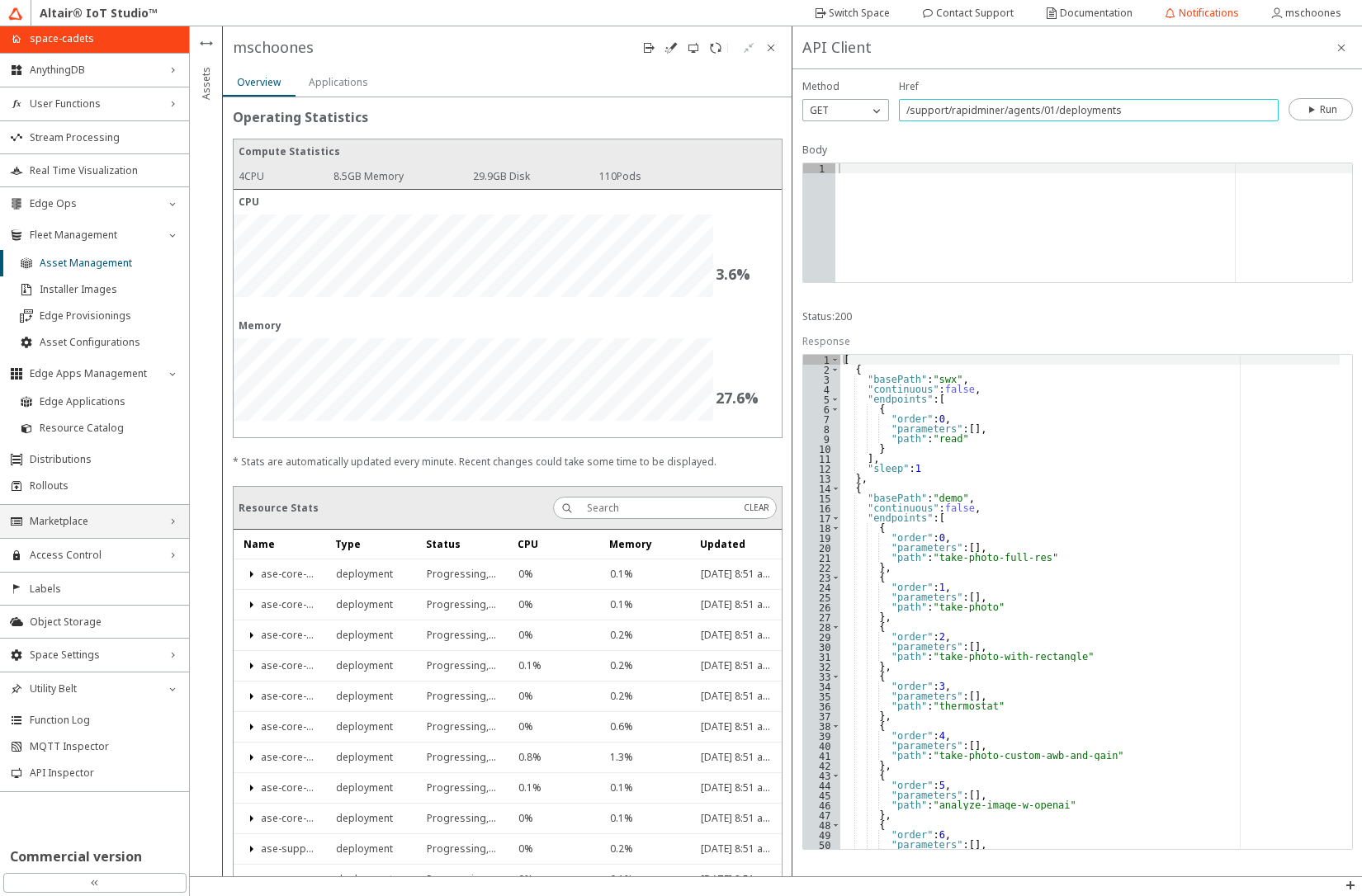
click at [1112, 111] on input "/support/rapidminer/agents/01/deployments" at bounding box center [1089, 110] width 365 height 14
type input "/support/rapidminer/agents/01/deployment-files"
click at [0, 0] on slot "Run" at bounding box center [0, 0] width 0 height 0
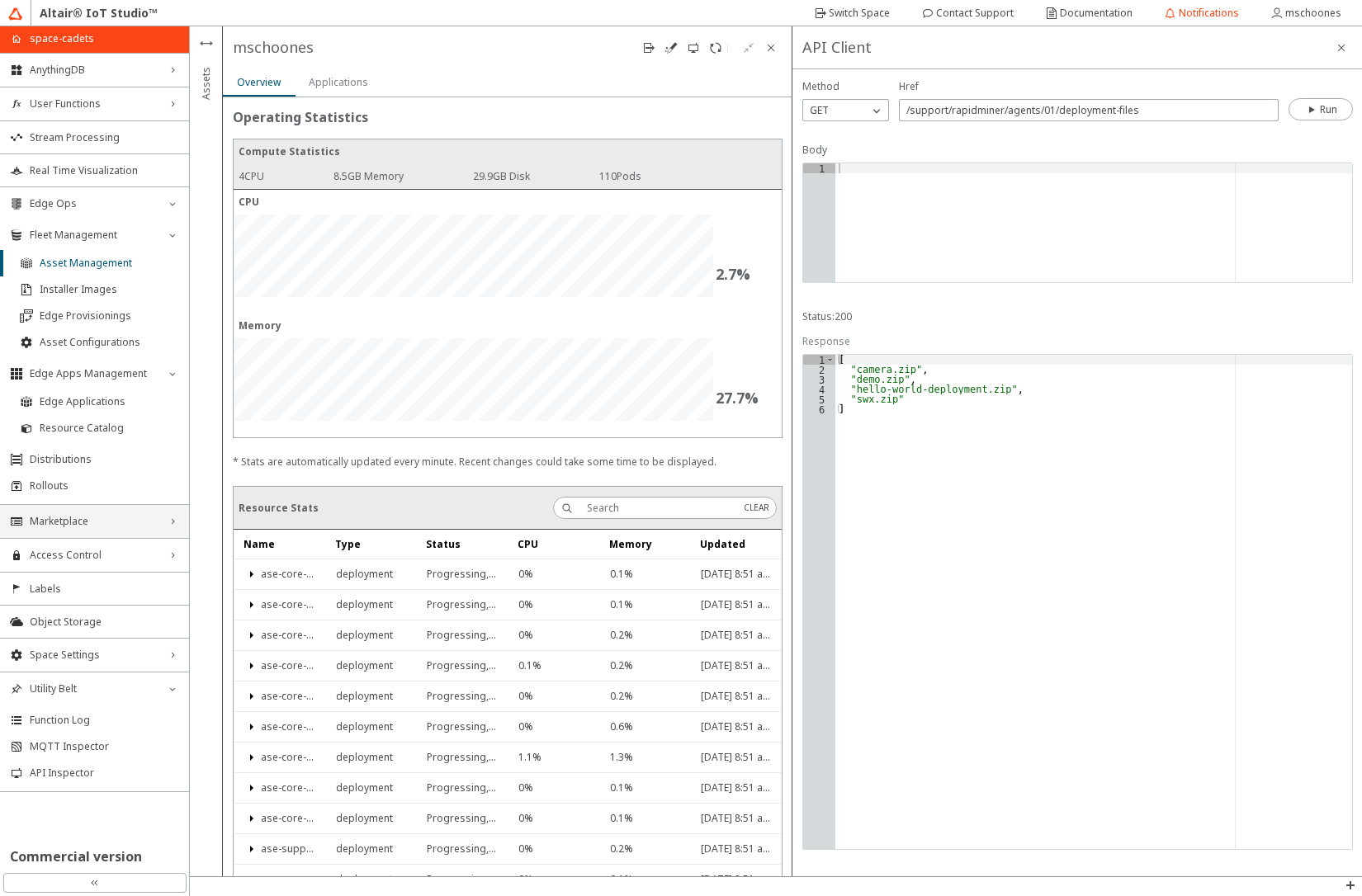
click at [333, 91] on div "Applications" at bounding box center [339, 82] width 59 height 28
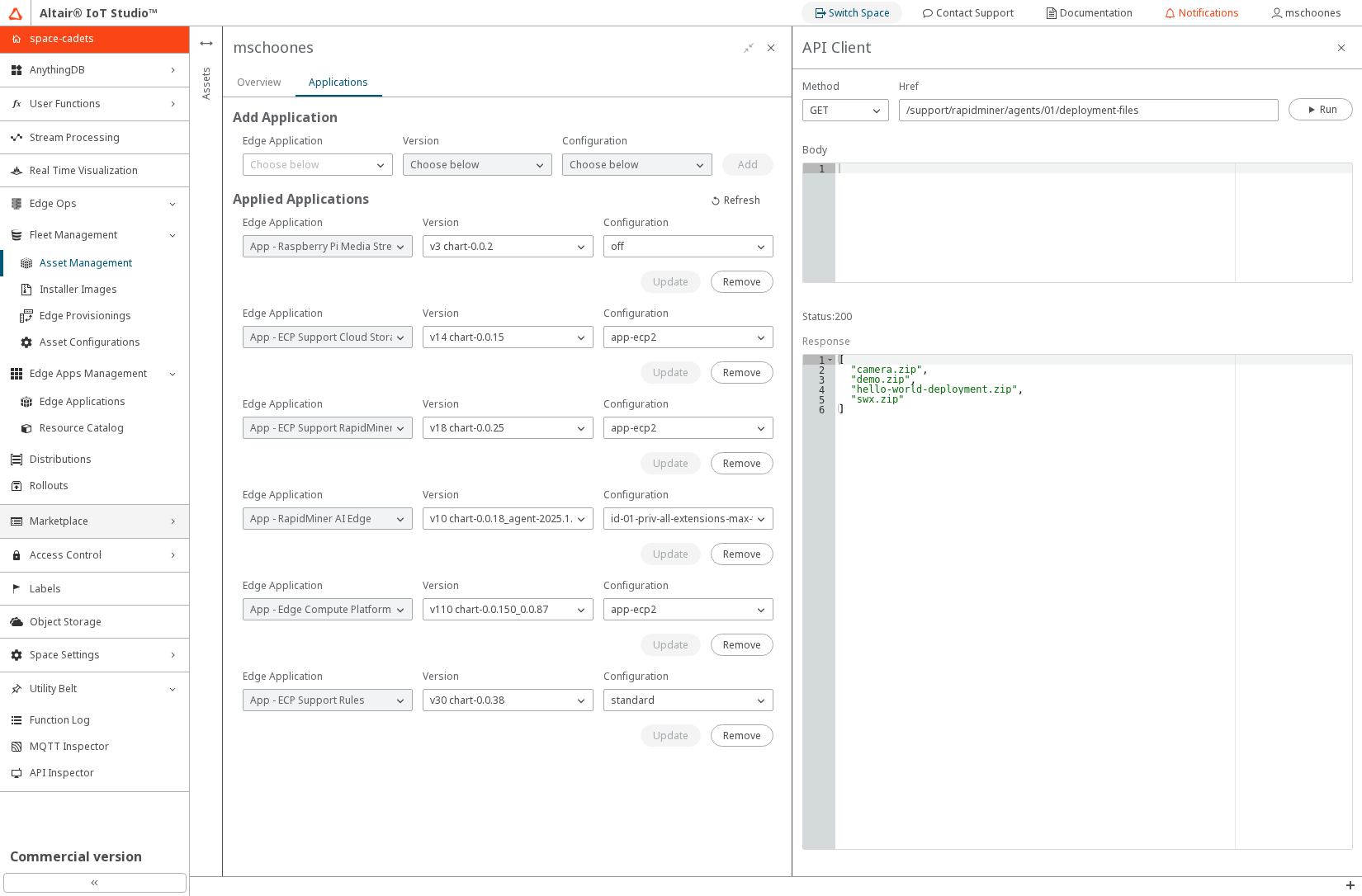
click at [0, 0] on slot "Switch Space" at bounding box center [0, 0] width 0 height 0
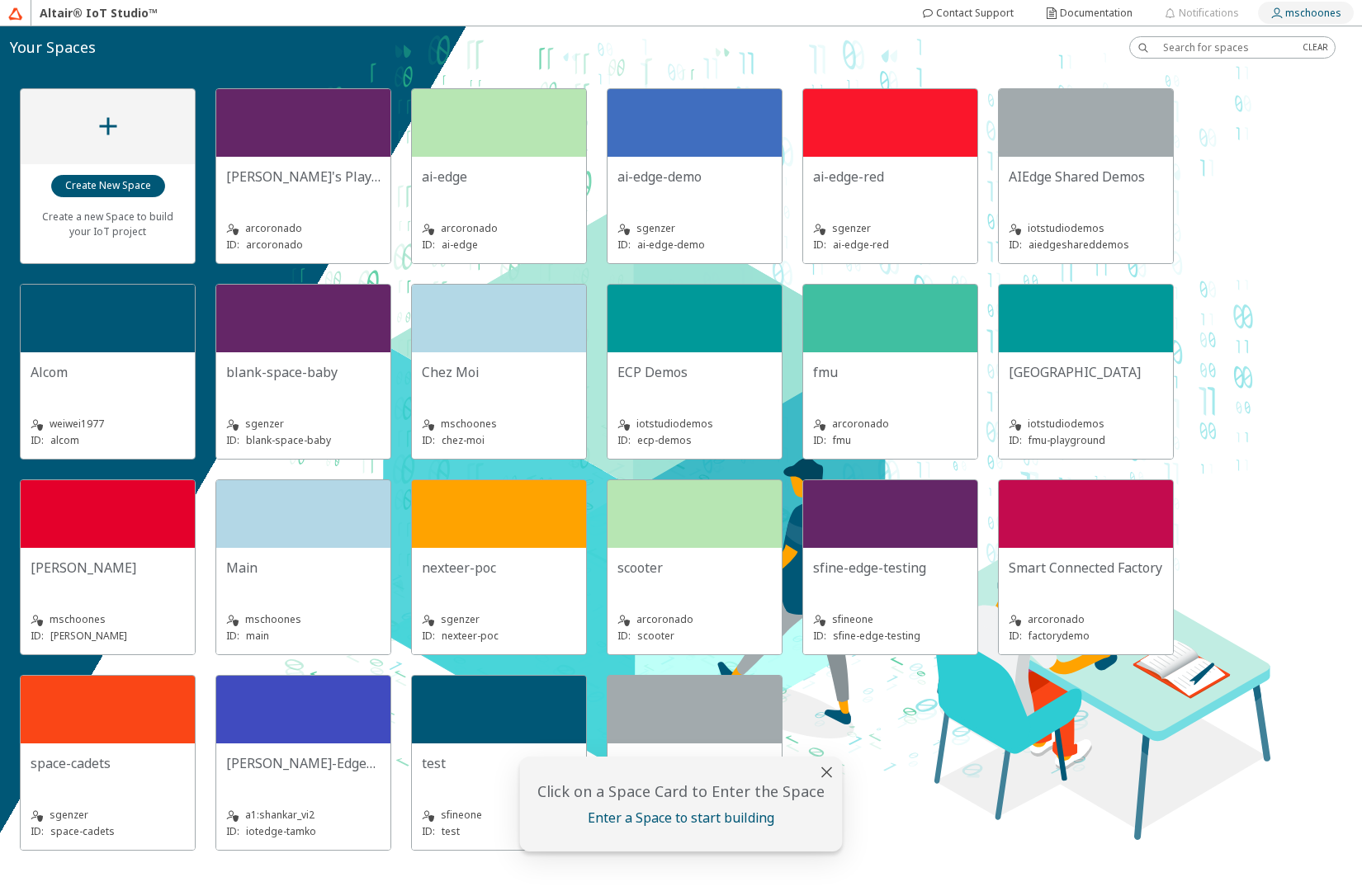
click at [1284, 19] on iron-icon at bounding box center [1278, 14] width 15 height 14
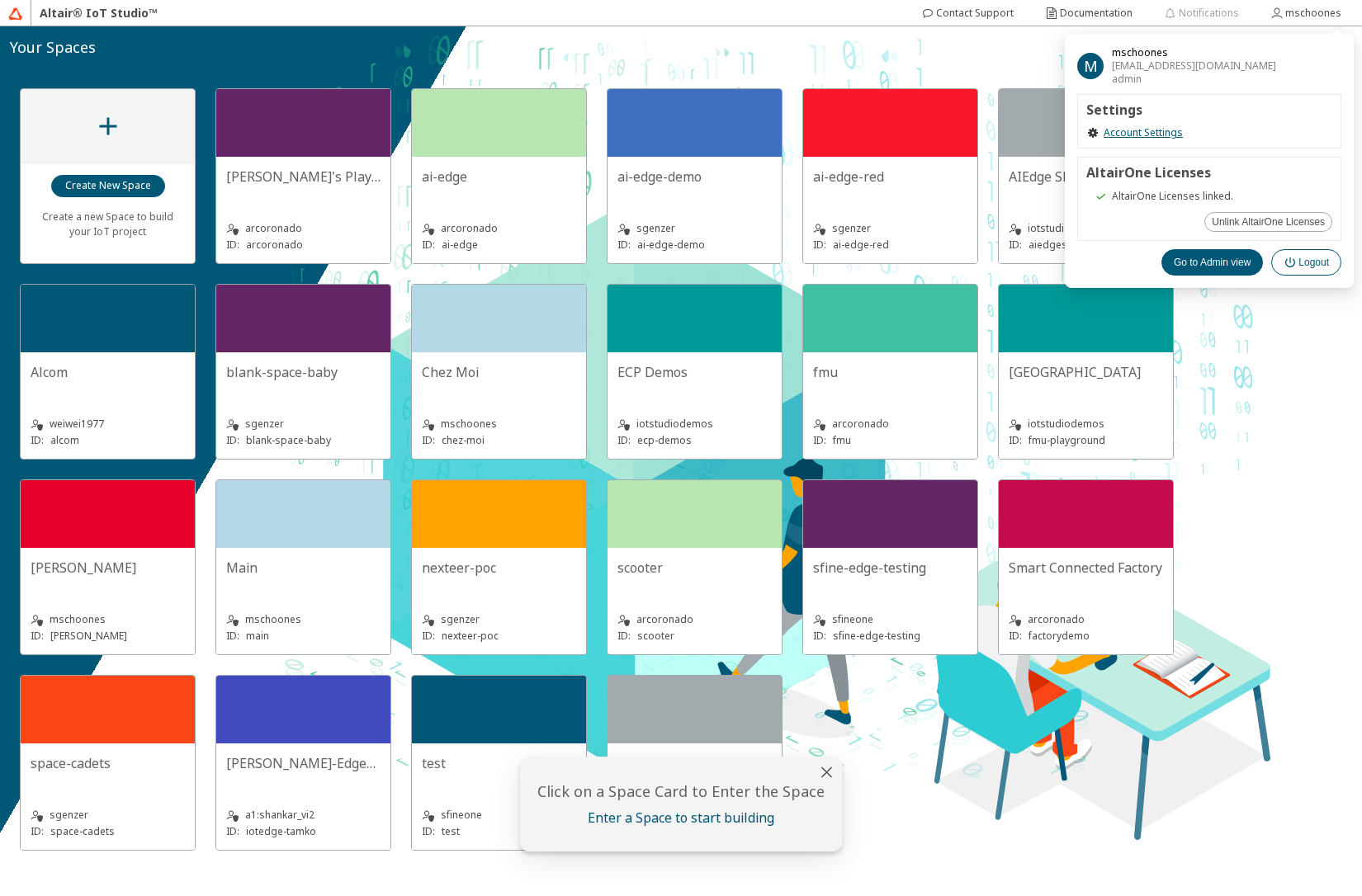
click at [0, 0] on slot "Logout" at bounding box center [0, 0] width 0 height 0
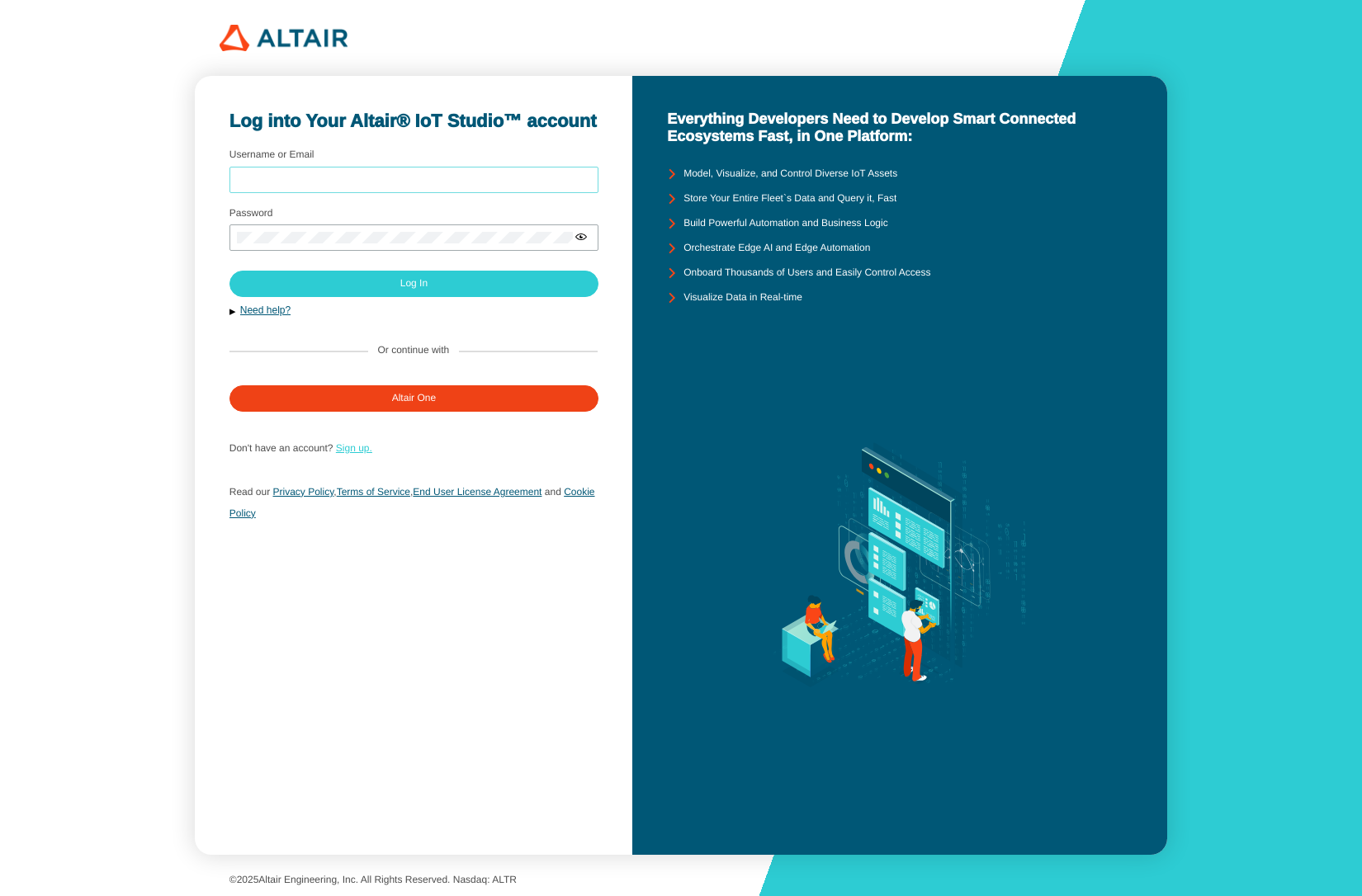
type input "mschoones"
click at [345, 447] on link "Sign up." at bounding box center [354, 448] width 36 height 12
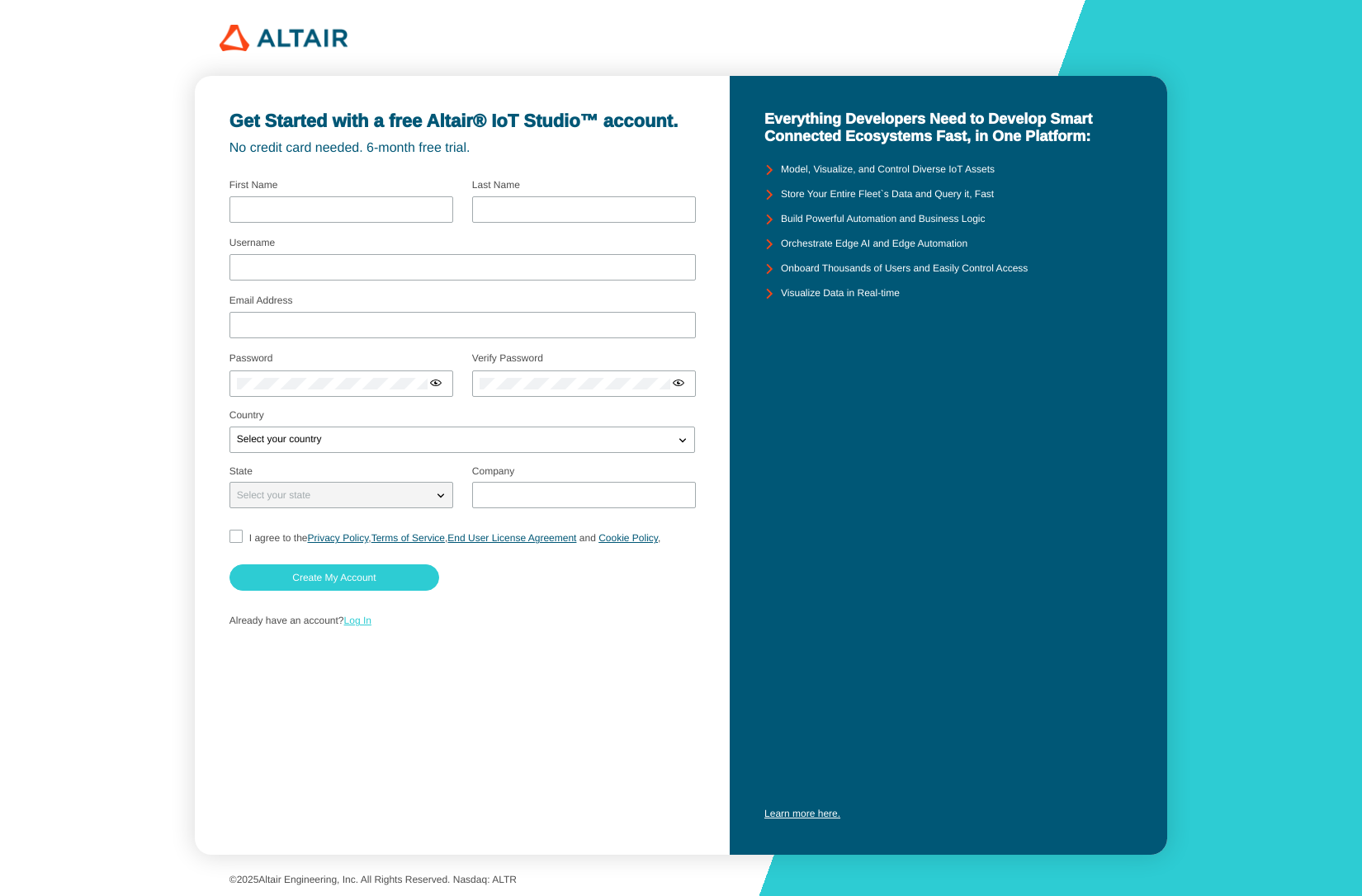
click at [369, 621] on link "Log In" at bounding box center [358, 621] width 27 height 12
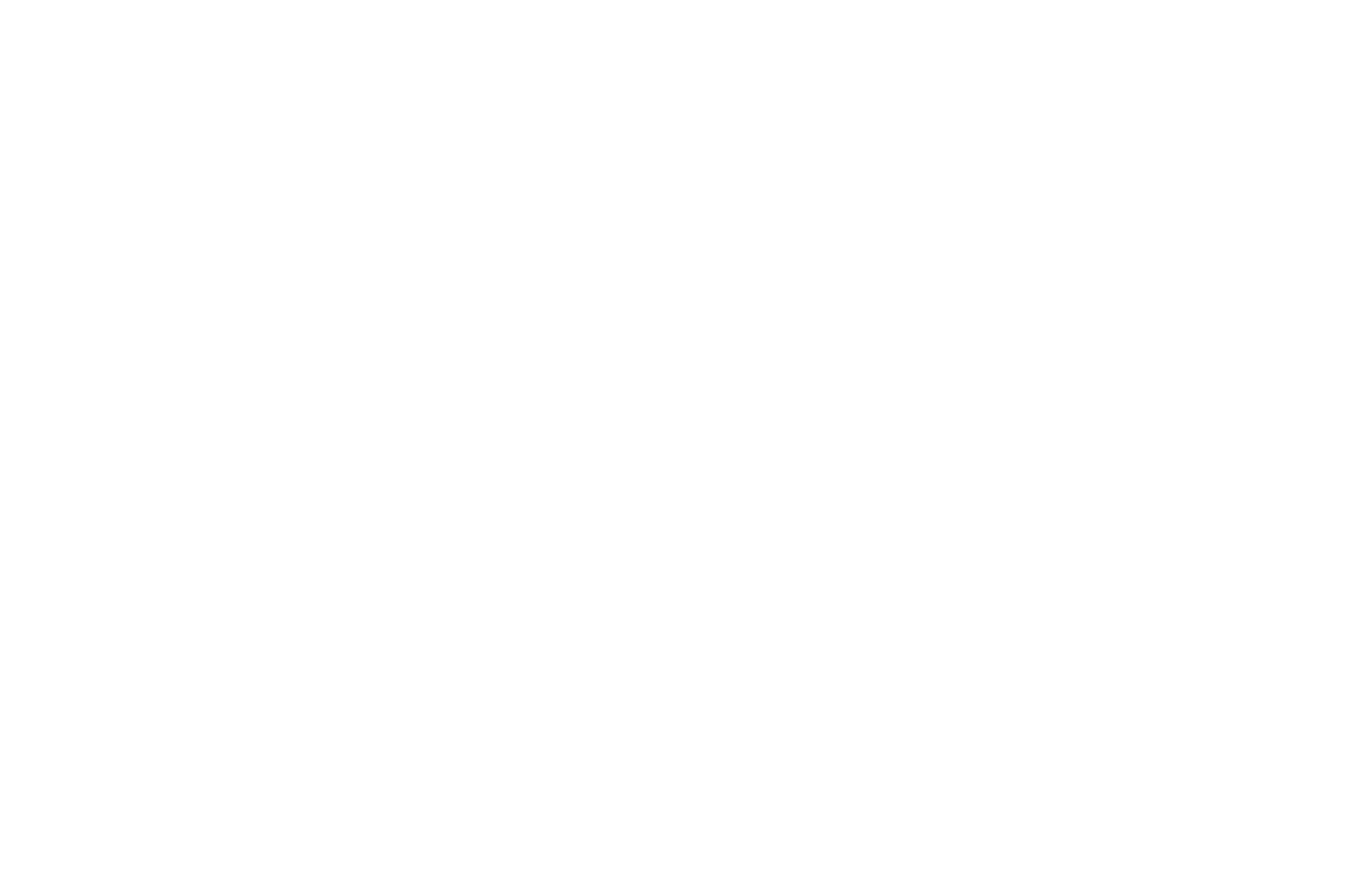
click at [359, 623] on div at bounding box center [681, 448] width 1362 height 896
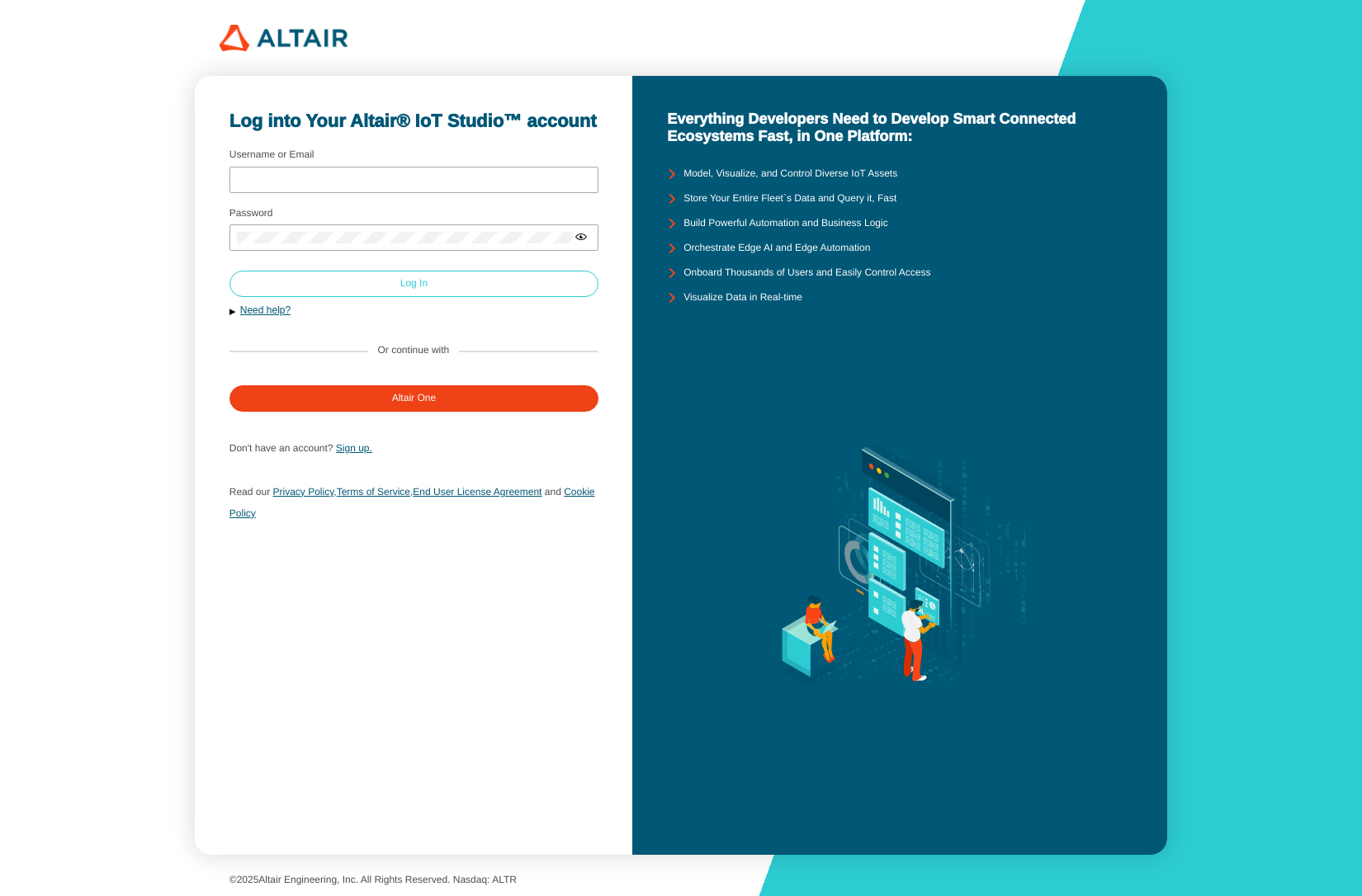
type input "mschoones"
click at [343, 280] on paper-button "Log In" at bounding box center [413, 283] width 369 height 26
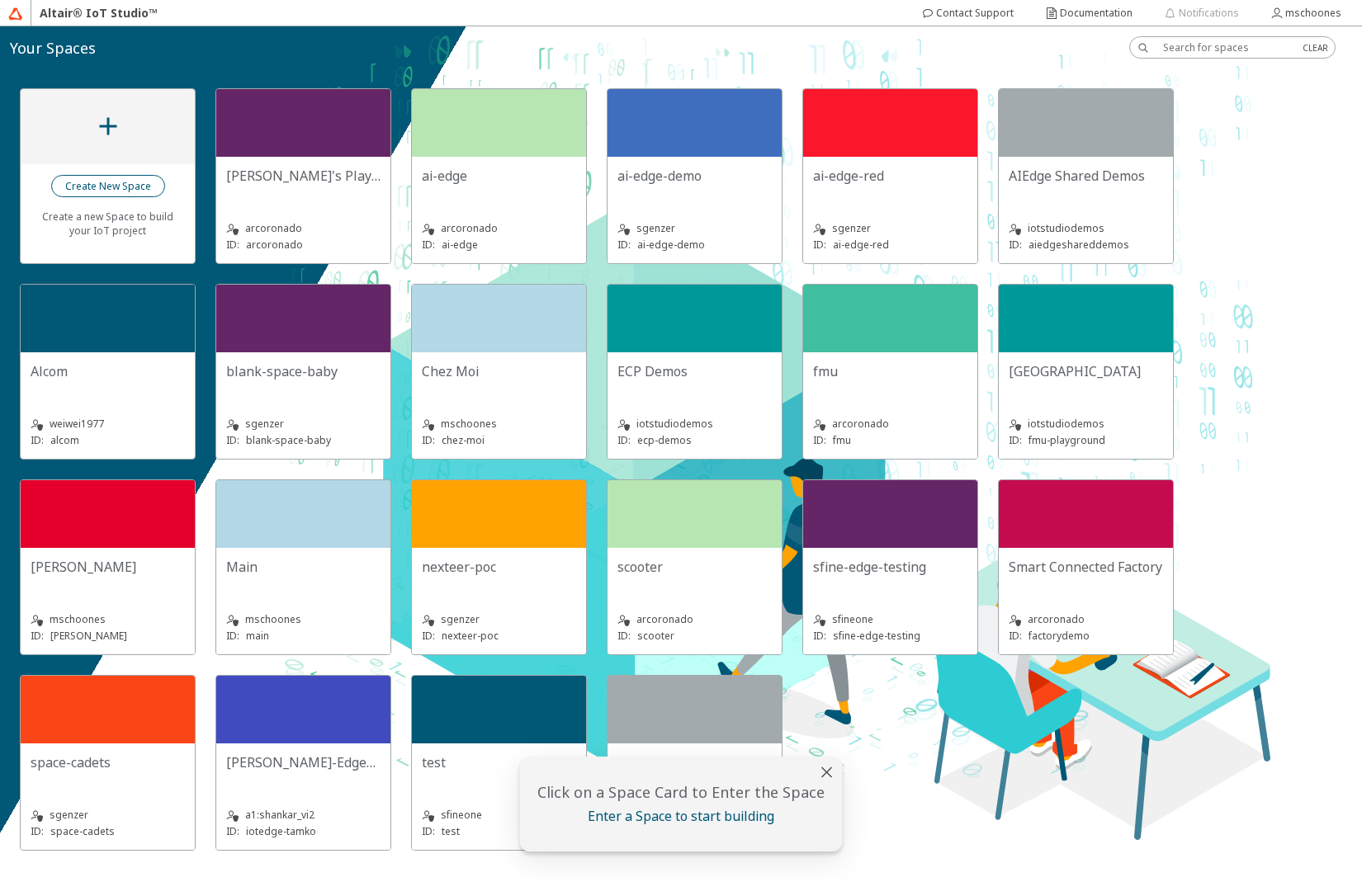
click at [0, 0] on slot "Create New Space" at bounding box center [0, 0] width 0 height 0
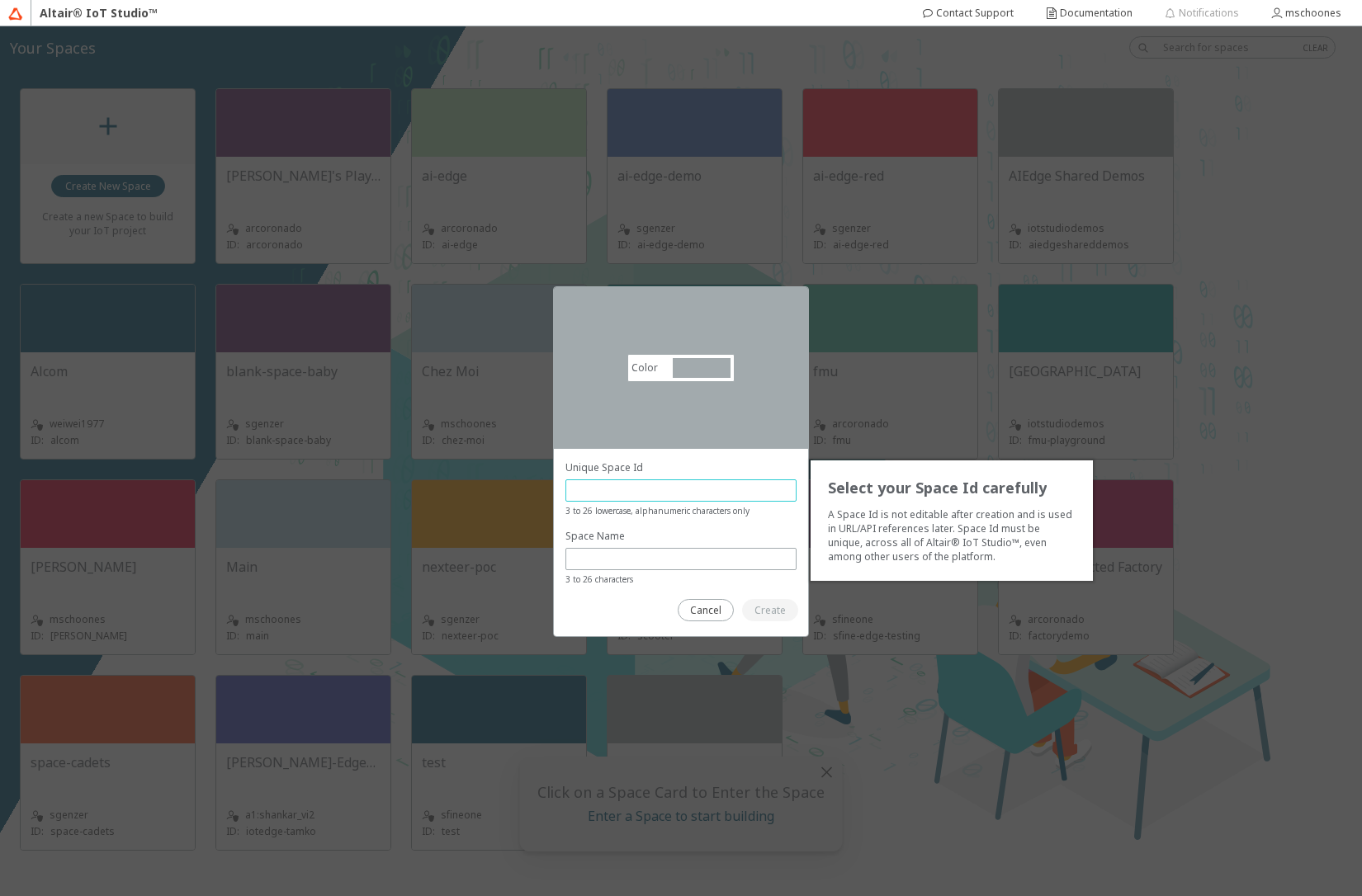
click at [653, 490] on input "text" at bounding box center [681, 490] width 216 height 14
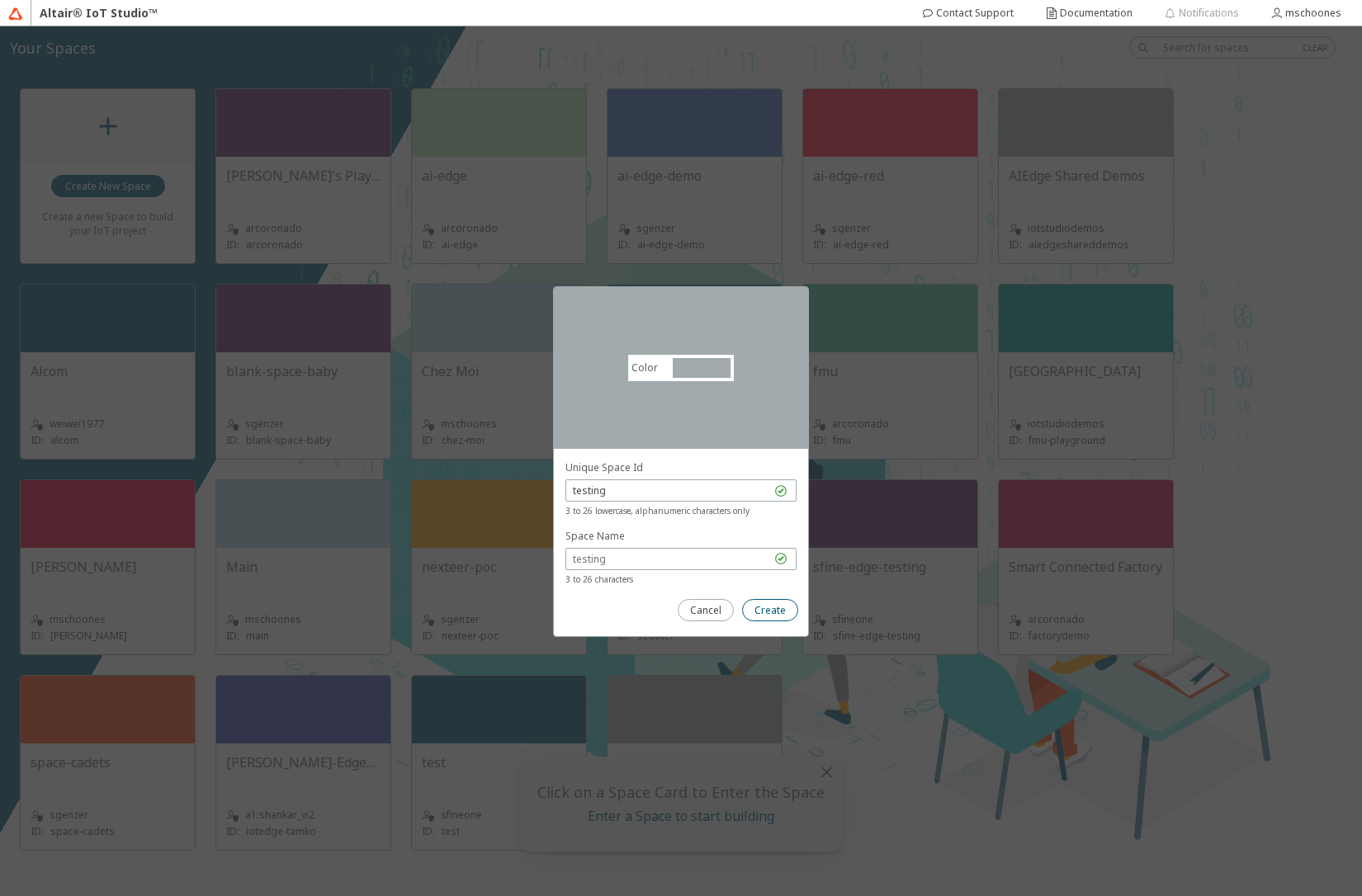
click at [754, 612] on paper-button "Create" at bounding box center [771, 610] width 56 height 22
click at [649, 486] on input "testing" at bounding box center [671, 490] width 198 height 14
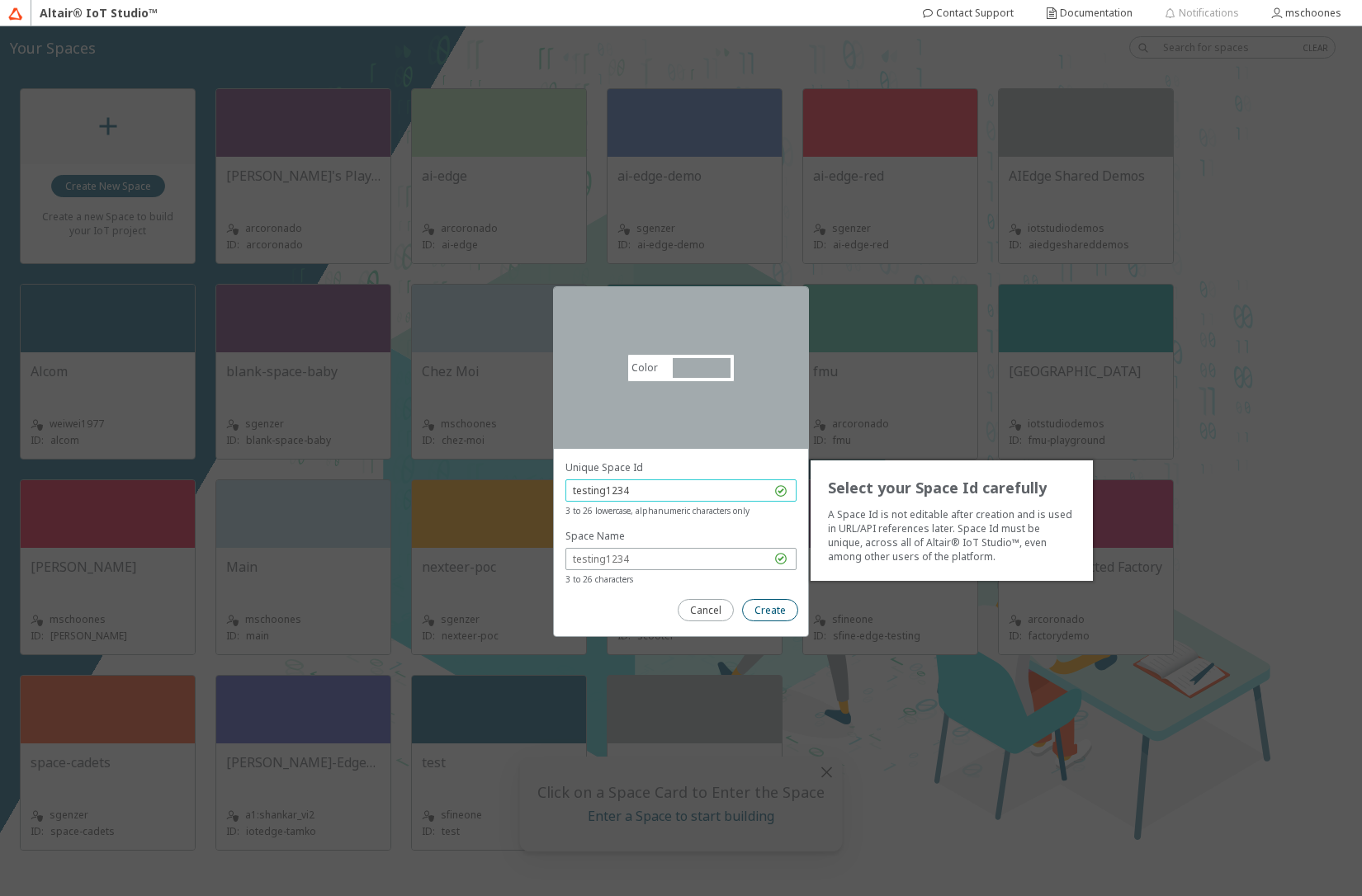
type input "testing1234"
click at [0, 0] on slot "Create" at bounding box center [0, 0] width 0 height 0
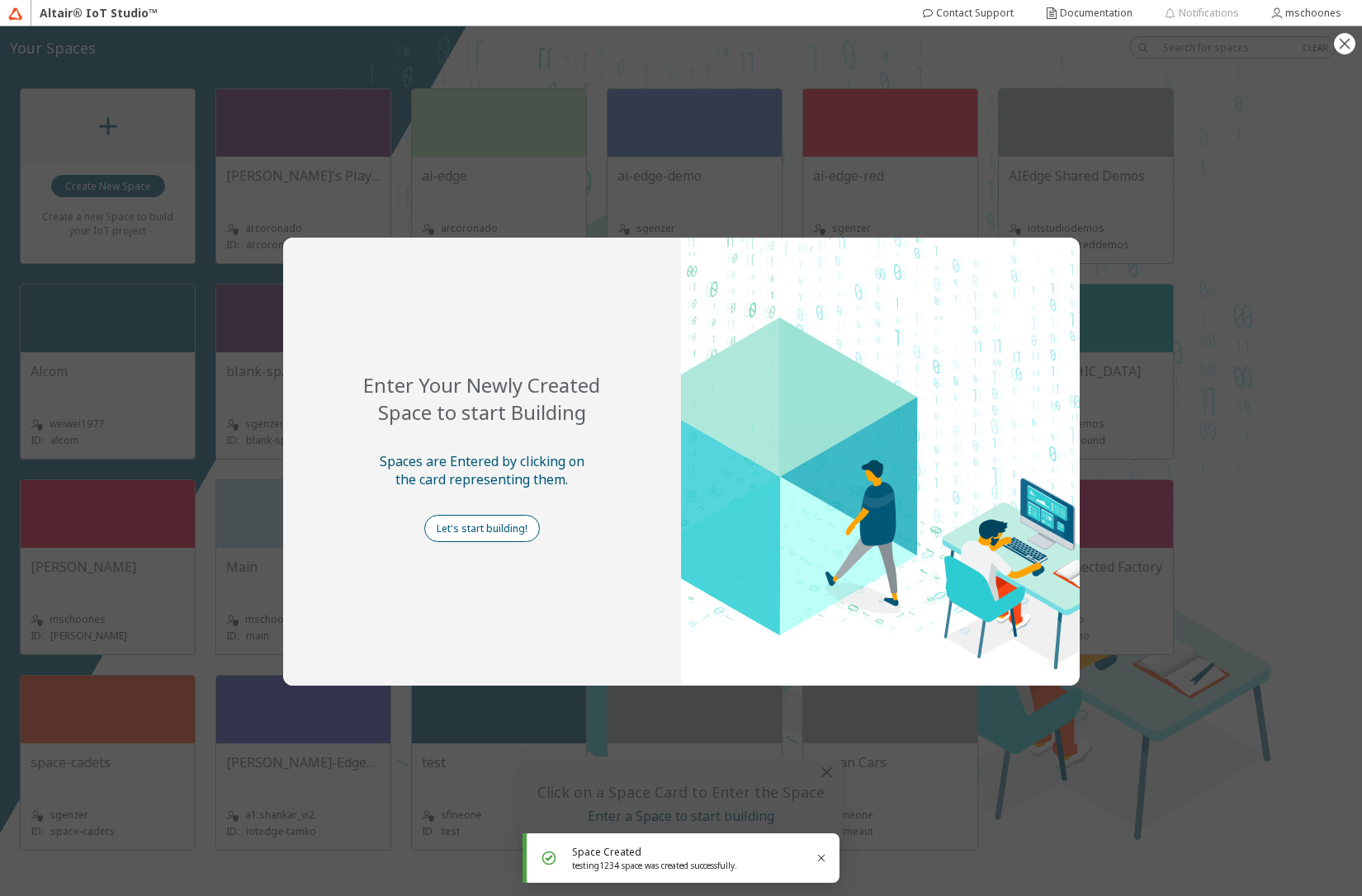
click at [0, 0] on slot "Let's start building!" at bounding box center [0, 0] width 0 height 0
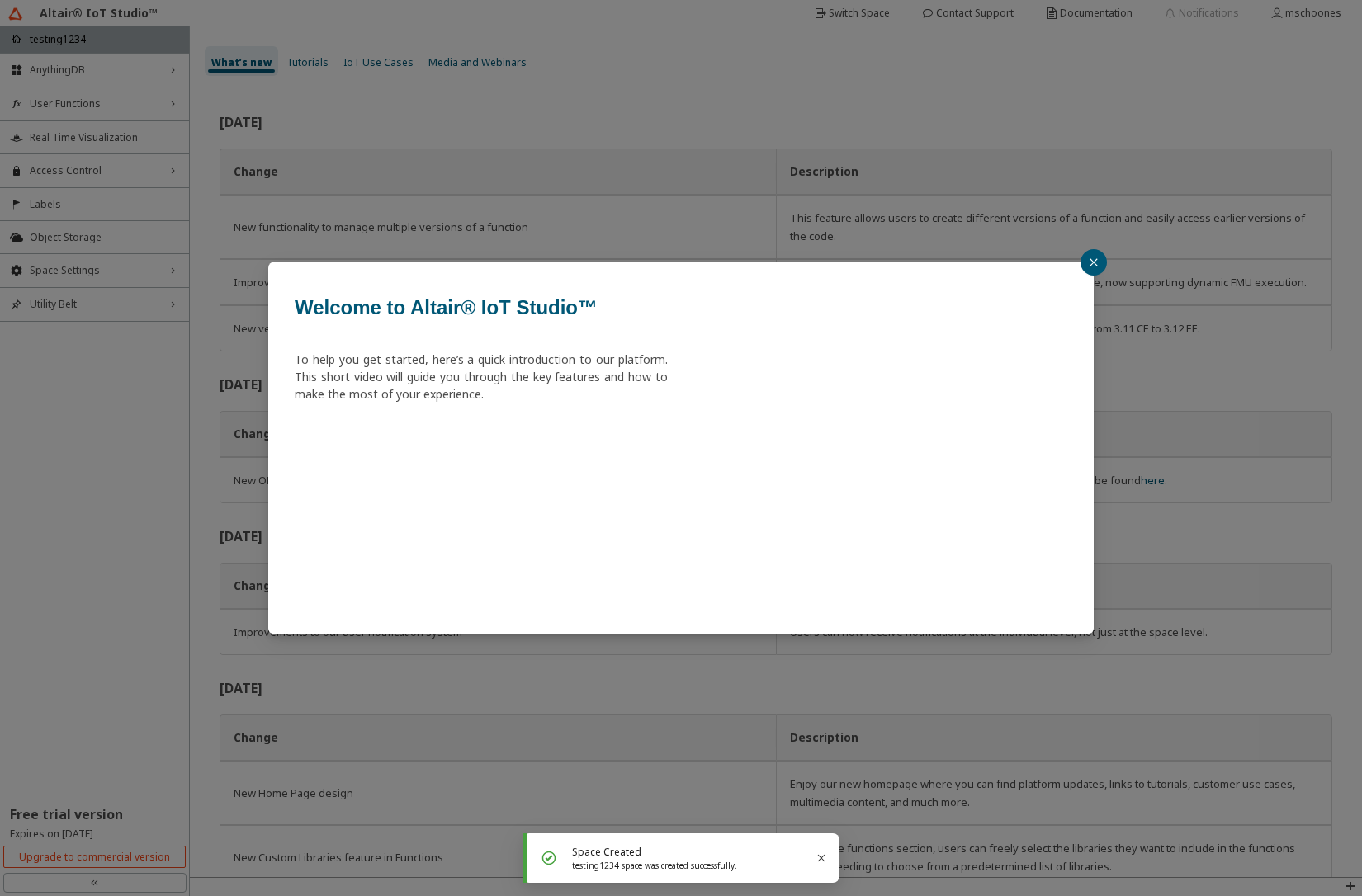
click at [1100, 263] on button "button" at bounding box center [1093, 262] width 26 height 26
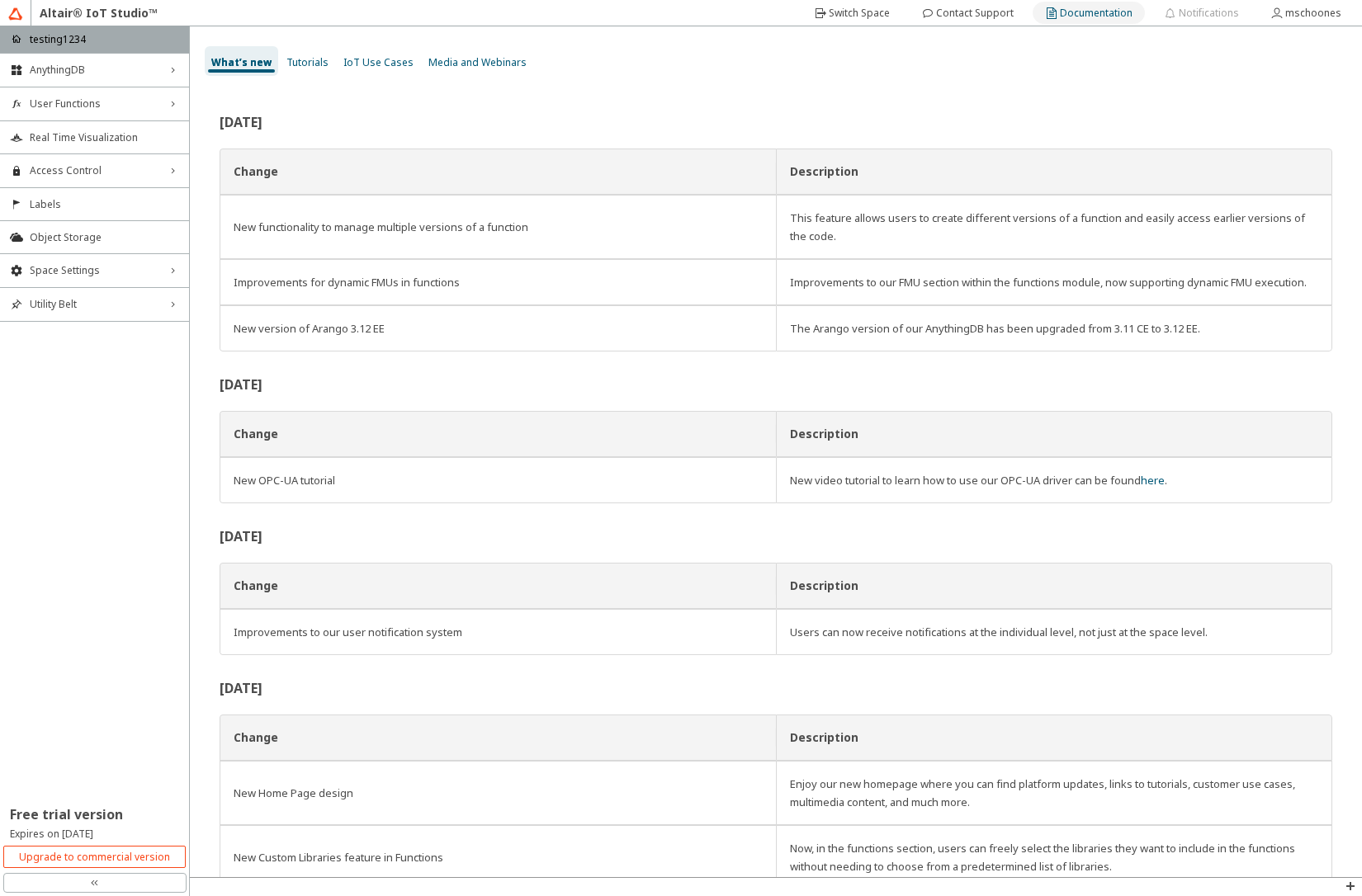
click at [0, 0] on slot "Documentation" at bounding box center [0, 0] width 0 height 0
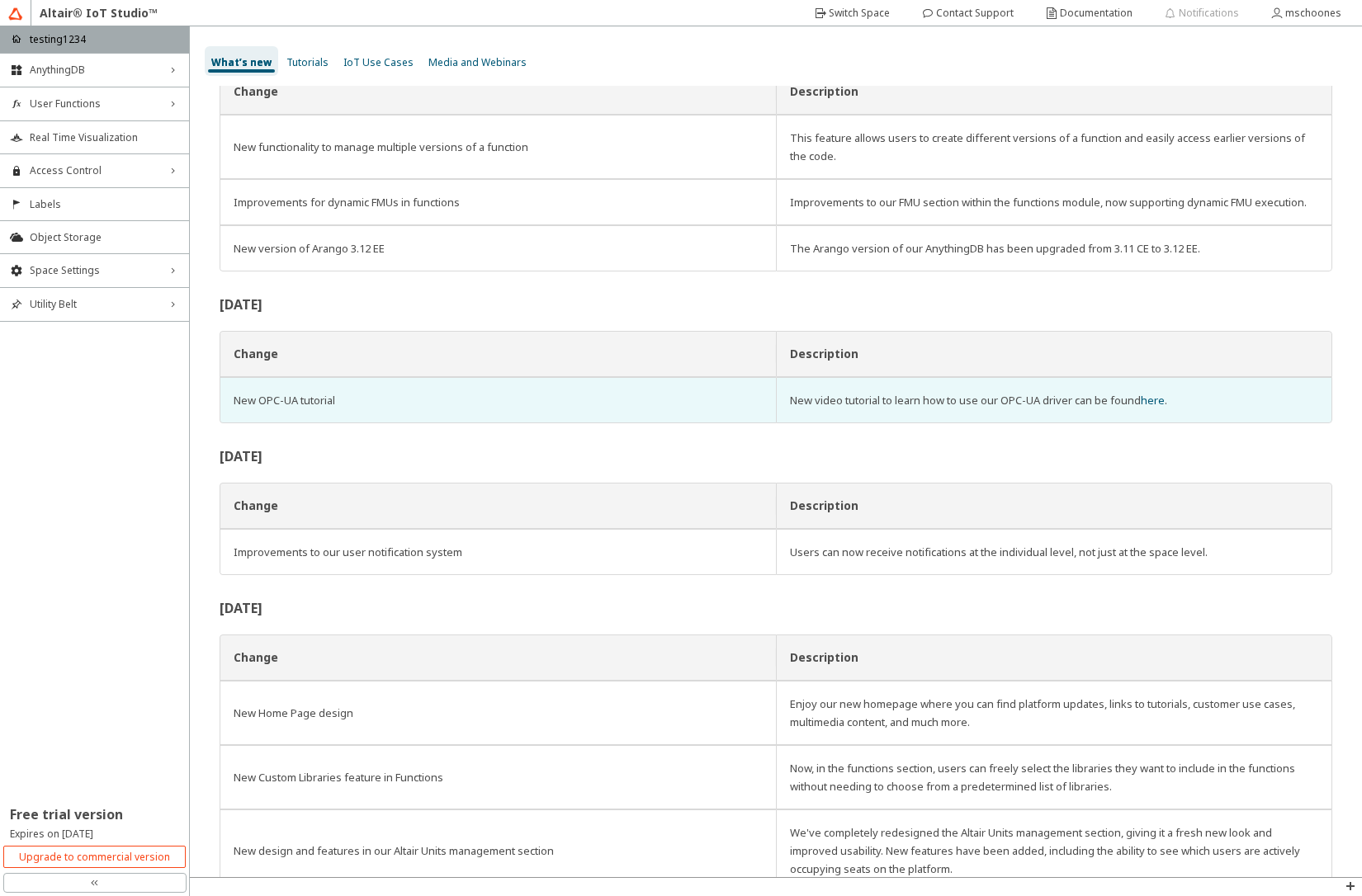
scroll to position [135, 0]
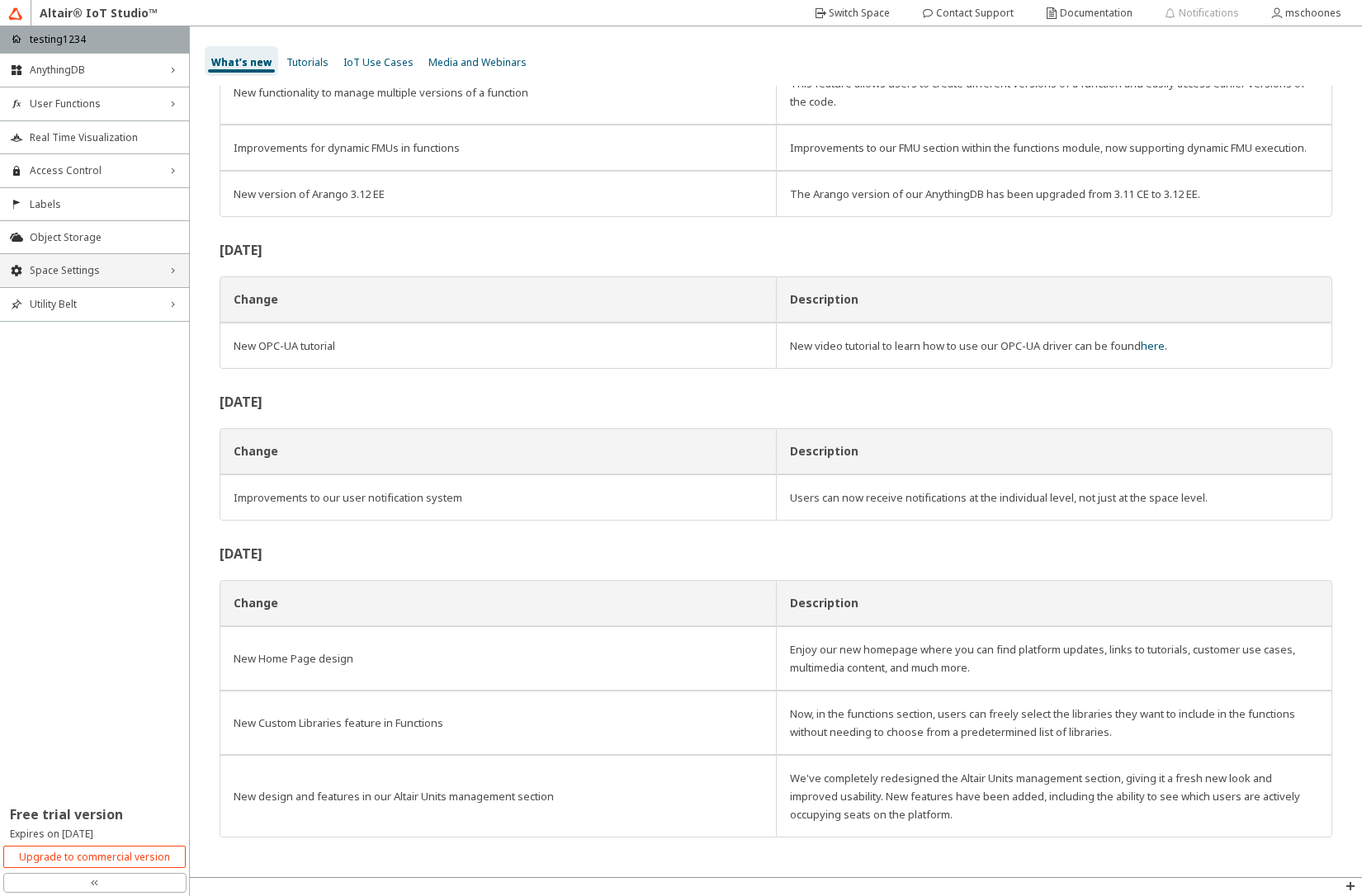
click at [95, 275] on span "Space Settings" at bounding box center [94, 271] width 130 height 14
click at [59, 300] on span "General" at bounding box center [104, 302] width 149 height 14
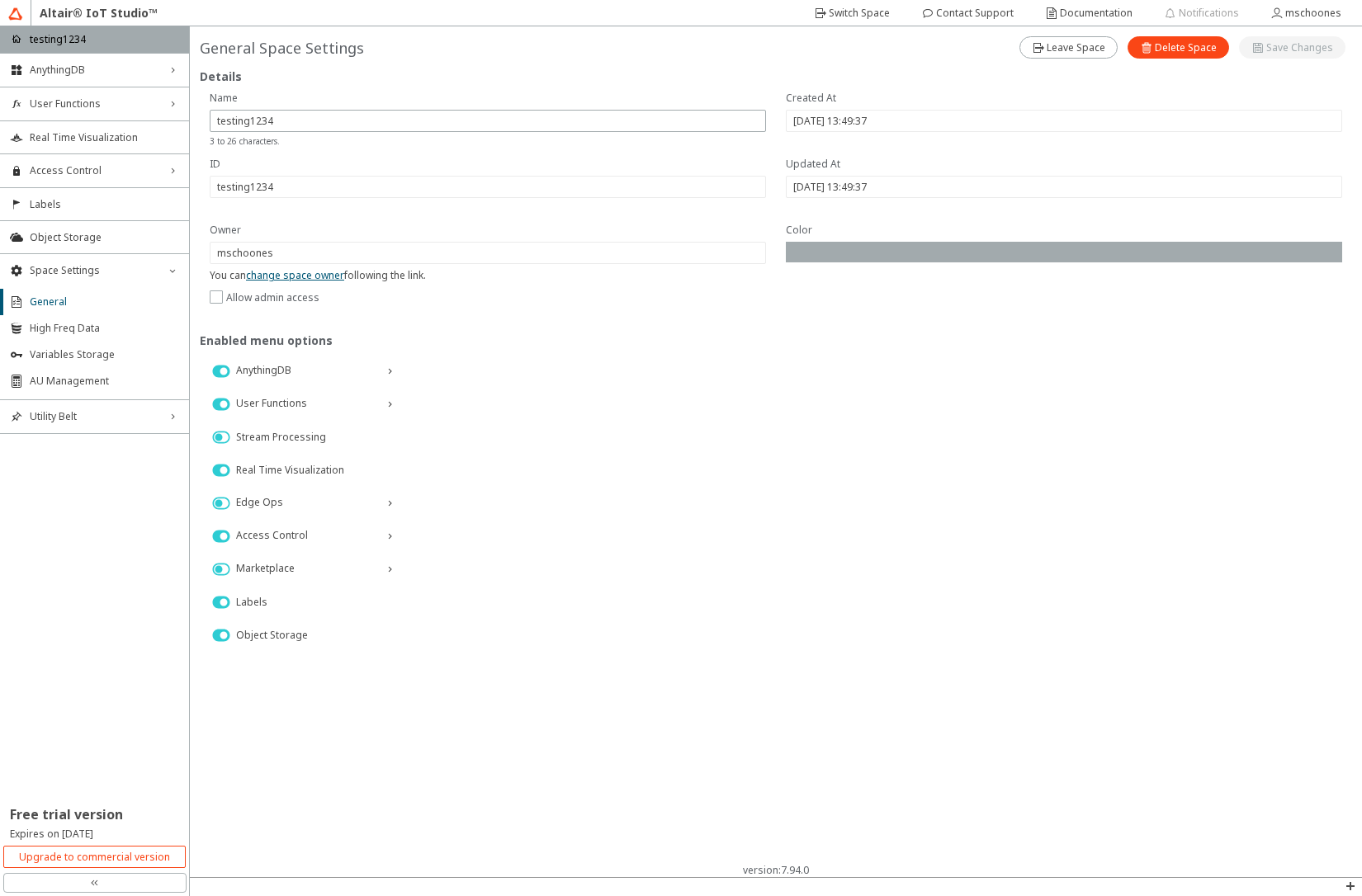
click at [227, 506] on iron-icon at bounding box center [221, 503] width 30 height 20
click at [225, 573] on iron-icon at bounding box center [221, 569] width 30 height 20
click at [0, 0] on slot "Save Changes" at bounding box center [0, 0] width 0 height 0
type input "[DATE] 13:50:26"
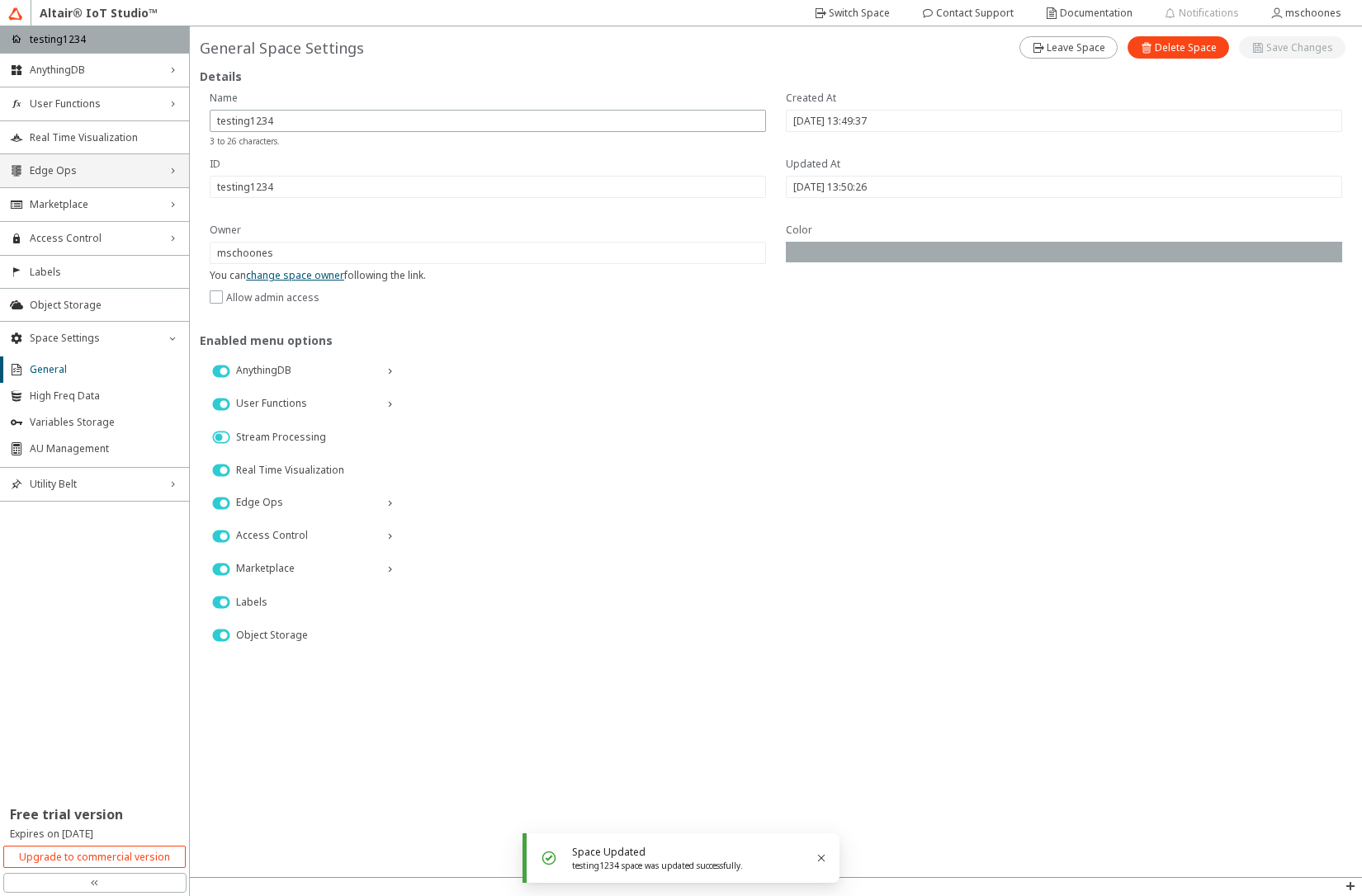
click at [102, 175] on span "Edge Ops" at bounding box center [94, 171] width 130 height 14
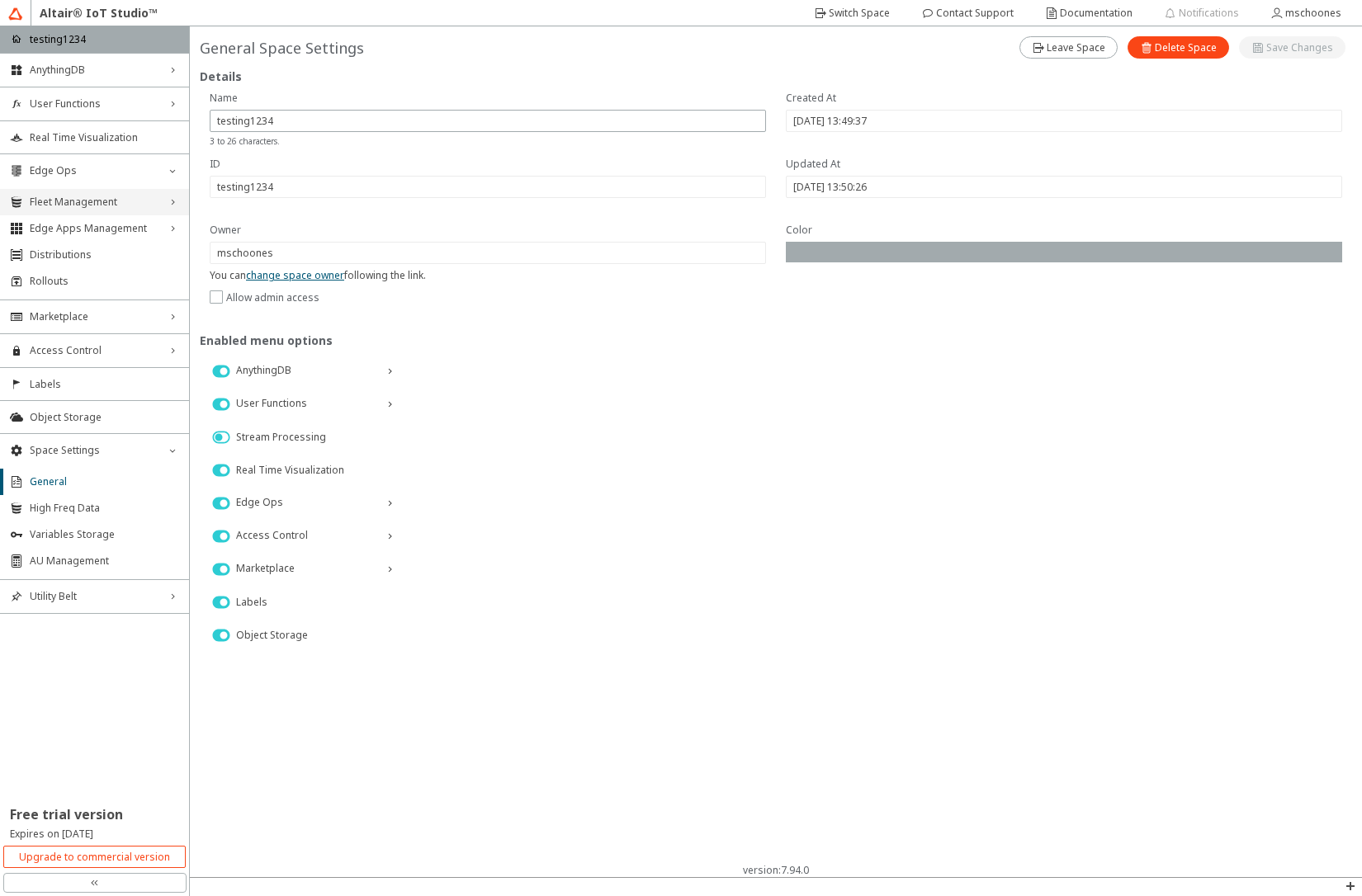
click at [95, 201] on span "Fleet Management" at bounding box center [94, 203] width 130 height 14
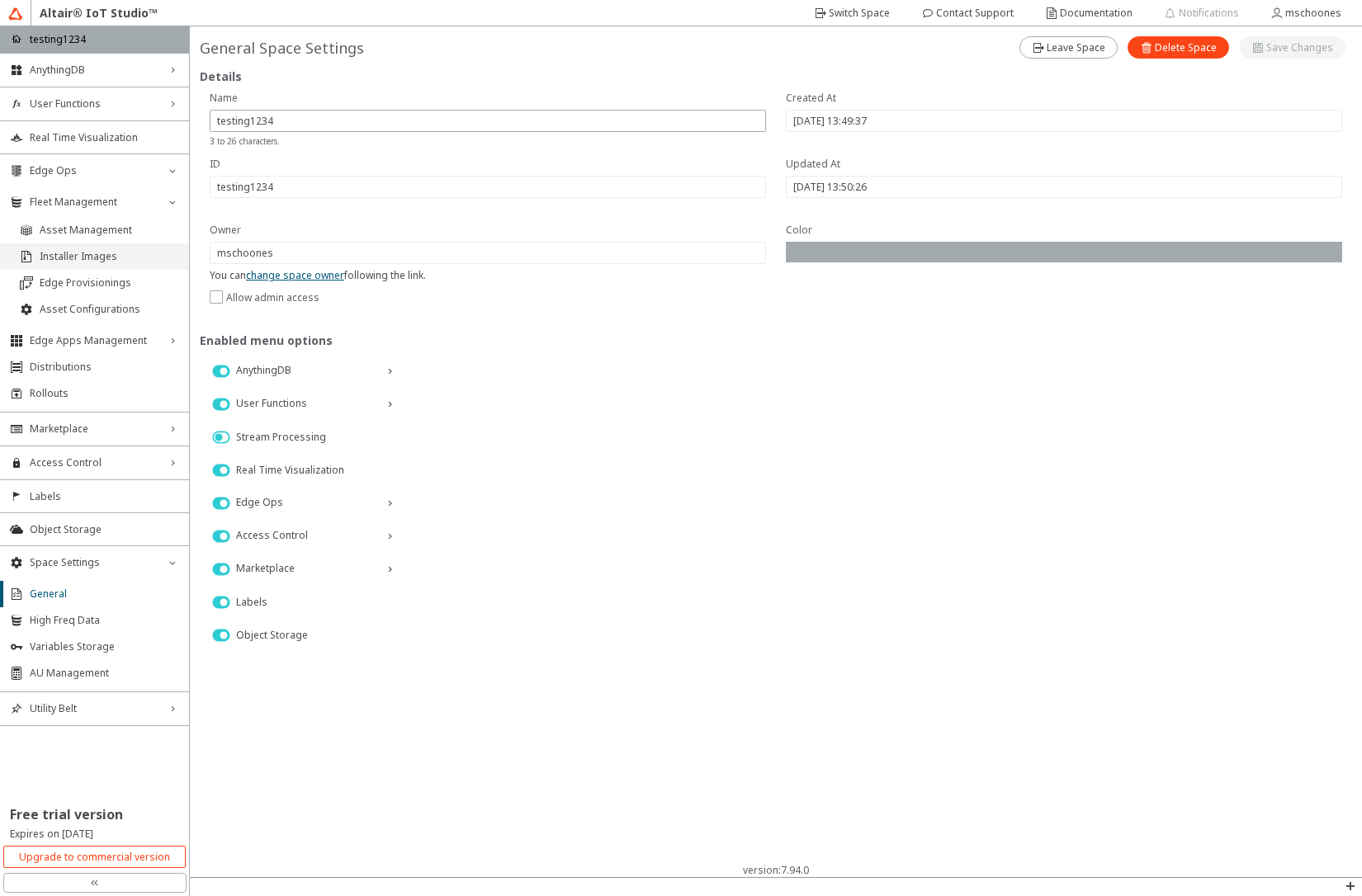
click at [98, 255] on span "Installer Images" at bounding box center [109, 257] width 139 height 14
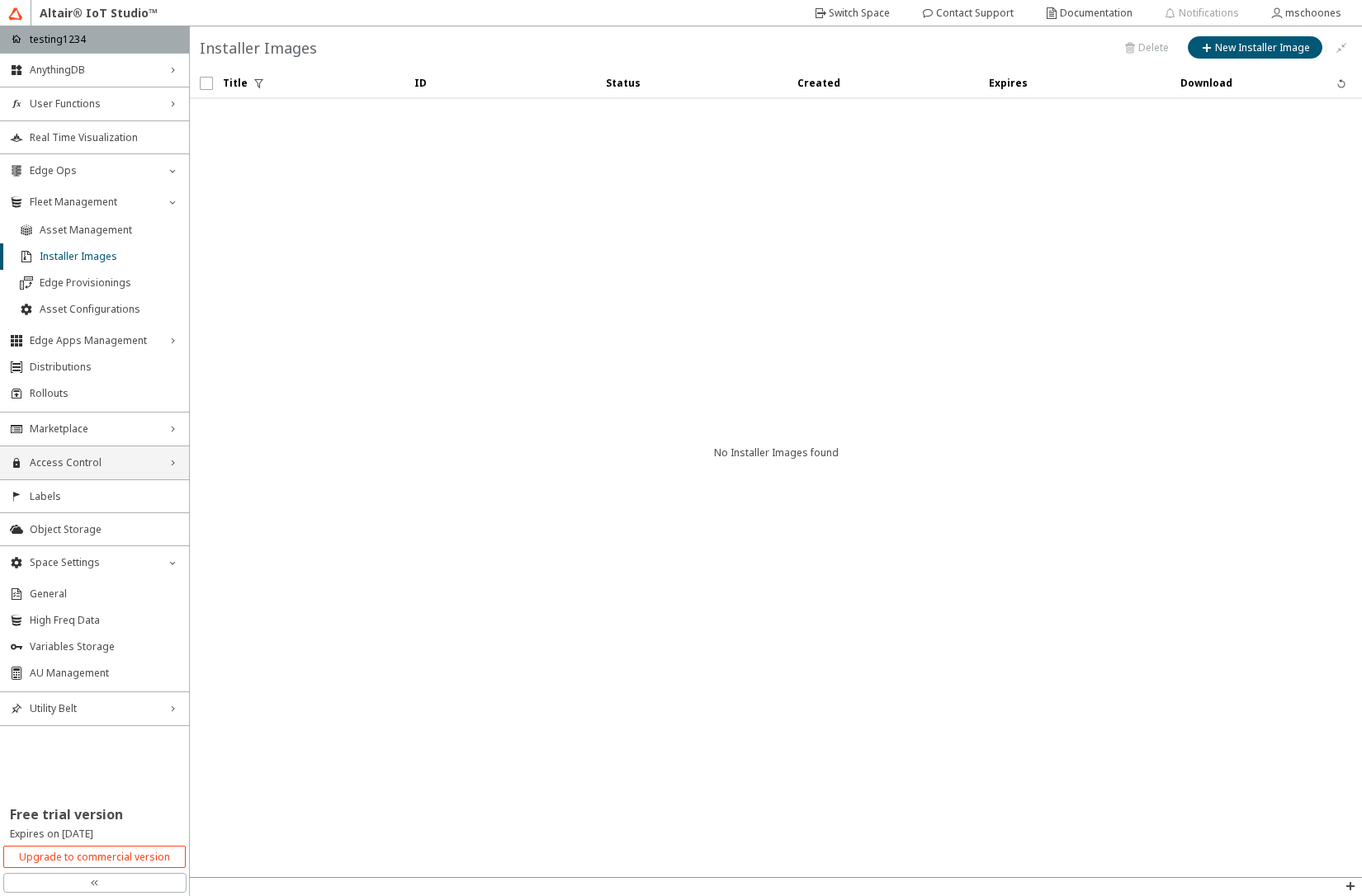
click at [96, 467] on span "Access Control" at bounding box center [94, 463] width 130 height 14
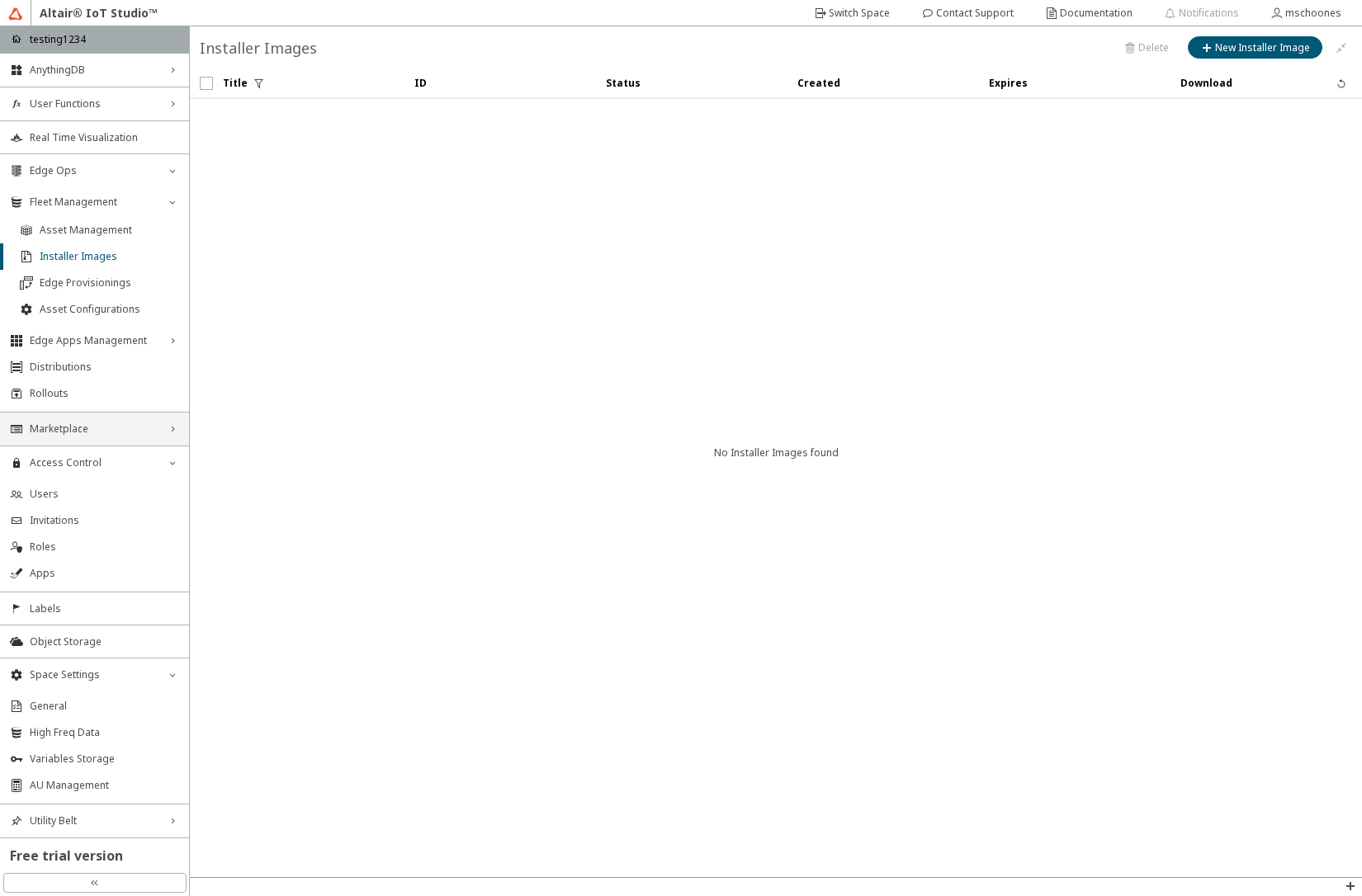
click at [89, 431] on span "Marketplace" at bounding box center [94, 429] width 130 height 14
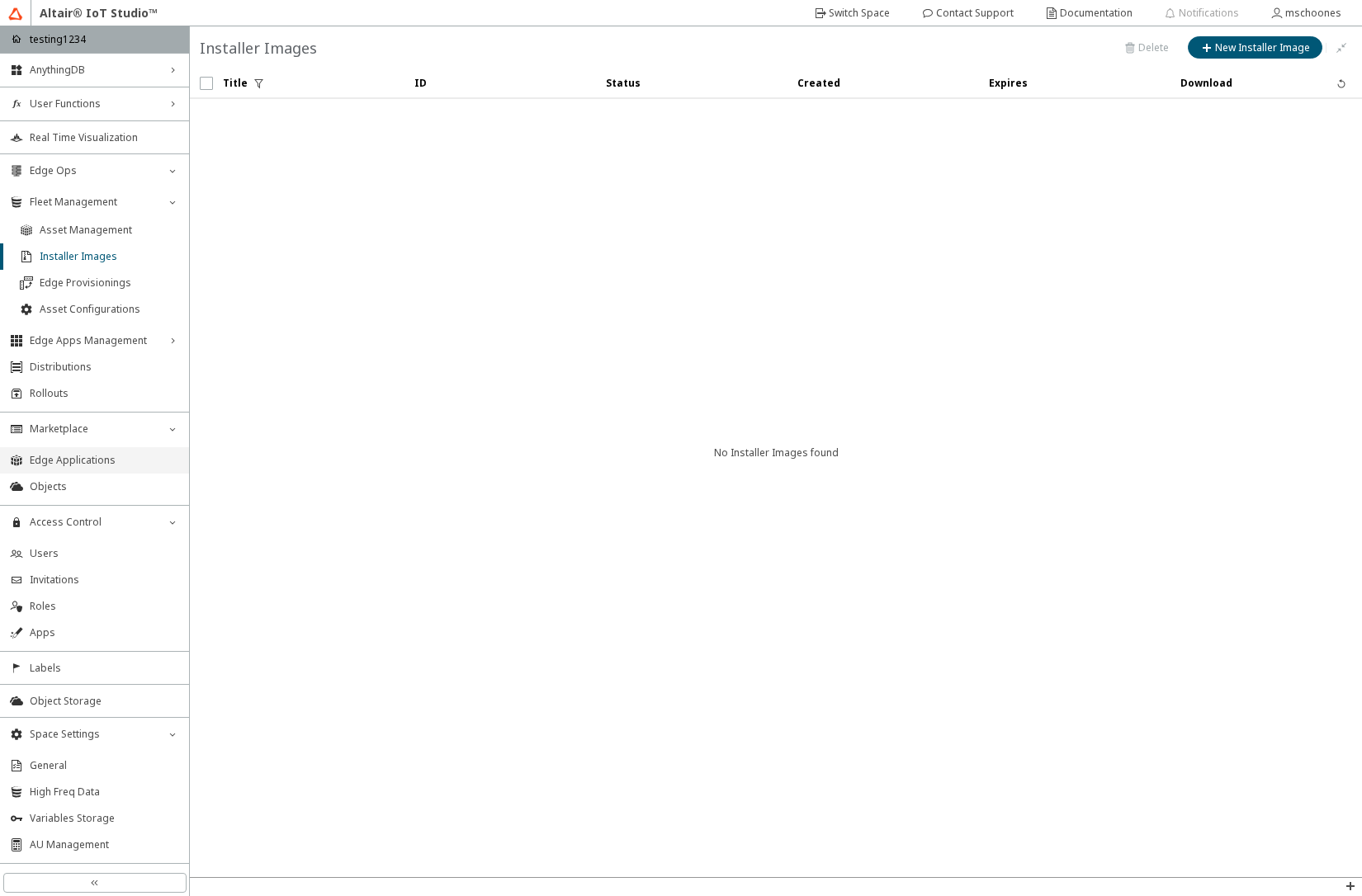
click at [92, 456] on span "Edge Applications" at bounding box center [104, 461] width 149 height 14
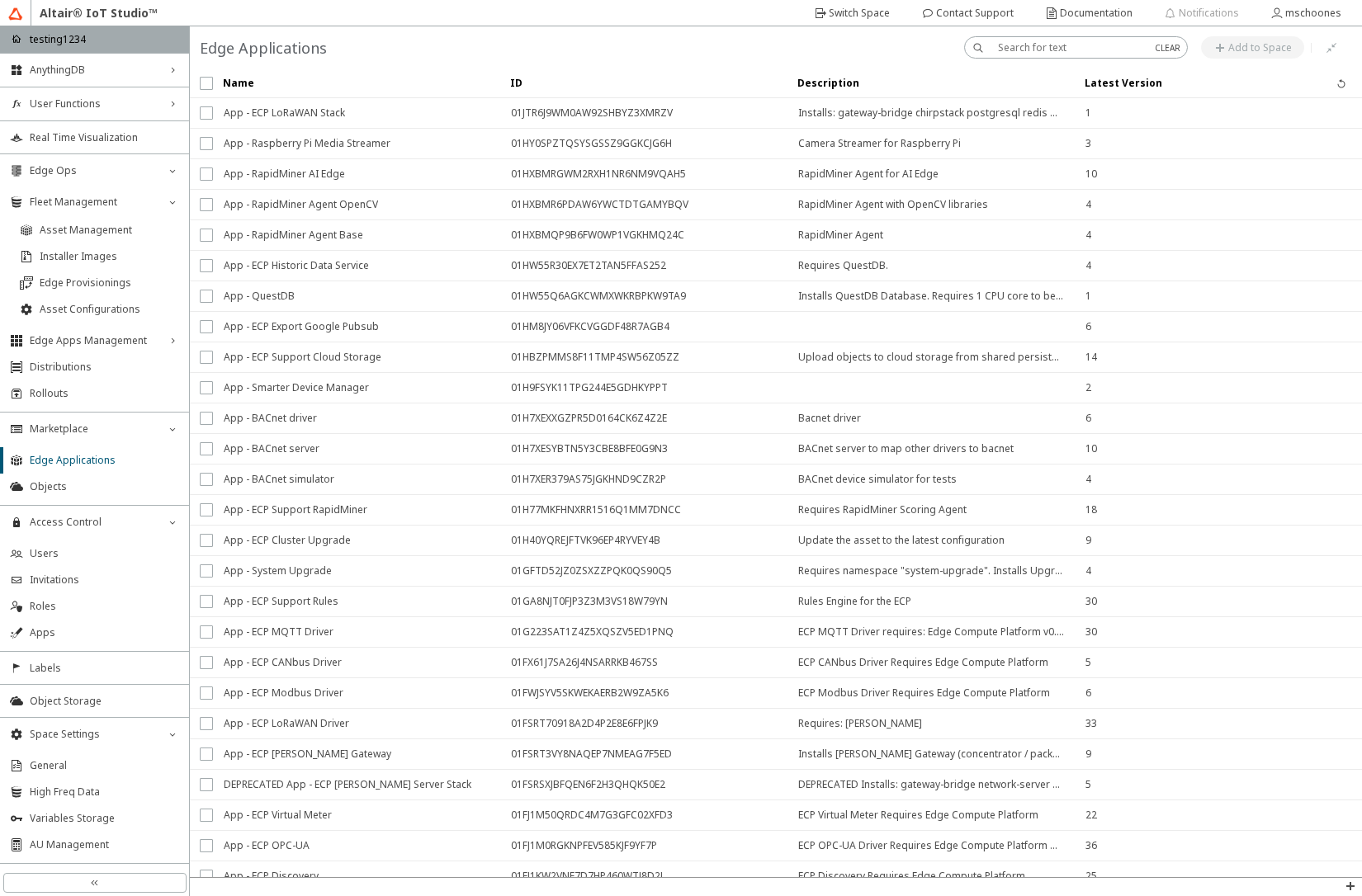
scroll to position [76, 0]
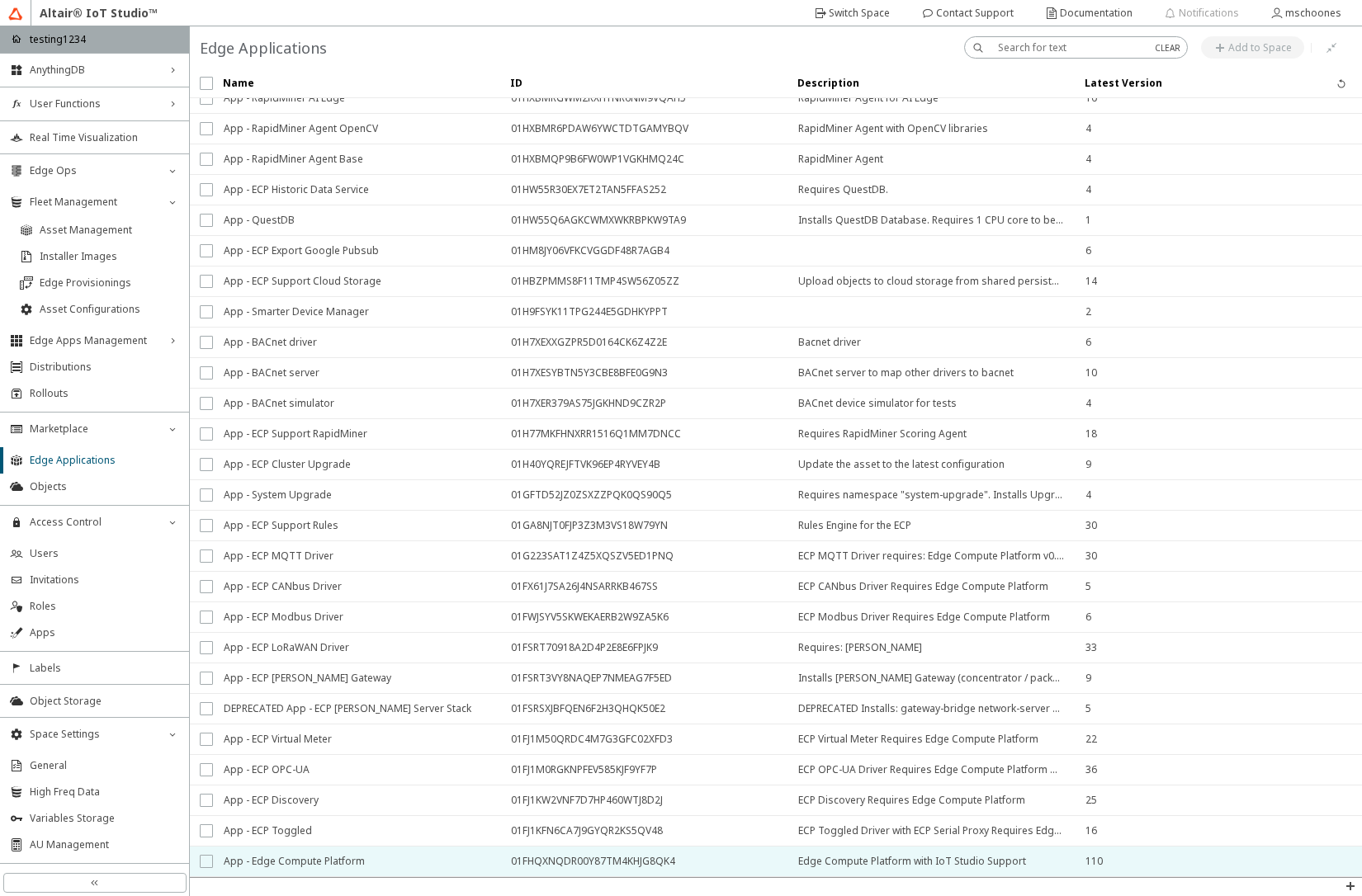
click at [208, 860] on input "checkbox" at bounding box center [205, 862] width 11 height 14
checkbox input "true"
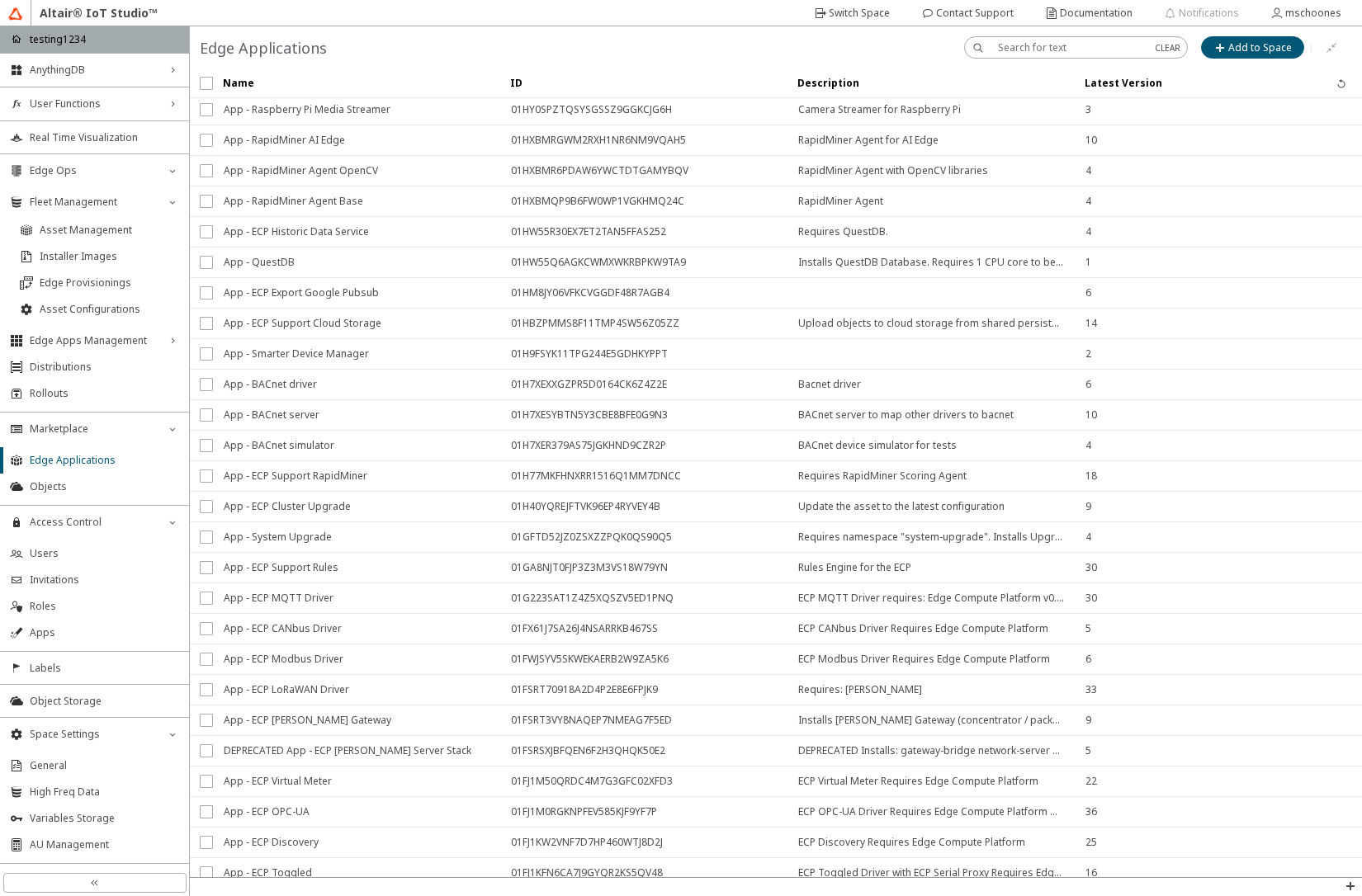
scroll to position [0, 0]
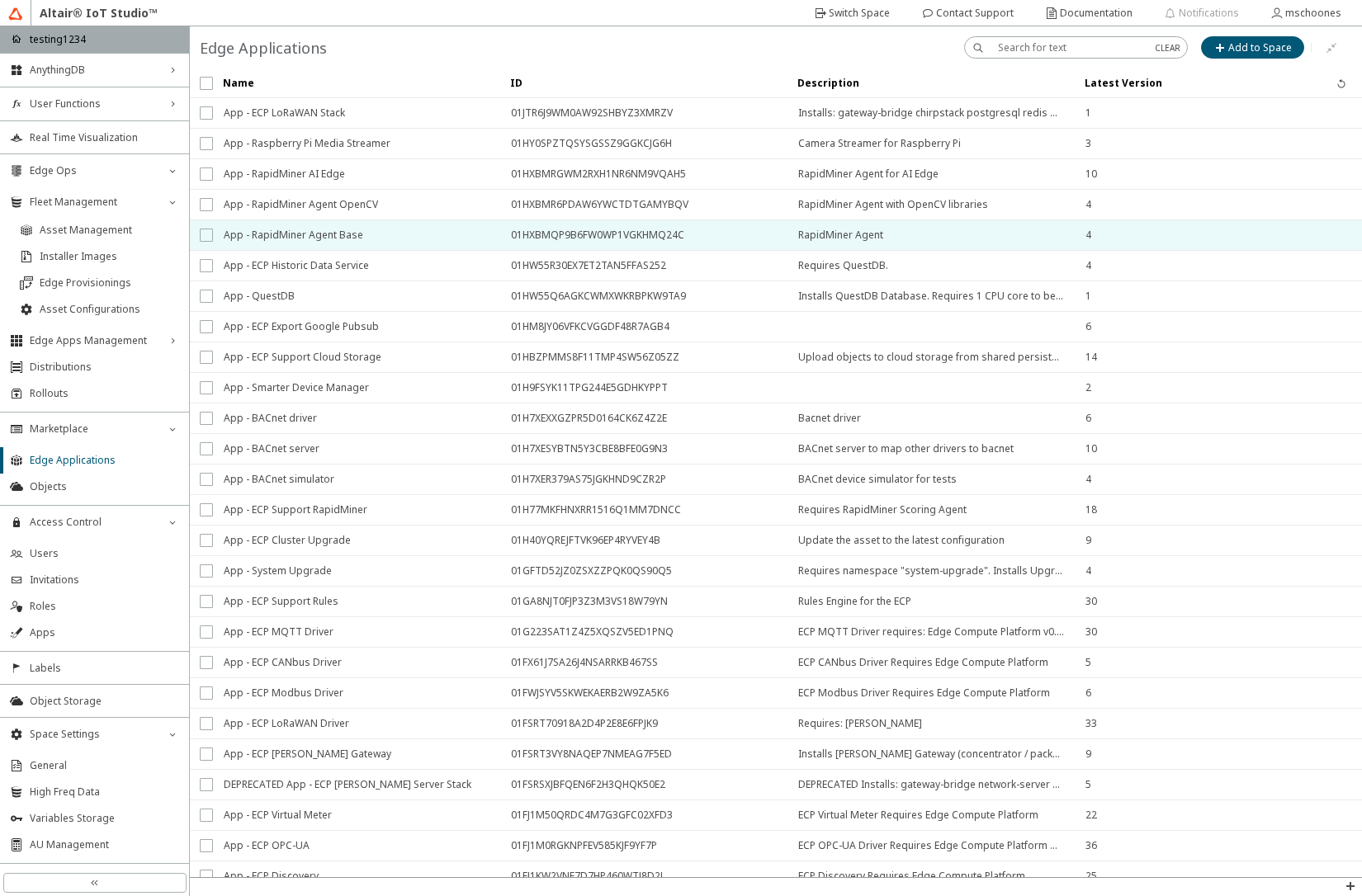
click at [203, 238] on input "checkbox" at bounding box center [205, 235] width 11 height 14
checkbox input "true"
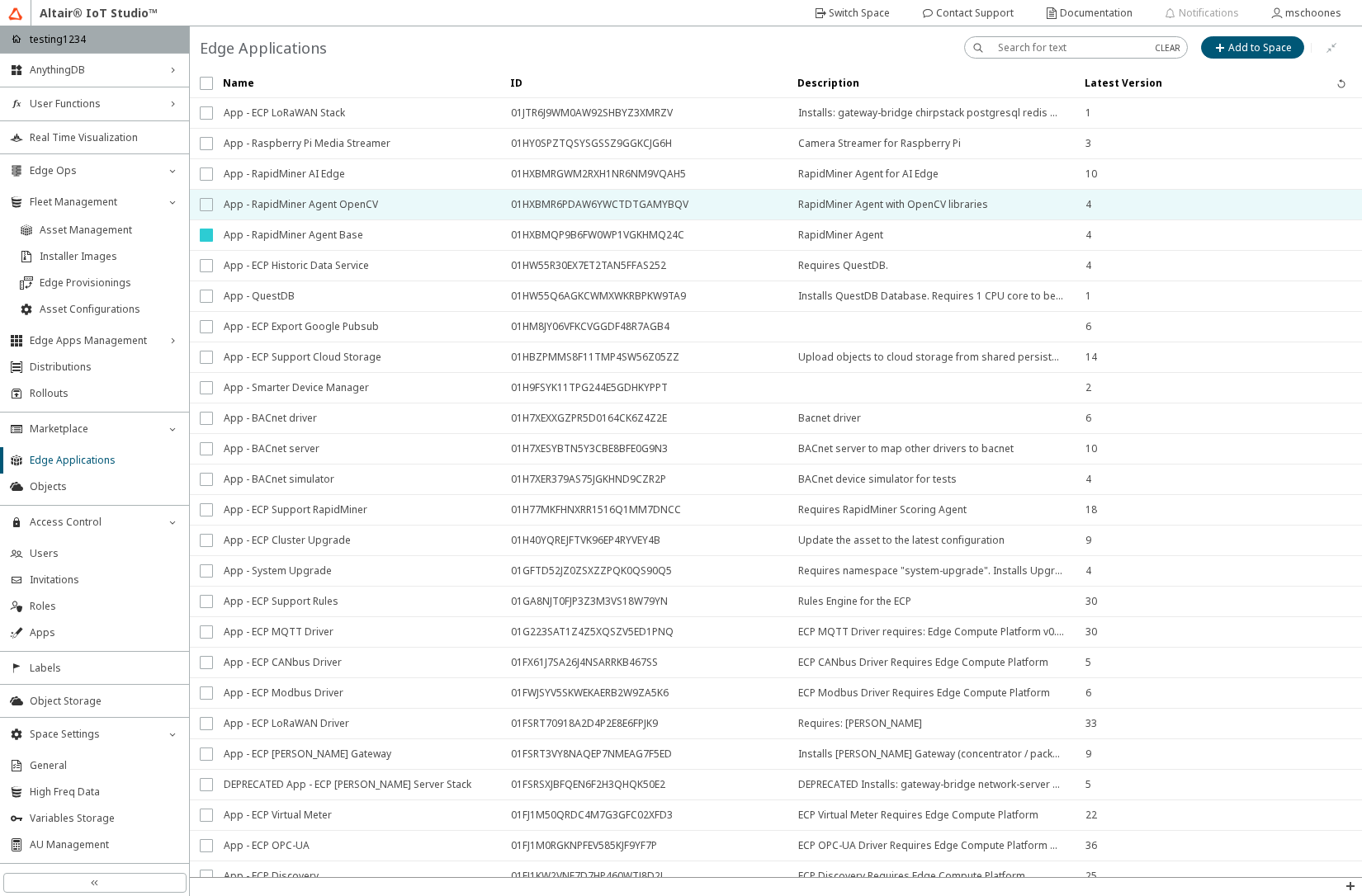
click at [205, 208] on input "checkbox" at bounding box center [205, 204] width 11 height 14
checkbox input "true"
click at [205, 203] on input "checkbox" at bounding box center [205, 204] width 11 height 14
checkbox input "false"
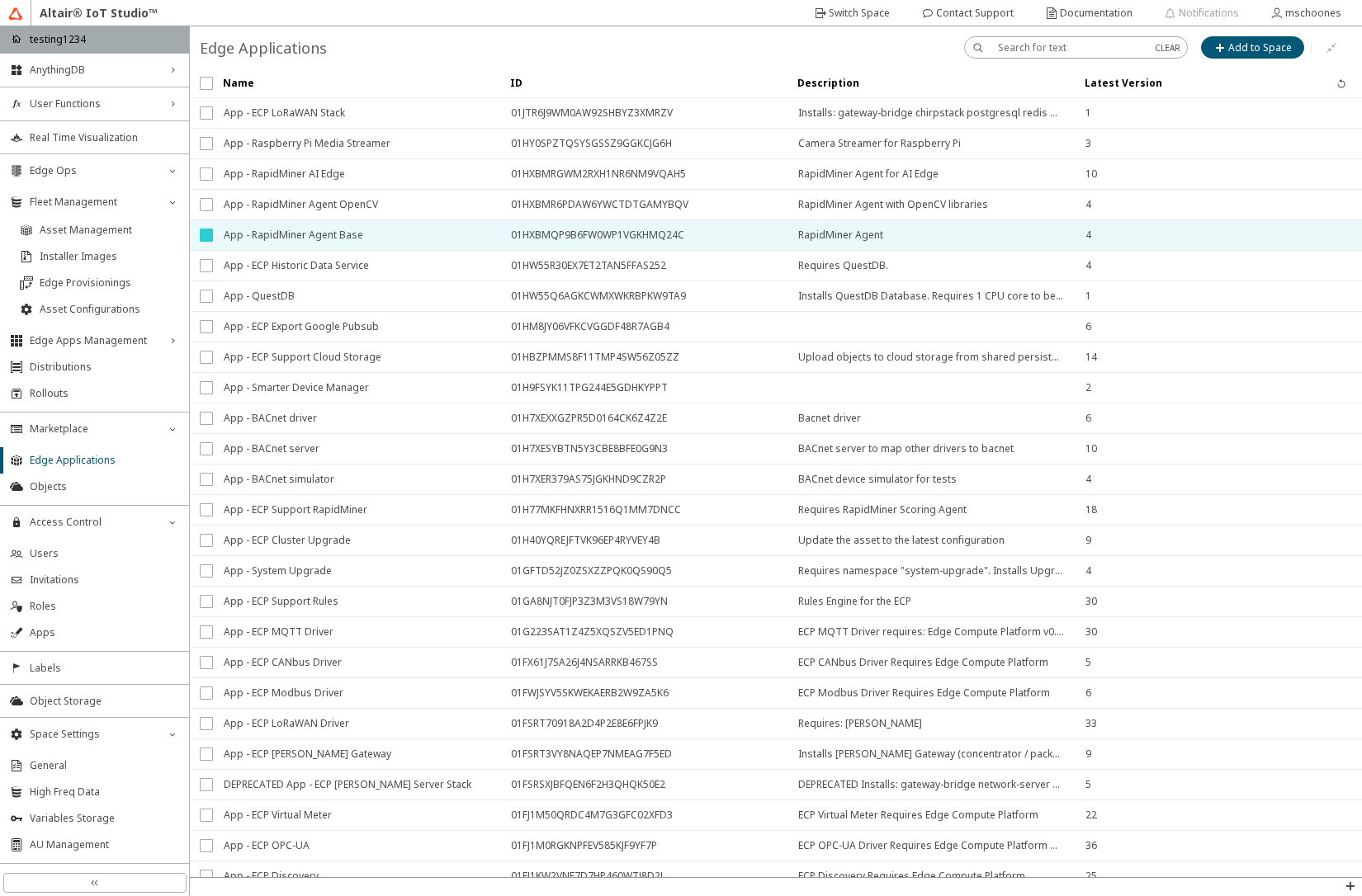
click at [205, 238] on input "checkbox" at bounding box center [205, 235] width 11 height 14
checkbox input "false"
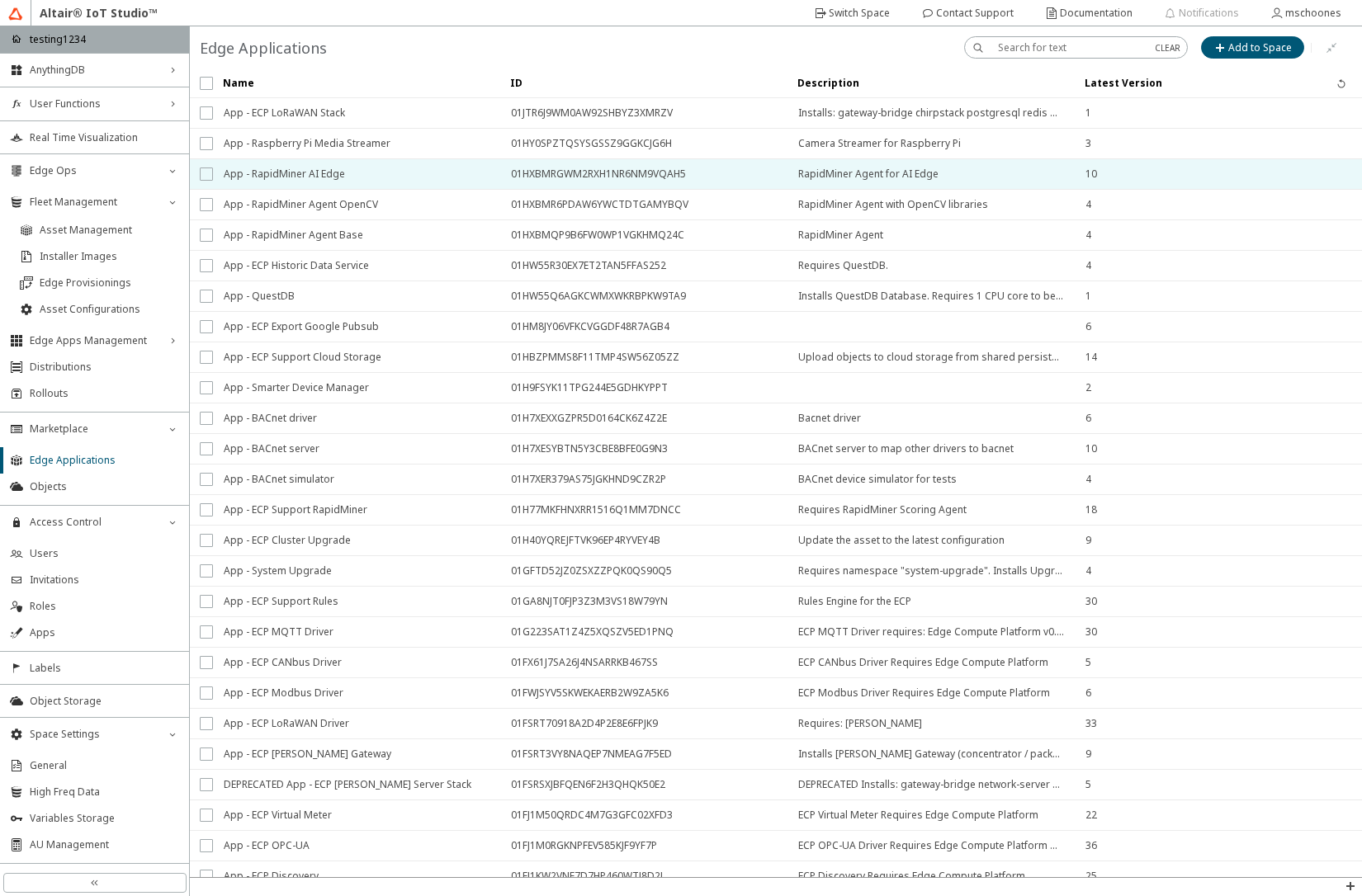
click at [205, 178] on input "checkbox" at bounding box center [205, 174] width 11 height 14
checkbox input "true"
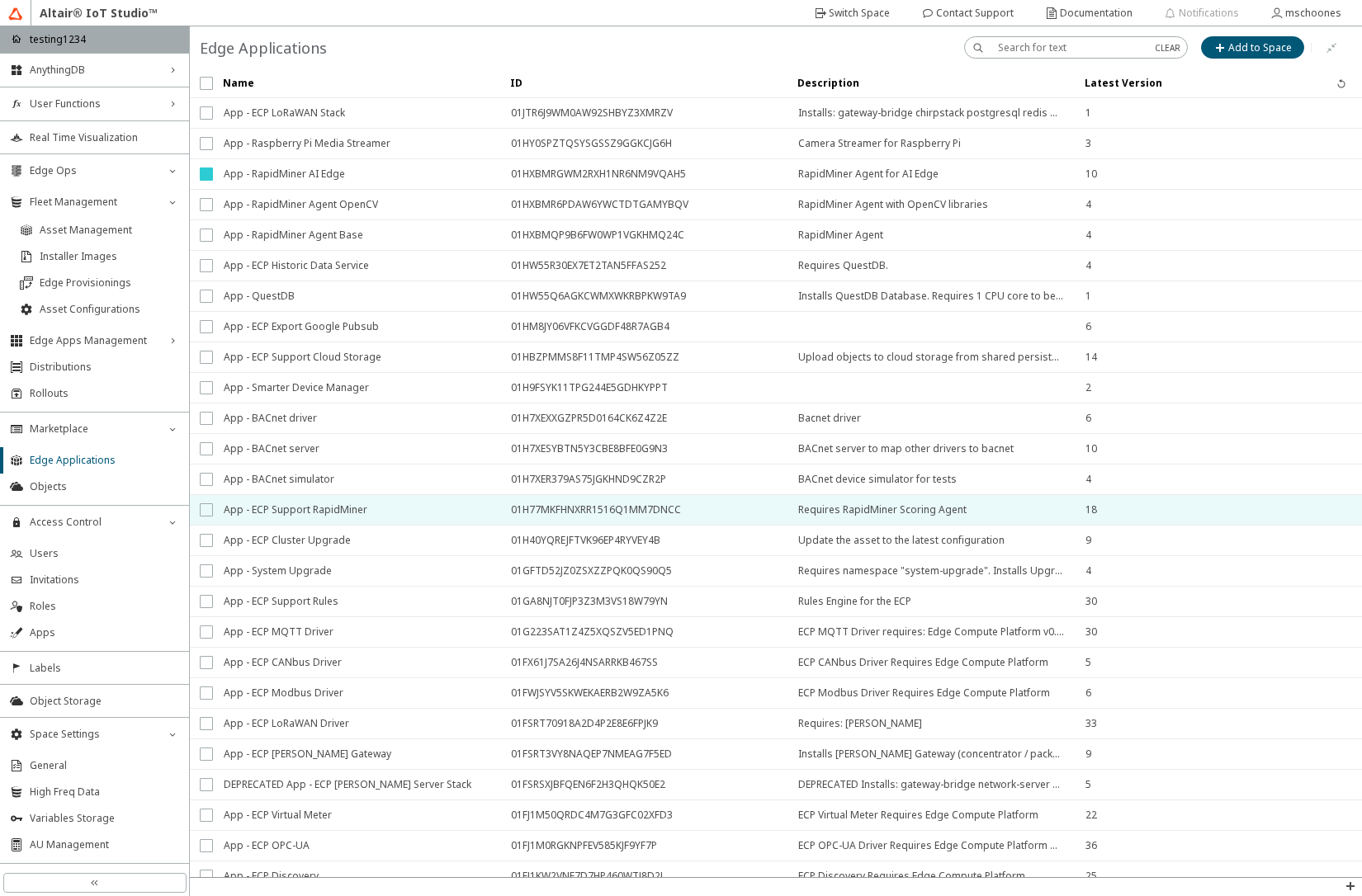
click at [200, 509] on input "checkbox" at bounding box center [205, 510] width 11 height 14
checkbox input "true"
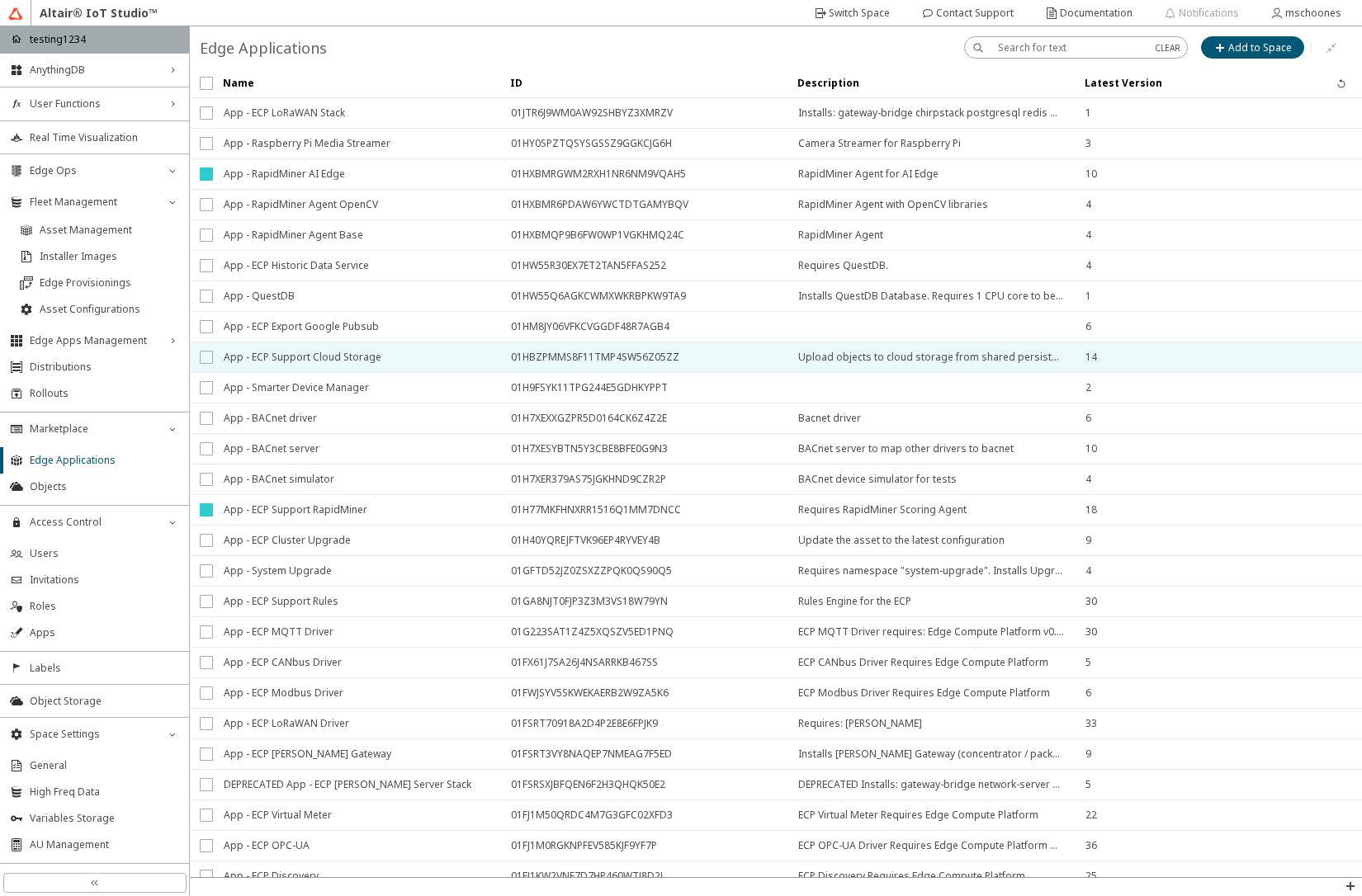
click at [208, 359] on input "checkbox" at bounding box center [205, 357] width 11 height 14
checkbox input "true"
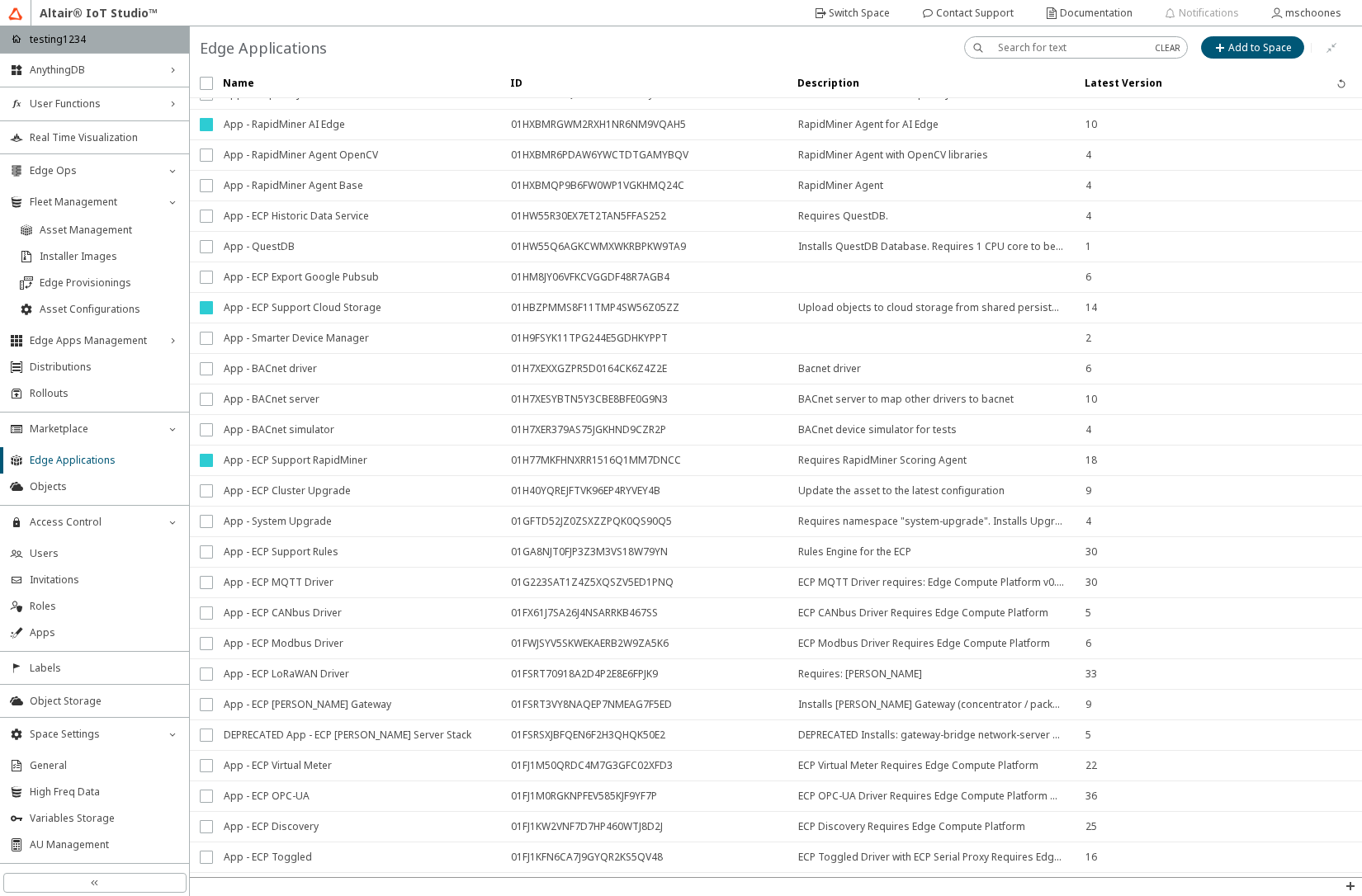
scroll to position [76, 0]
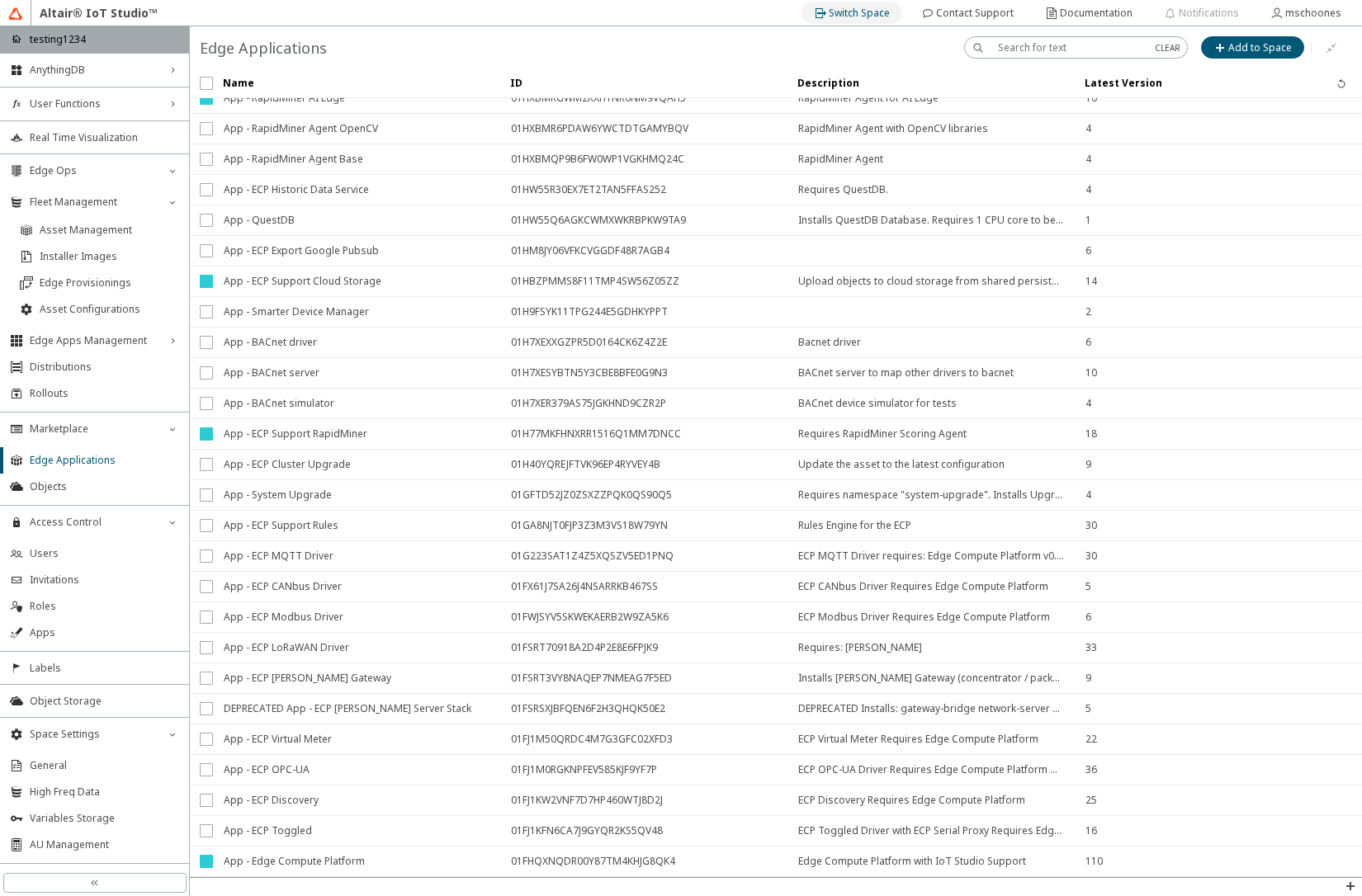
click at [0, 0] on slot "Switch Space" at bounding box center [0, 0] width 0 height 0
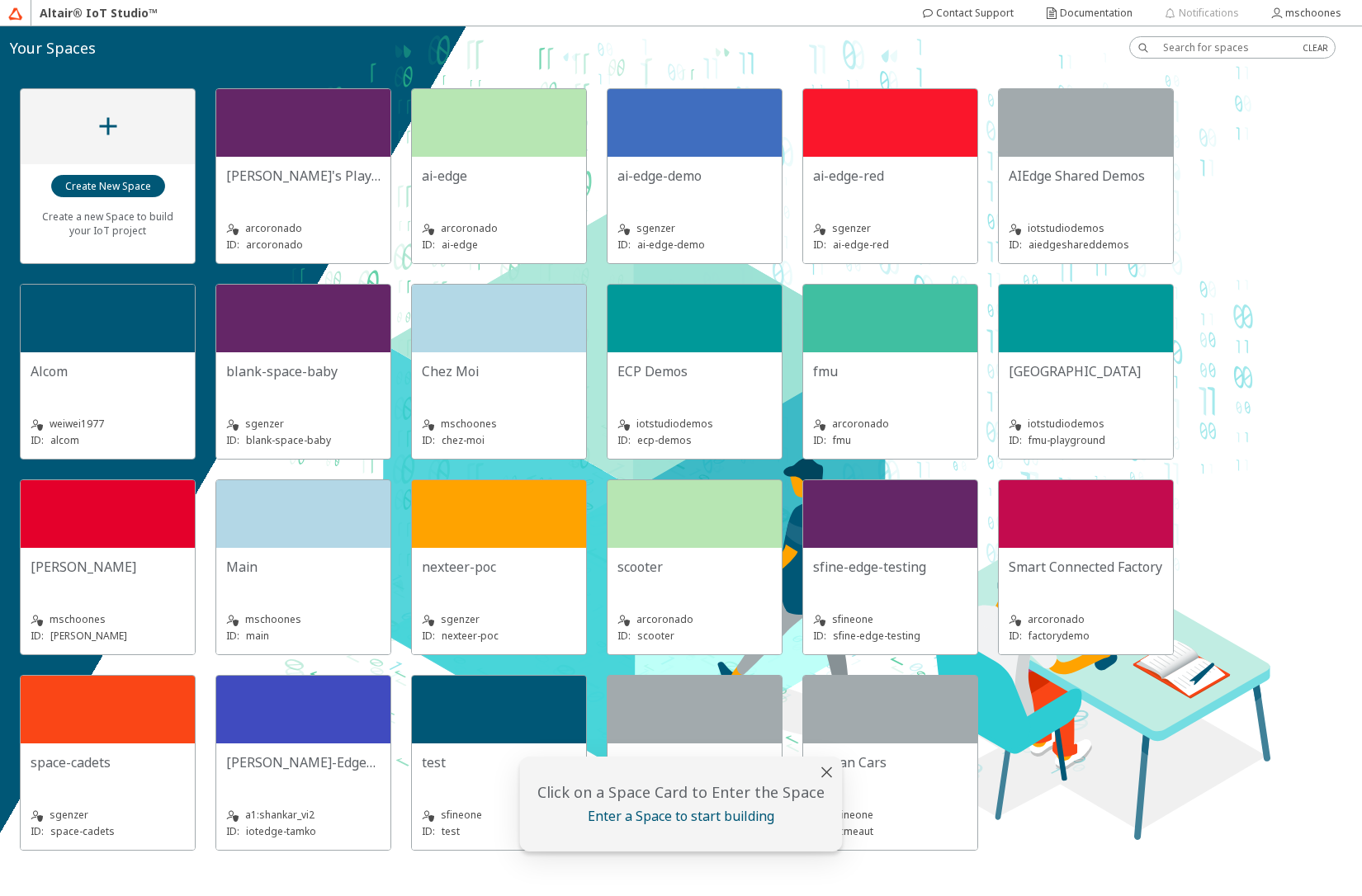
click at [71, 796] on div "sgenzer ID: space-cadets" at bounding box center [108, 813] width 154 height 53
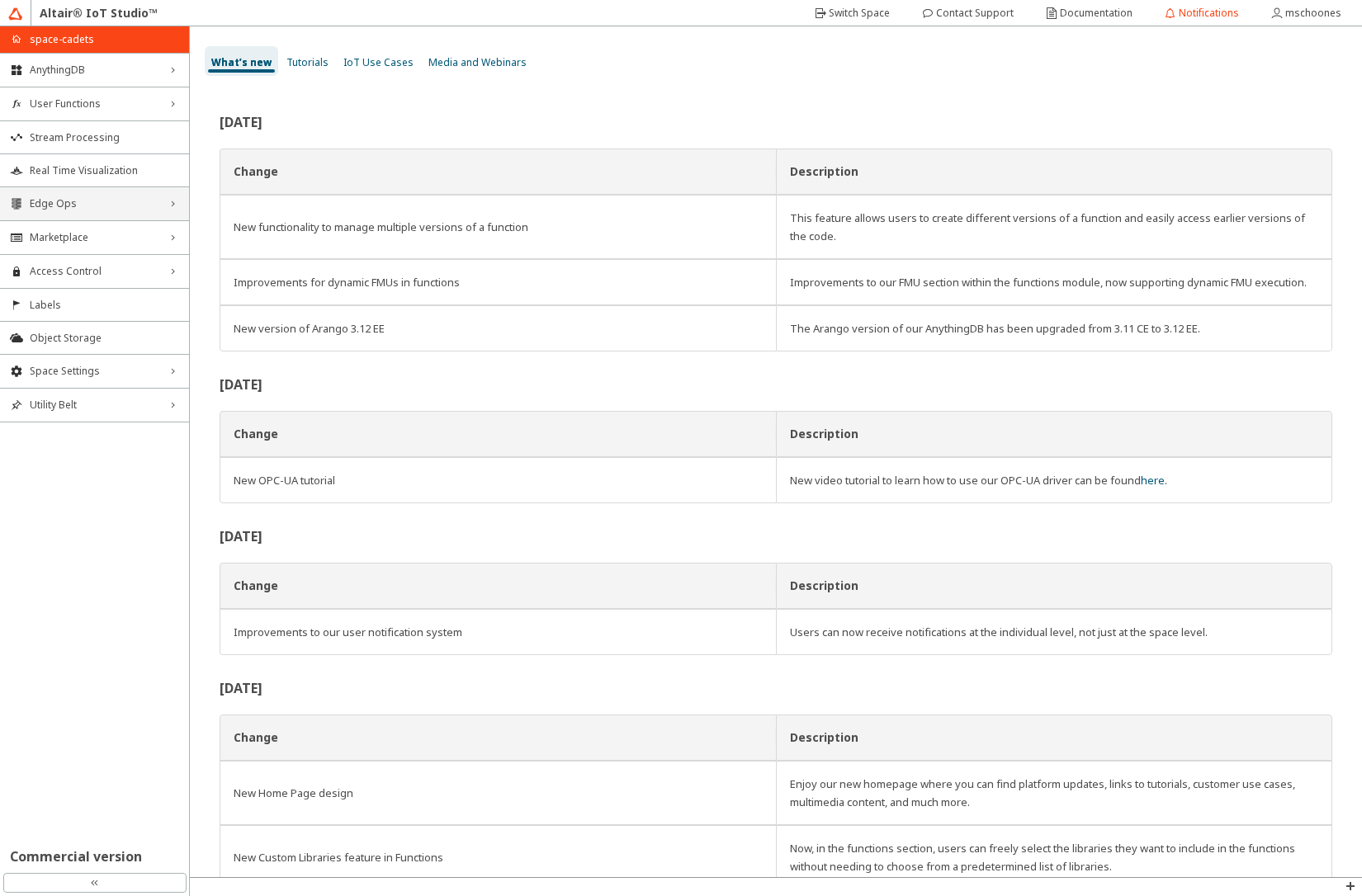
click at [98, 189] on div "Edge Ops right_chevron" at bounding box center [94, 204] width 189 height 33
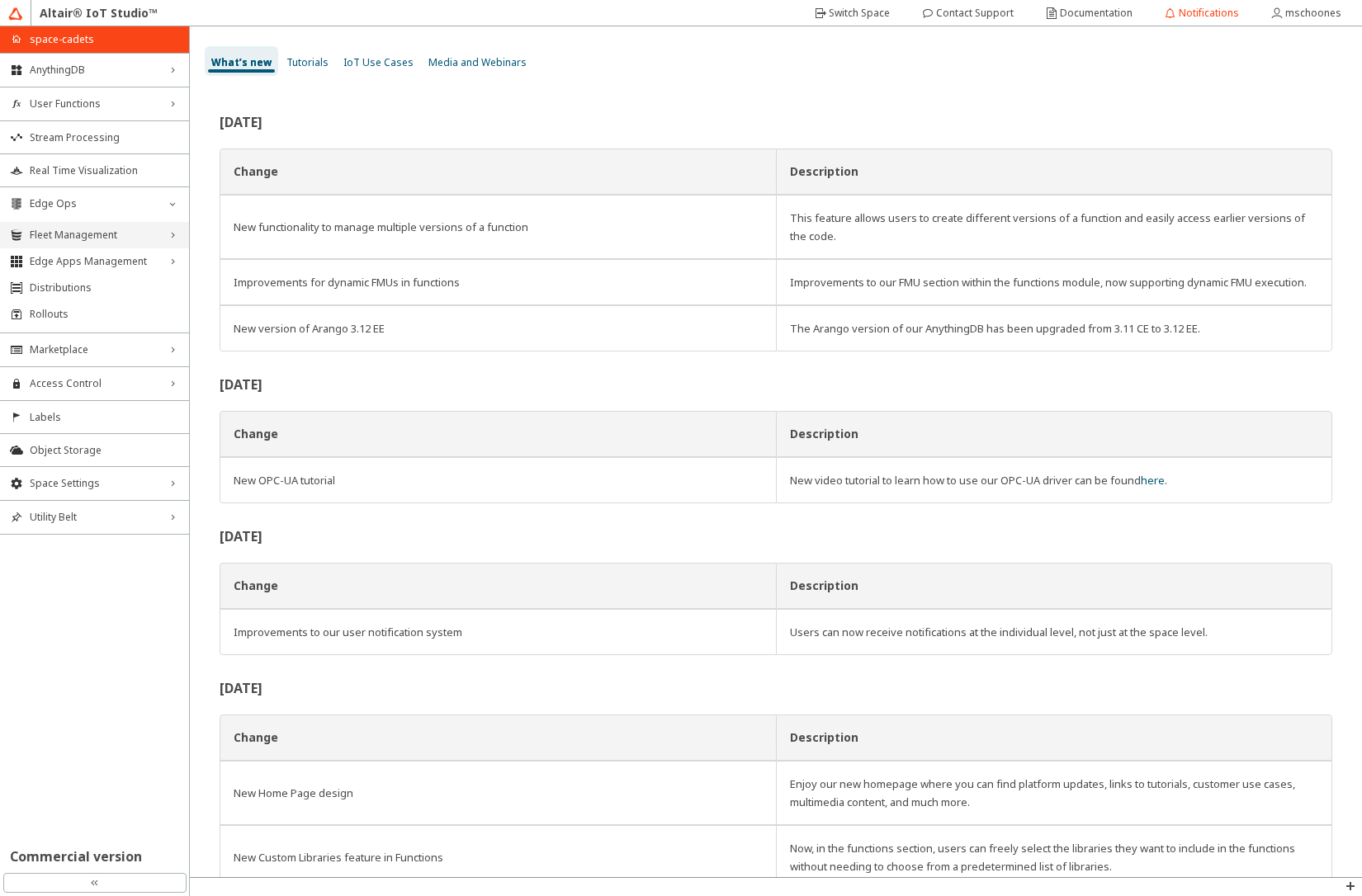
click at [92, 244] on div "Fleet Management right_chevron" at bounding box center [94, 235] width 189 height 26
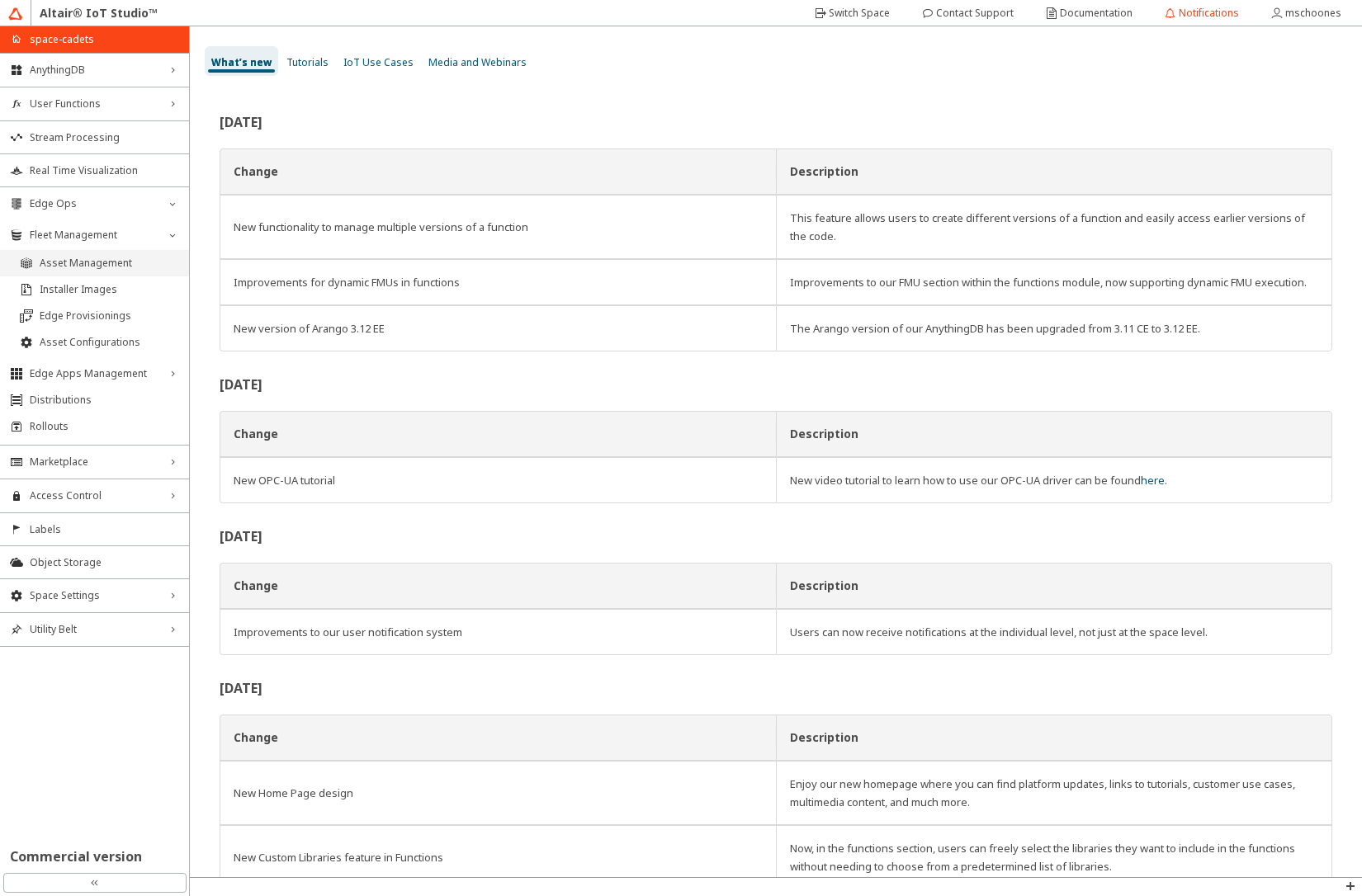
click at [101, 274] on li "Asset Management" at bounding box center [94, 263] width 189 height 26
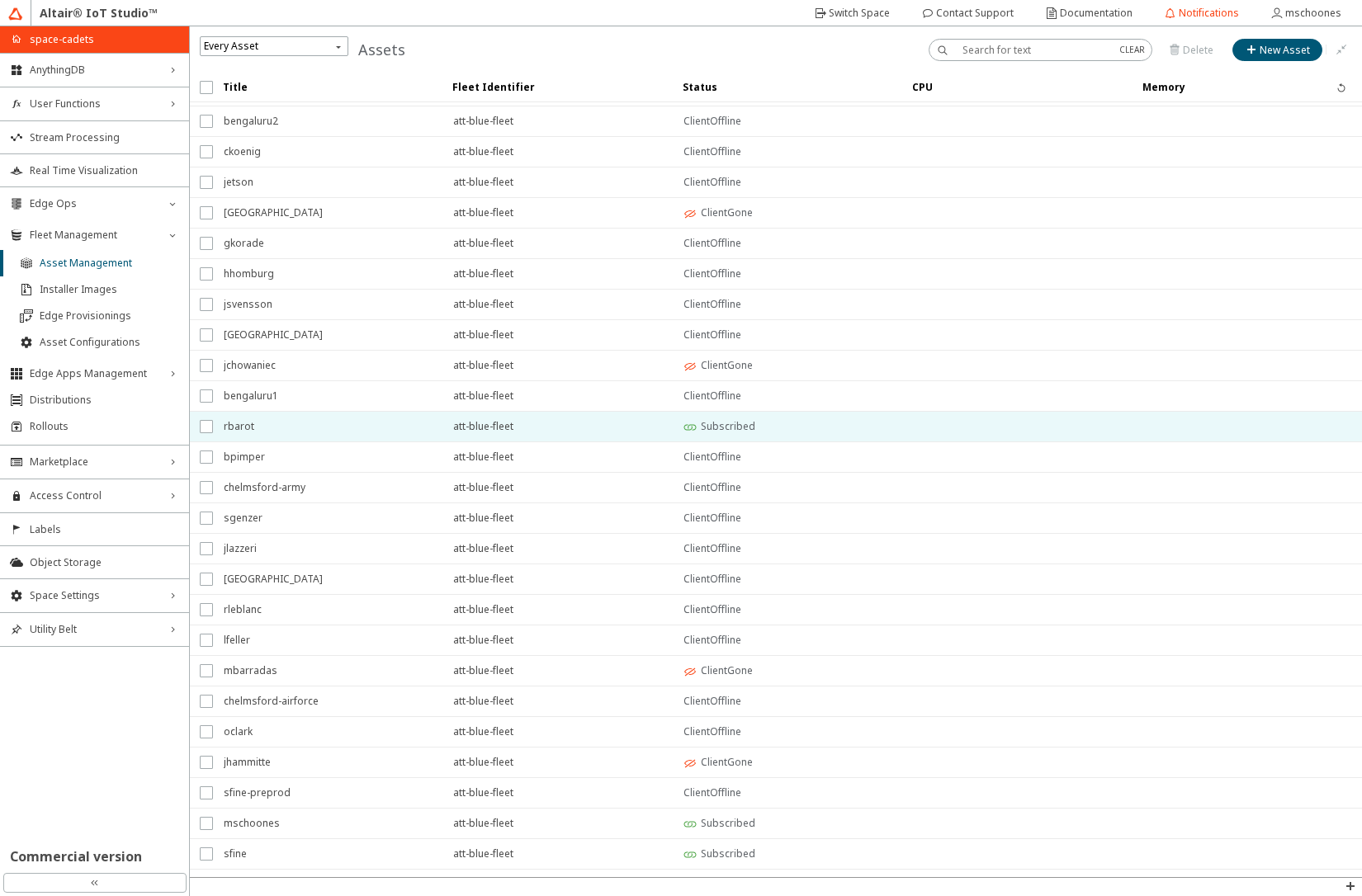
scroll to position [80, 0]
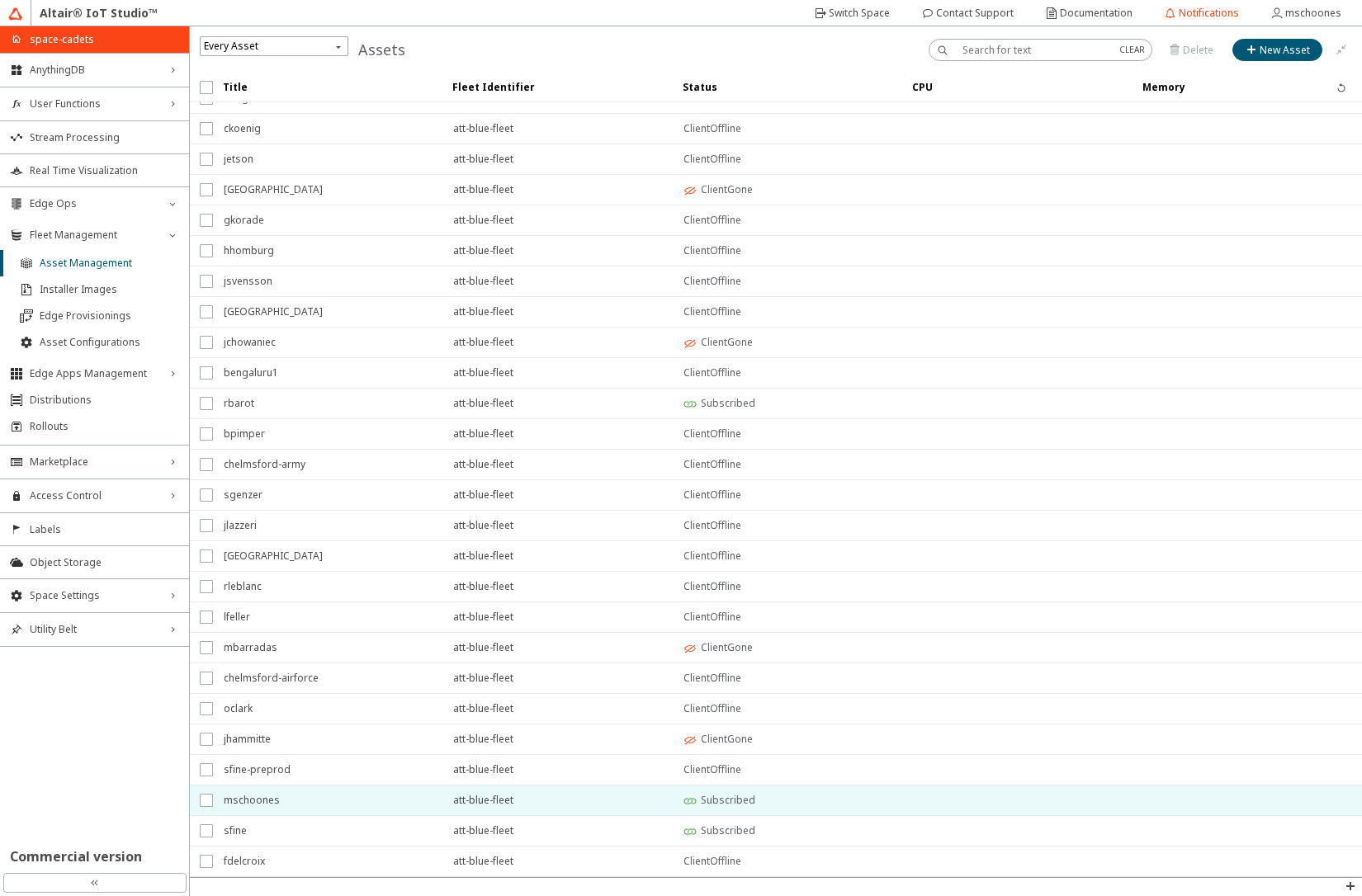
click at [300, 810] on span "mschoones" at bounding box center [328, 800] width 208 height 30
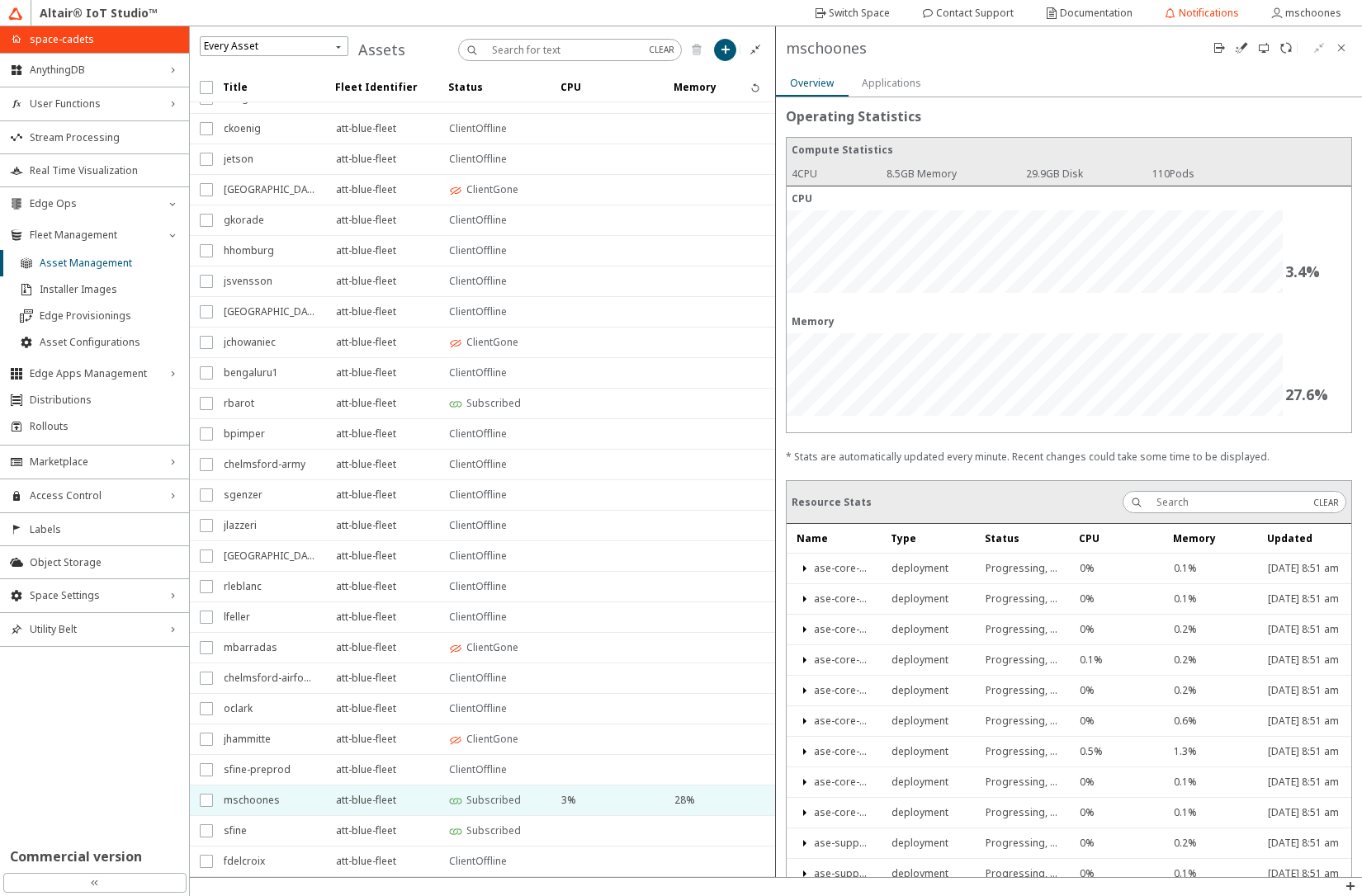
click at [888, 89] on div "Applications" at bounding box center [892, 82] width 59 height 28
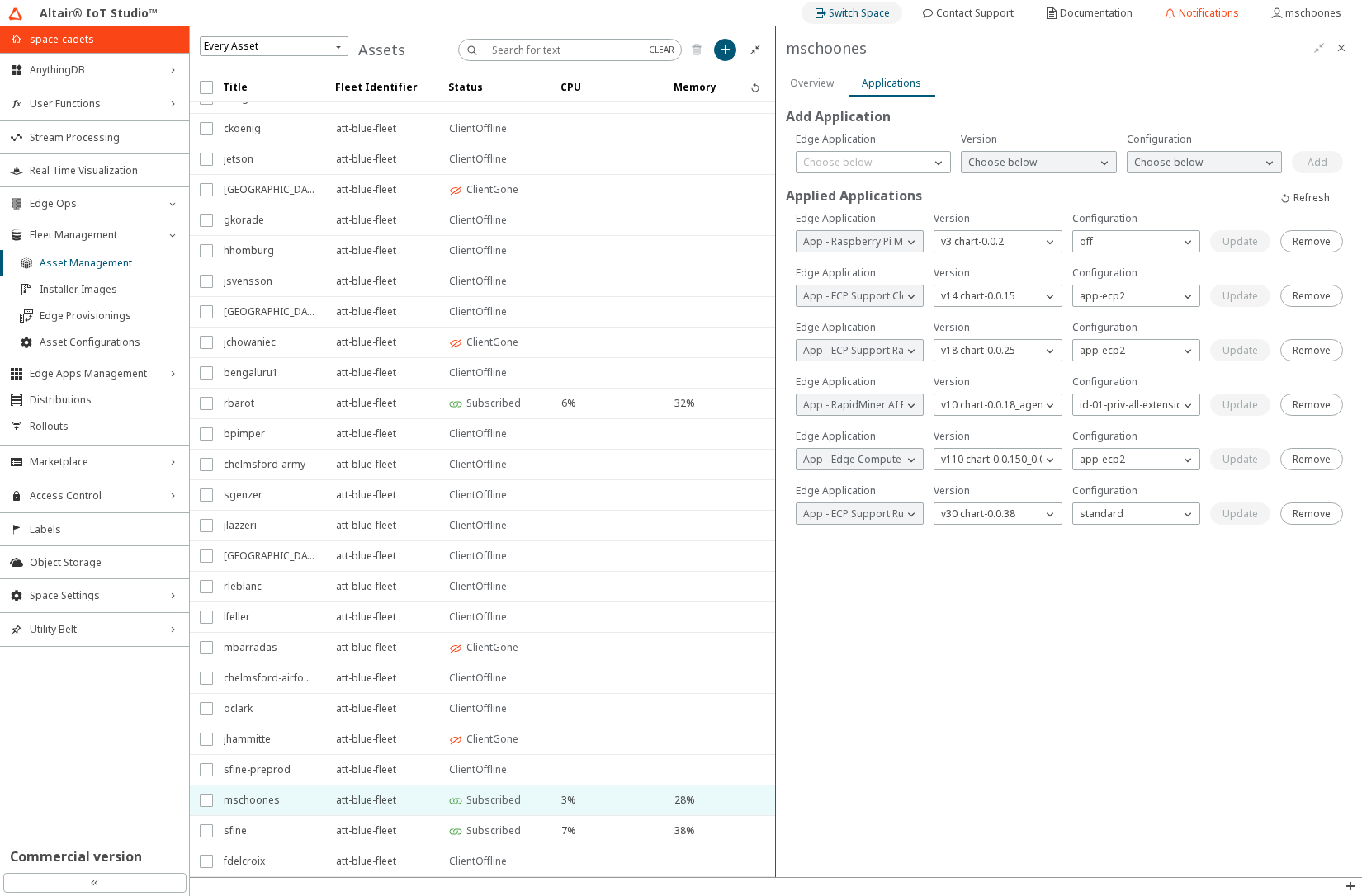
click at [0, 0] on slot "Switch Space" at bounding box center [0, 0] width 0 height 0
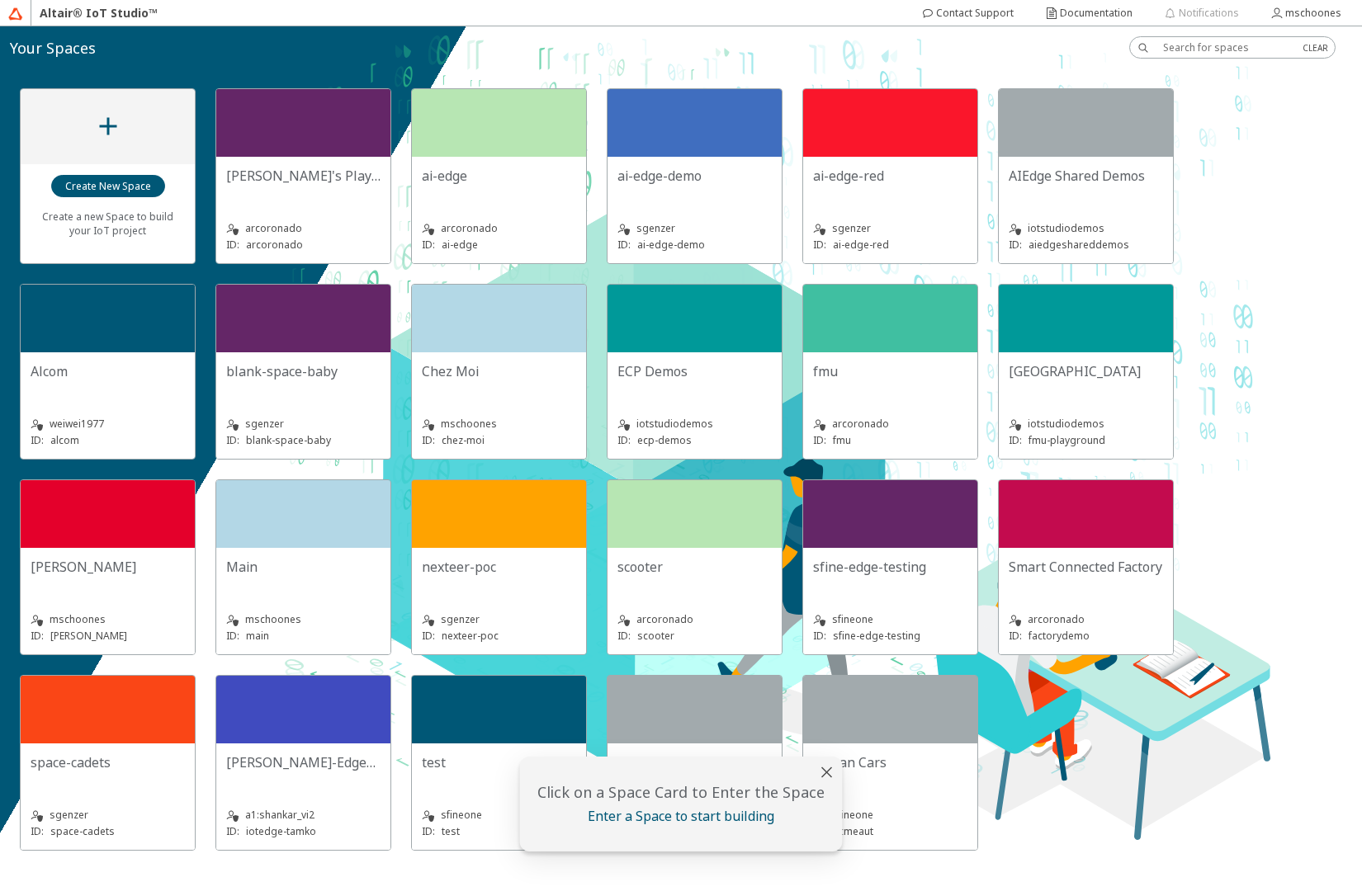
click at [509, 363] on div "Chez Moi" at bounding box center [499, 371] width 154 height 18
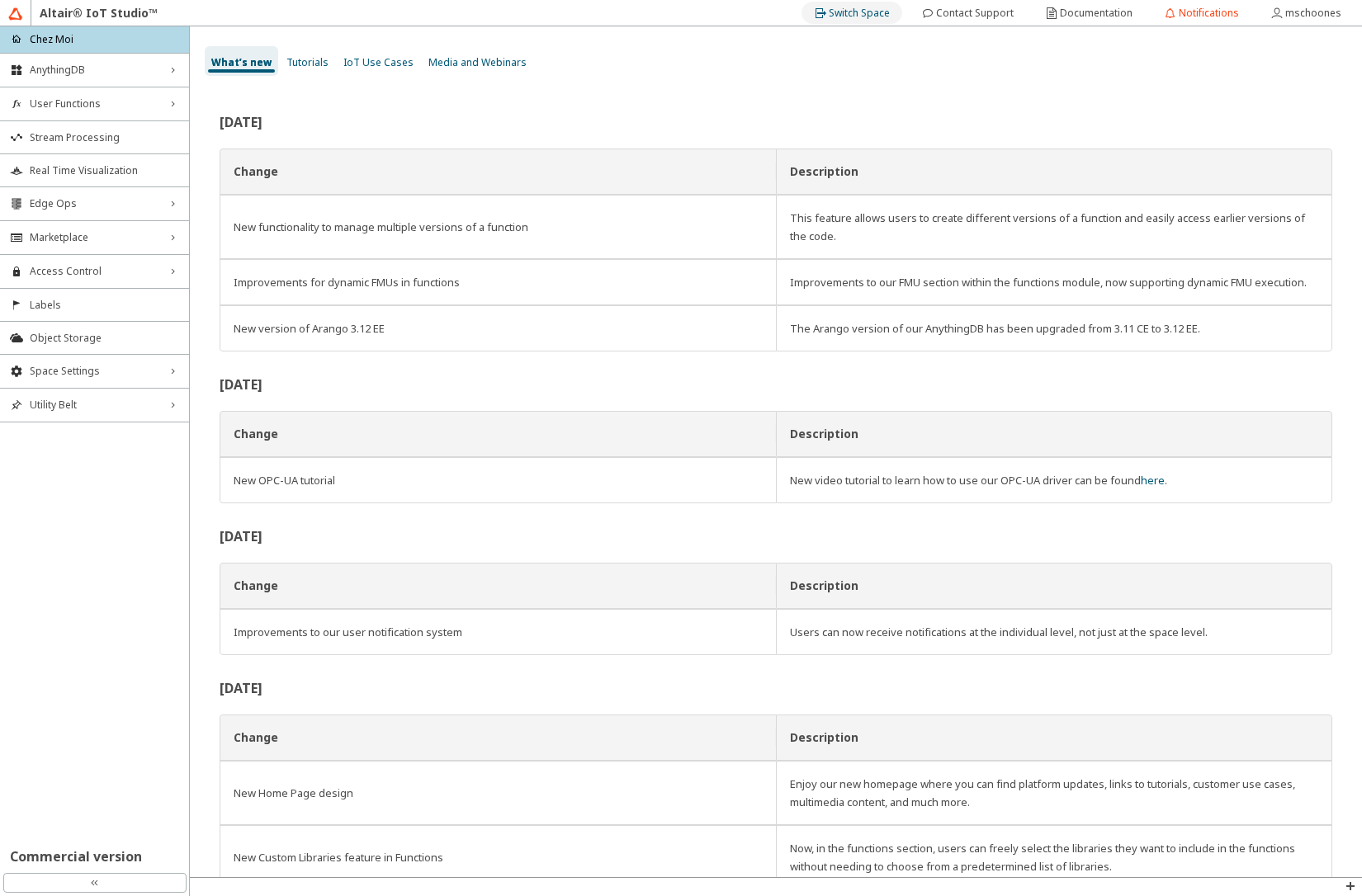
click at [0, 0] on slot "Switch Space" at bounding box center [0, 0] width 0 height 0
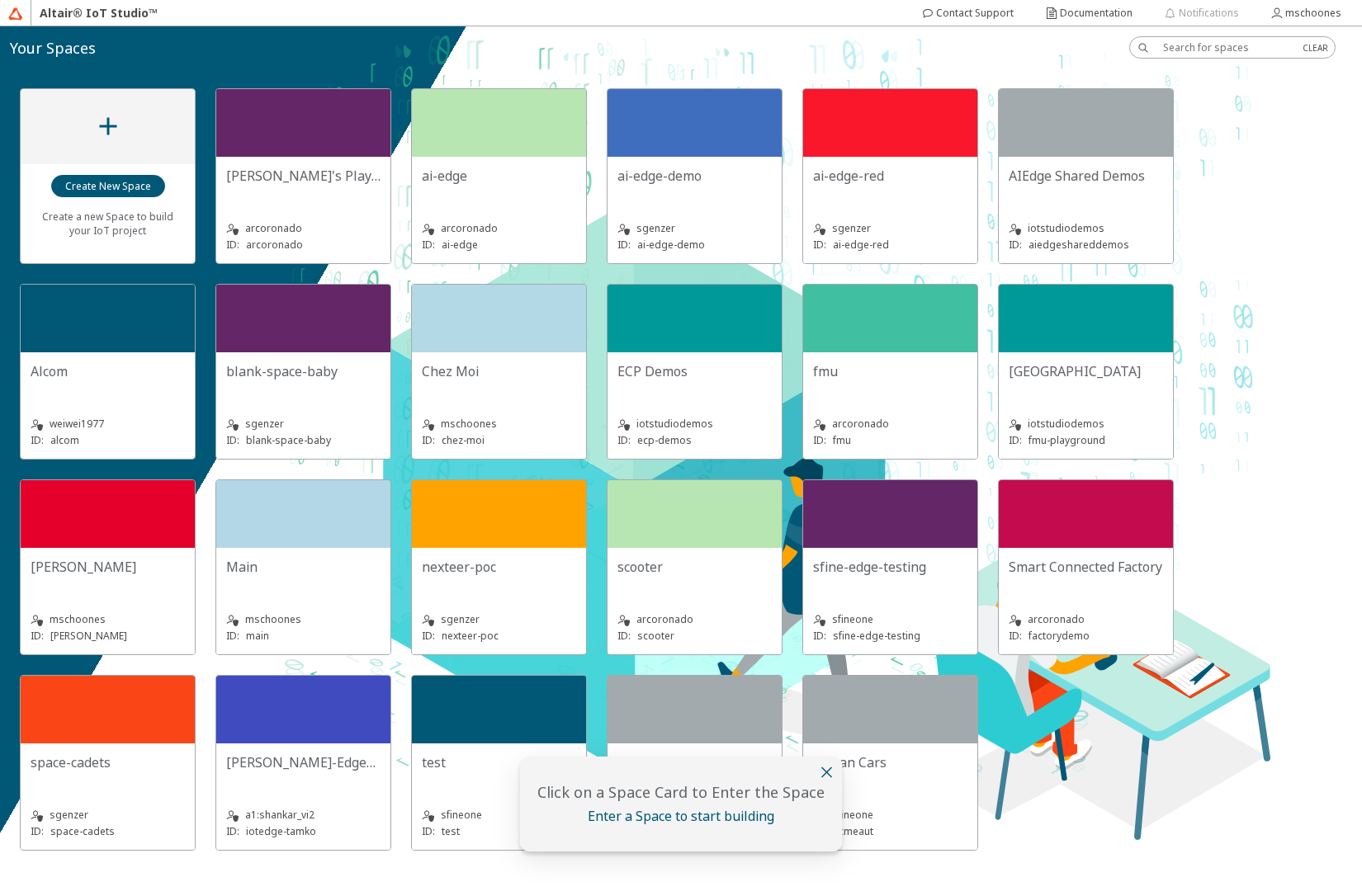
click at [827, 775] on iron-icon at bounding box center [827, 772] width 20 height 20
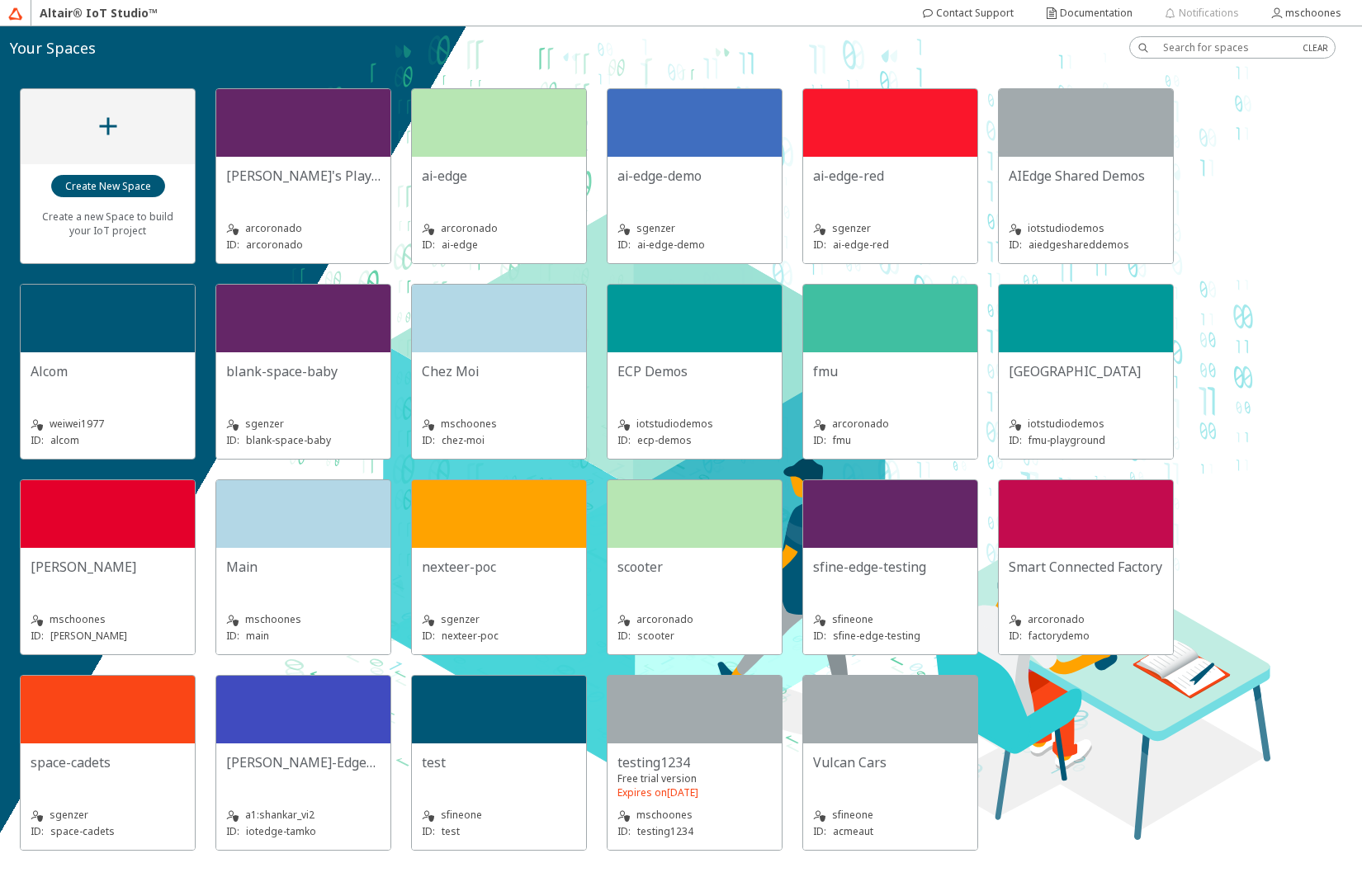
click at [0, 0] on slot "testing1234" at bounding box center [0, 0] width 0 height 0
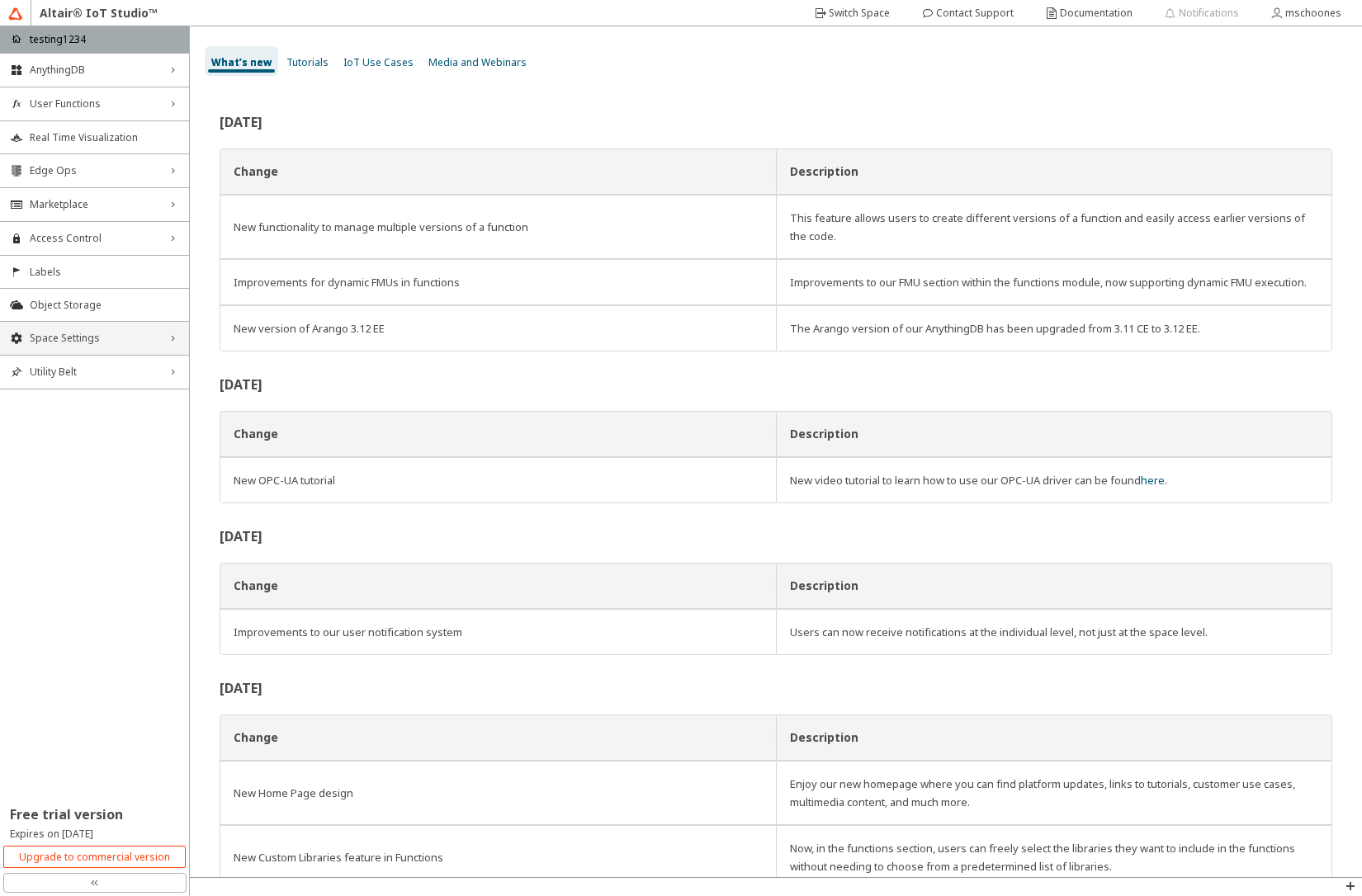
click at [70, 341] on span "Space Settings" at bounding box center [94, 339] width 130 height 14
click at [70, 378] on li "General" at bounding box center [94, 369] width 189 height 26
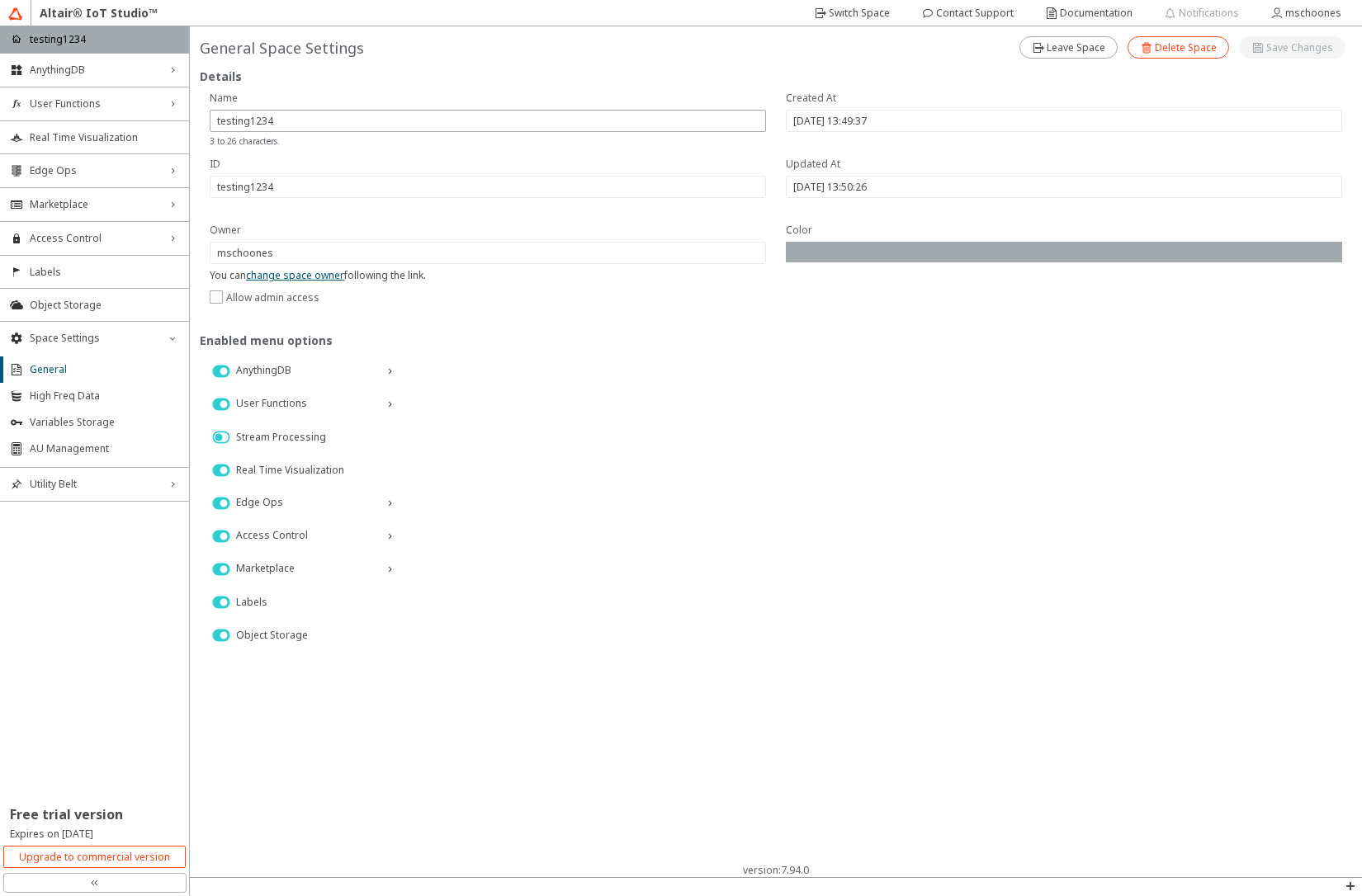
click at [0, 0] on slot "Delete Space" at bounding box center [0, 0] width 0 height 0
click at [0, 0] on slot "Delete" at bounding box center [0, 0] width 0 height 0
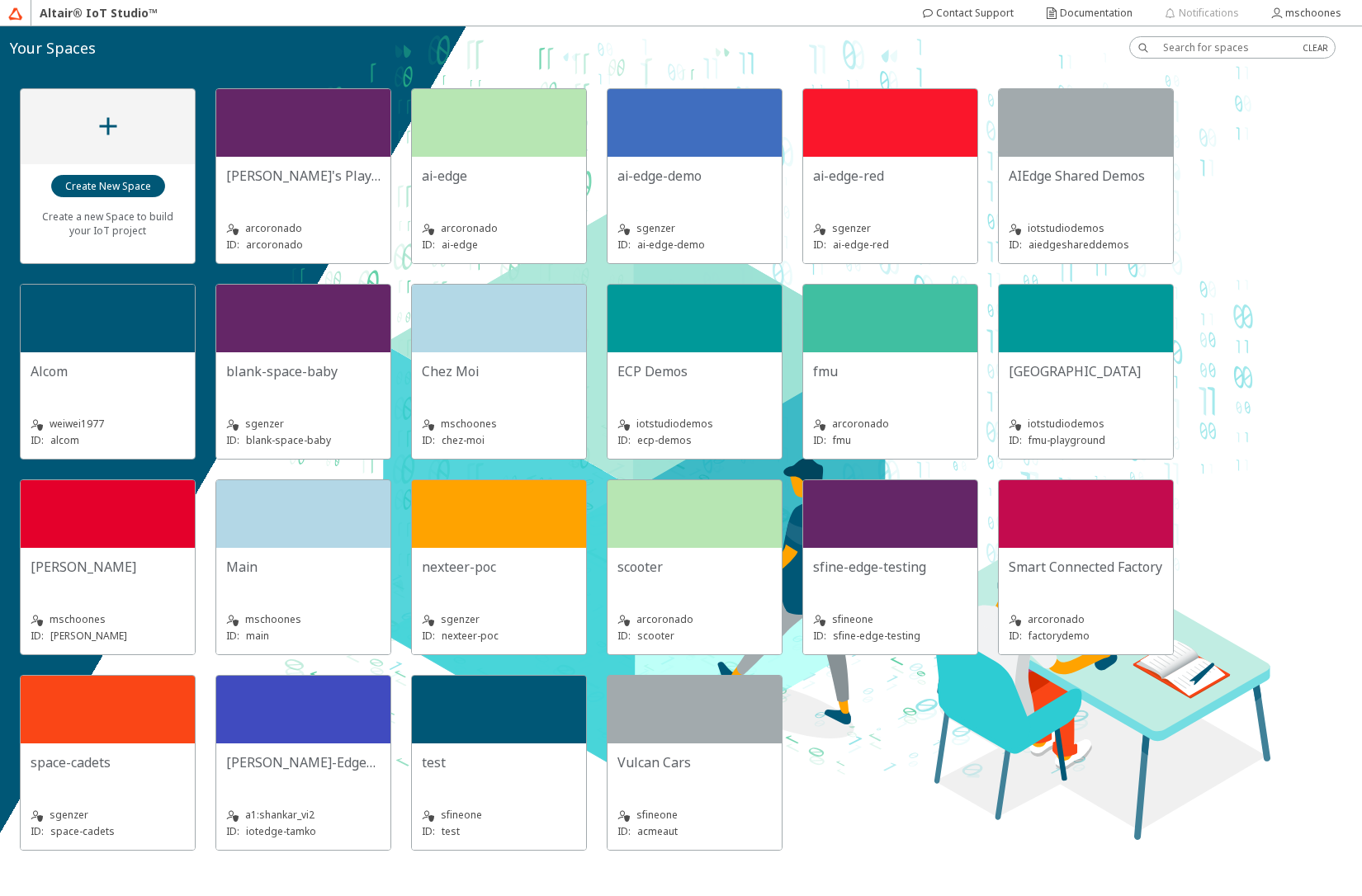
click at [287, 573] on div "Main" at bounding box center [304, 567] width 154 height 18
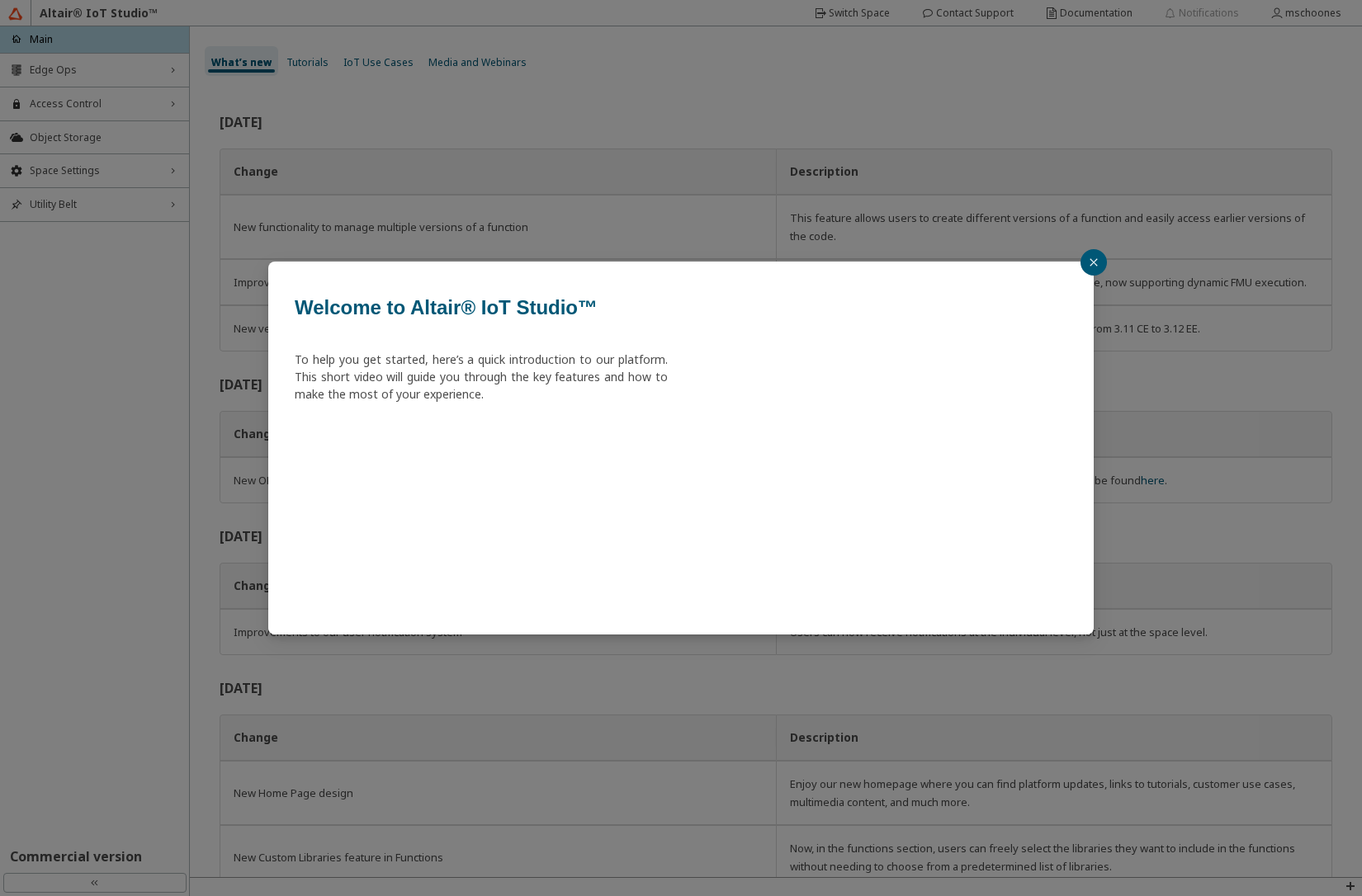
click at [1085, 262] on button "button" at bounding box center [1093, 262] width 26 height 26
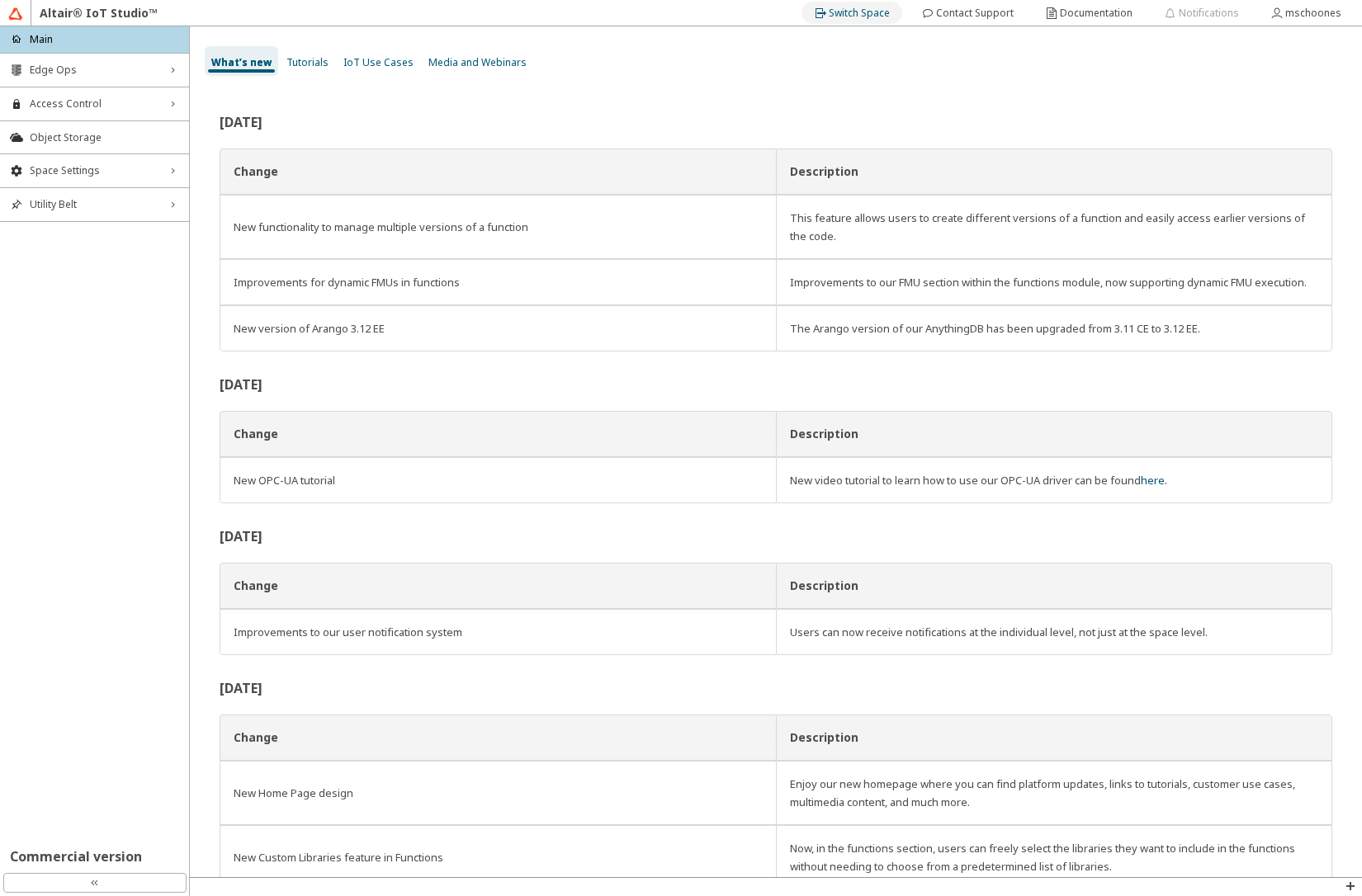
click at [0, 0] on slot "Switch Space" at bounding box center [0, 0] width 0 height 0
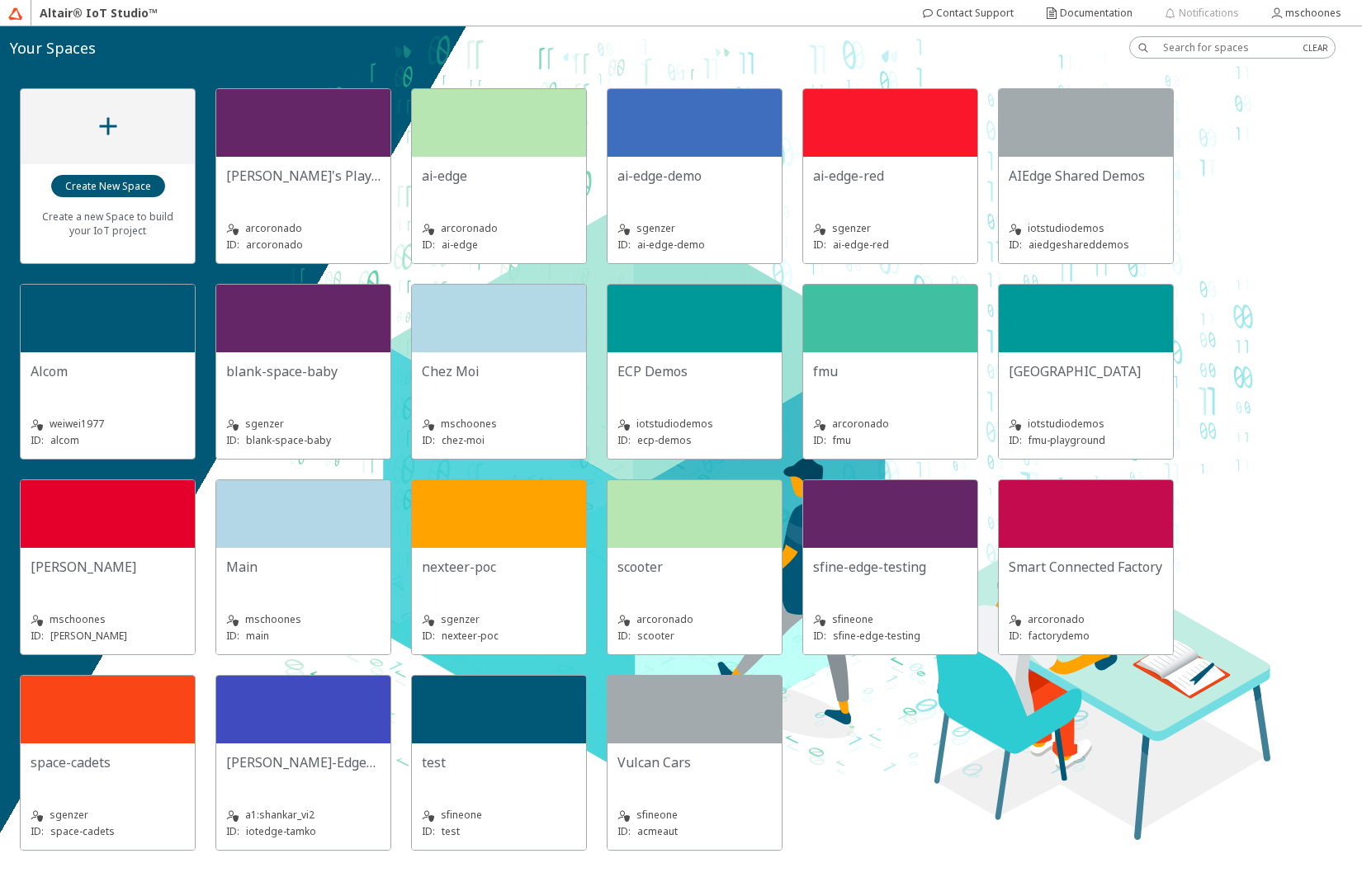
click at [502, 366] on div "Chez Moi" at bounding box center [499, 371] width 154 height 18
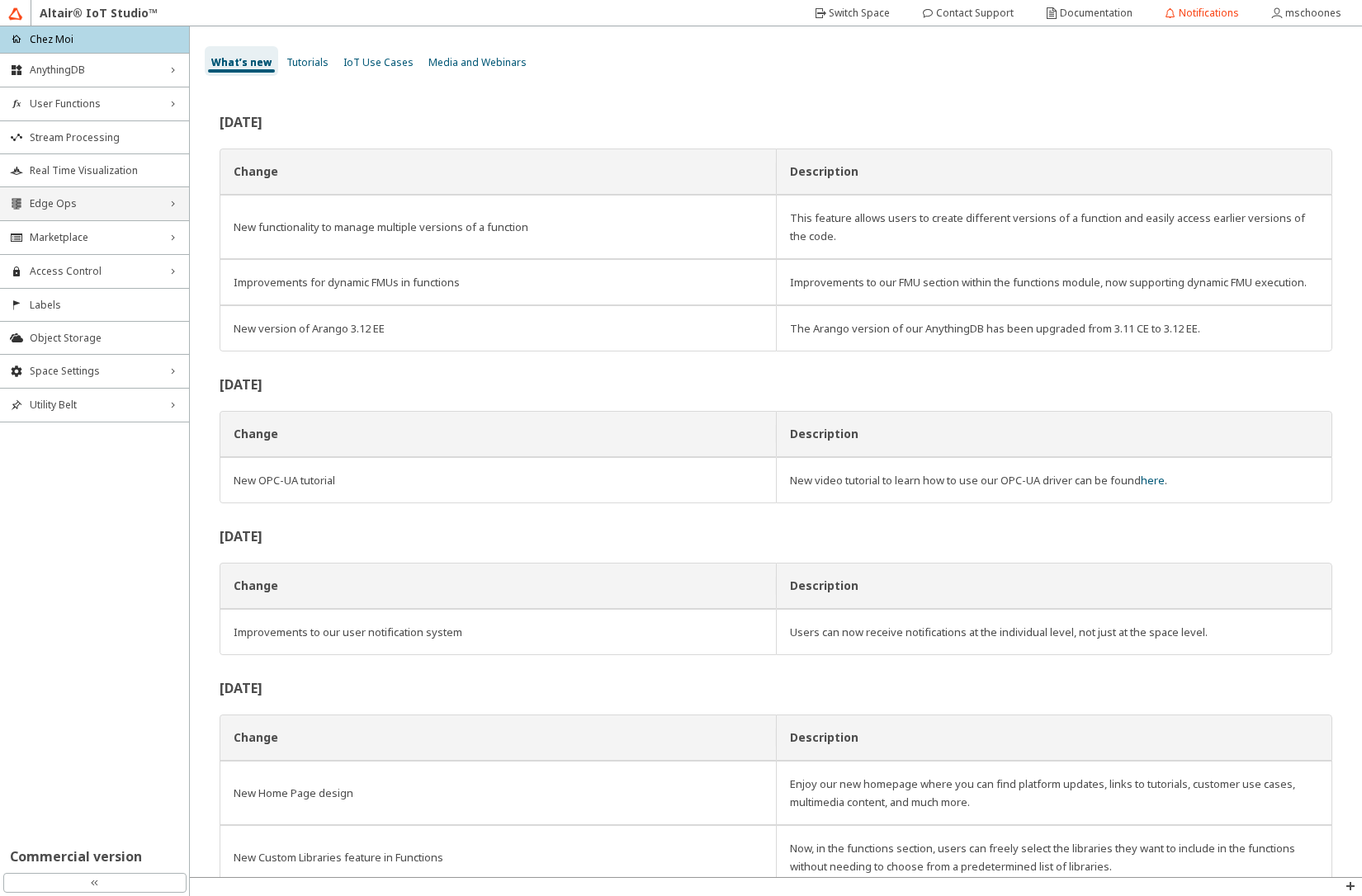
click at [92, 203] on span "Edge Ops" at bounding box center [94, 204] width 130 height 14
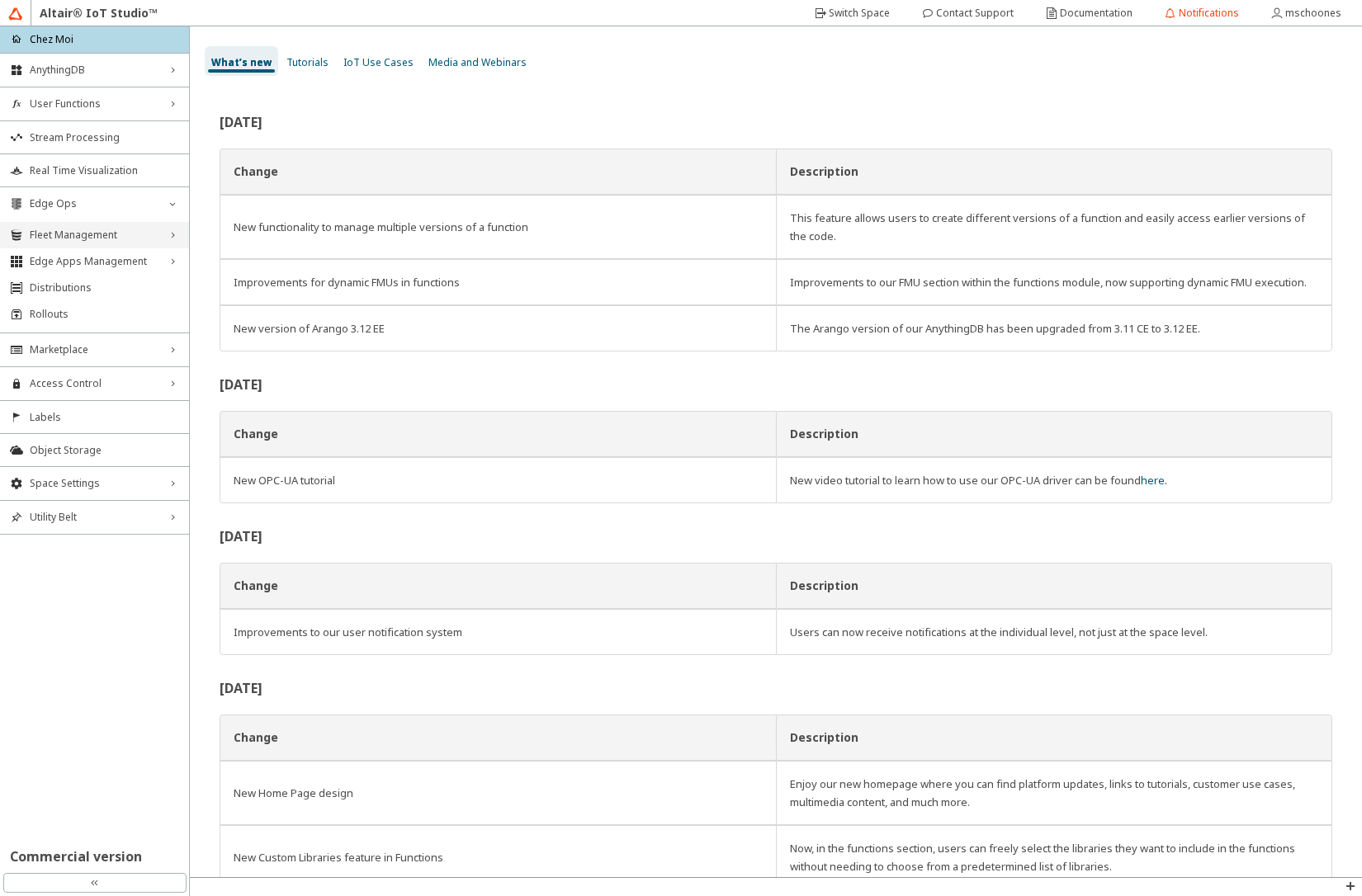
click at [91, 226] on div "Fleet Management right_chevron" at bounding box center [94, 235] width 189 height 26
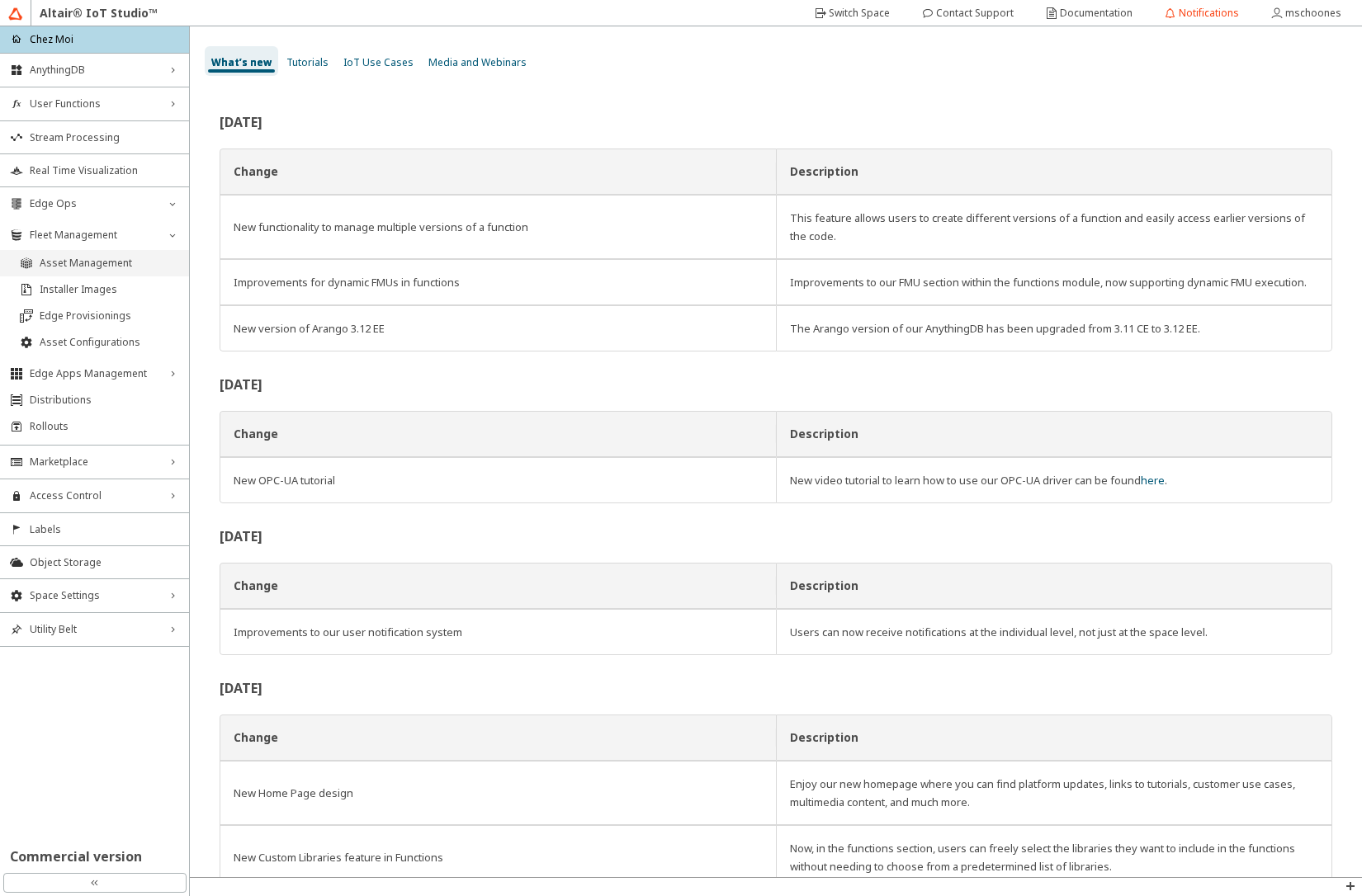
click at [91, 260] on span "Asset Management" at bounding box center [109, 264] width 139 height 14
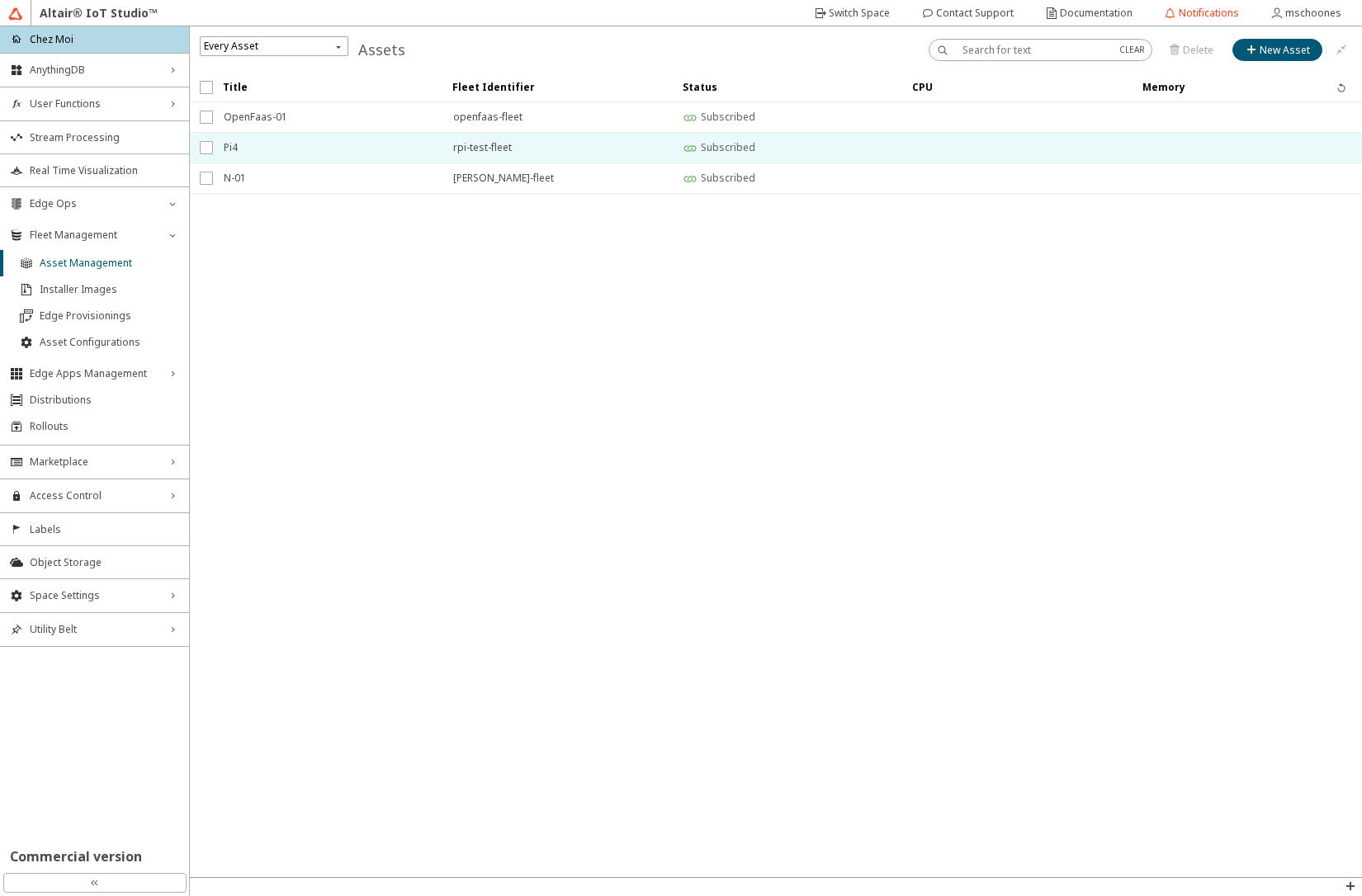
click at [286, 143] on span "Pi4" at bounding box center [328, 148] width 208 height 30
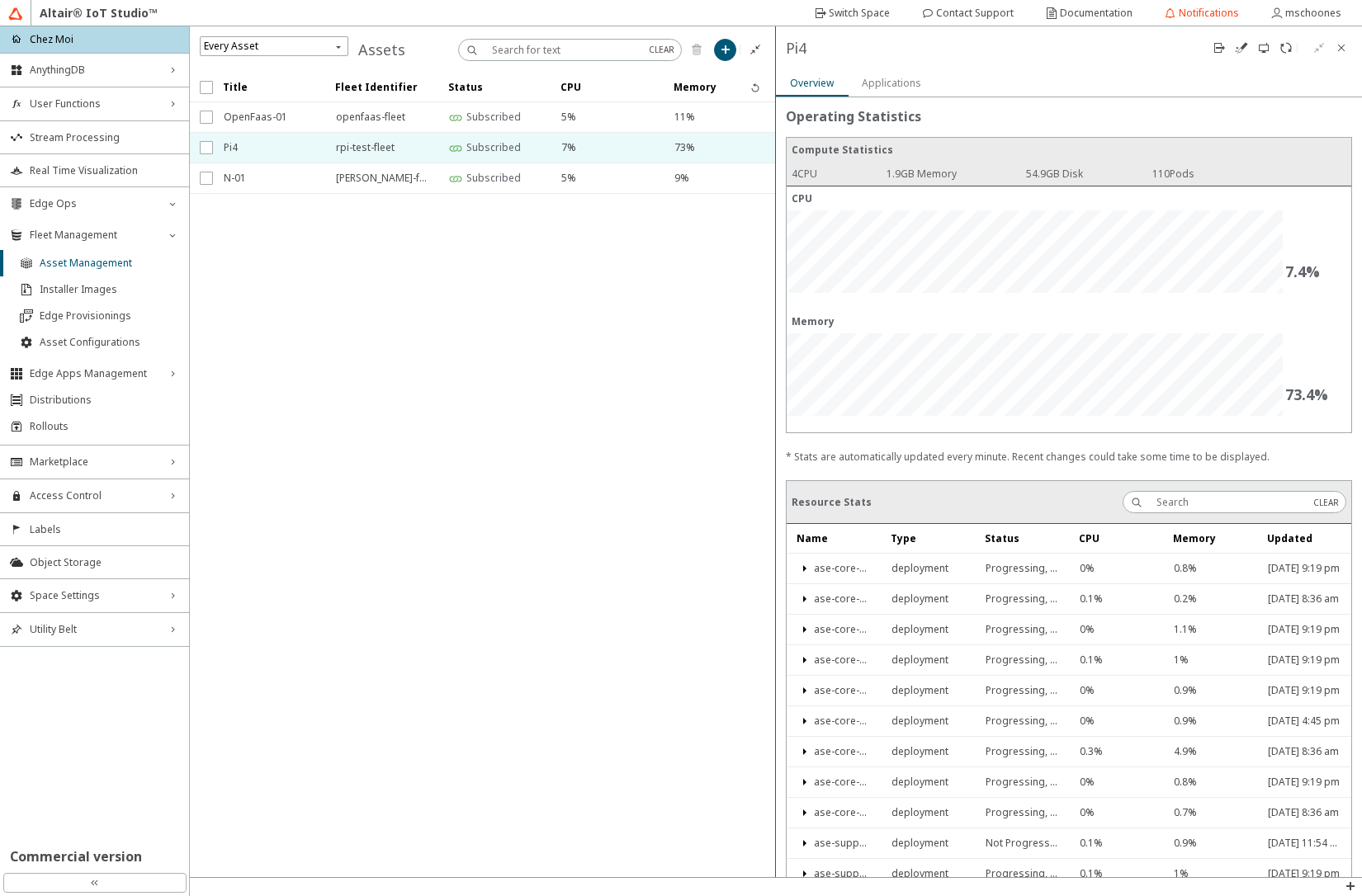
click at [0, 0] on slot "Applications" at bounding box center [0, 0] width 0 height 0
